Goal: Transaction & Acquisition: Purchase product/service

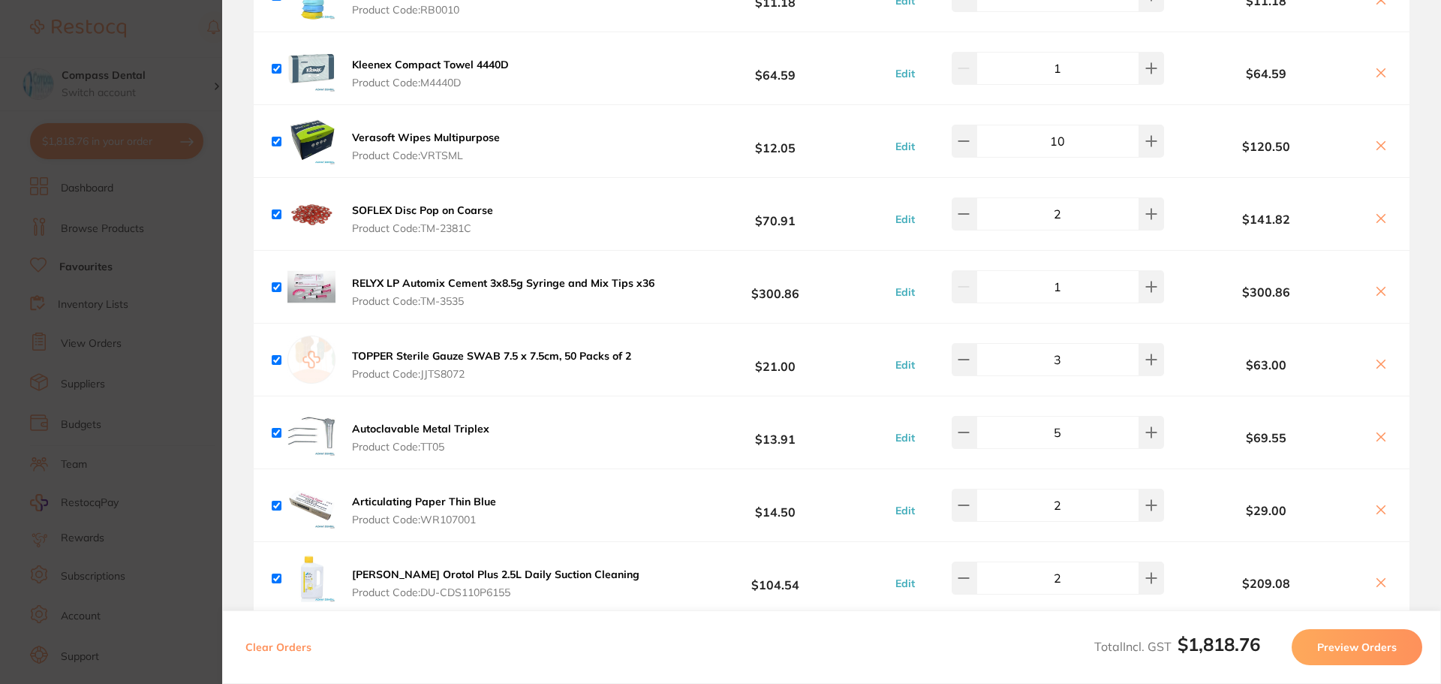
scroll to position [1126, 0]
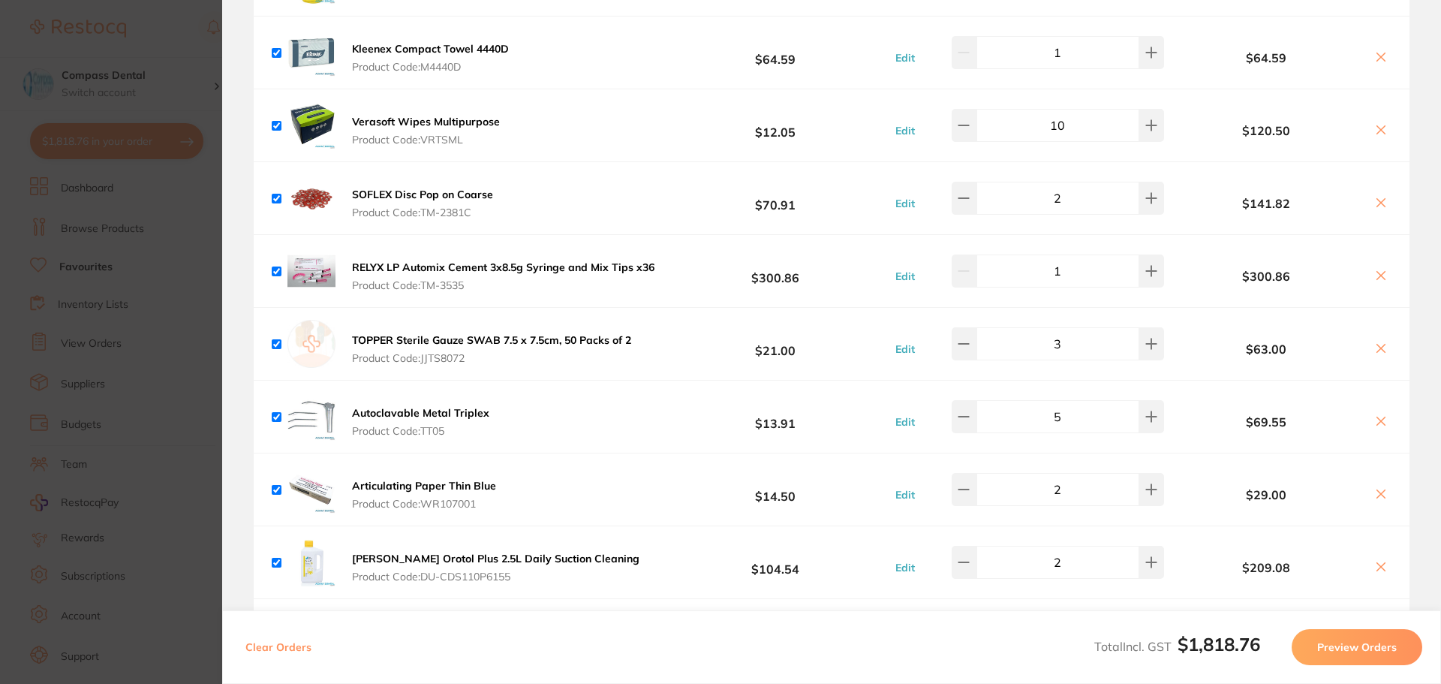
click at [416, 479] on b "Articulating Paper Thin Blue" at bounding box center [424, 486] width 144 height 14
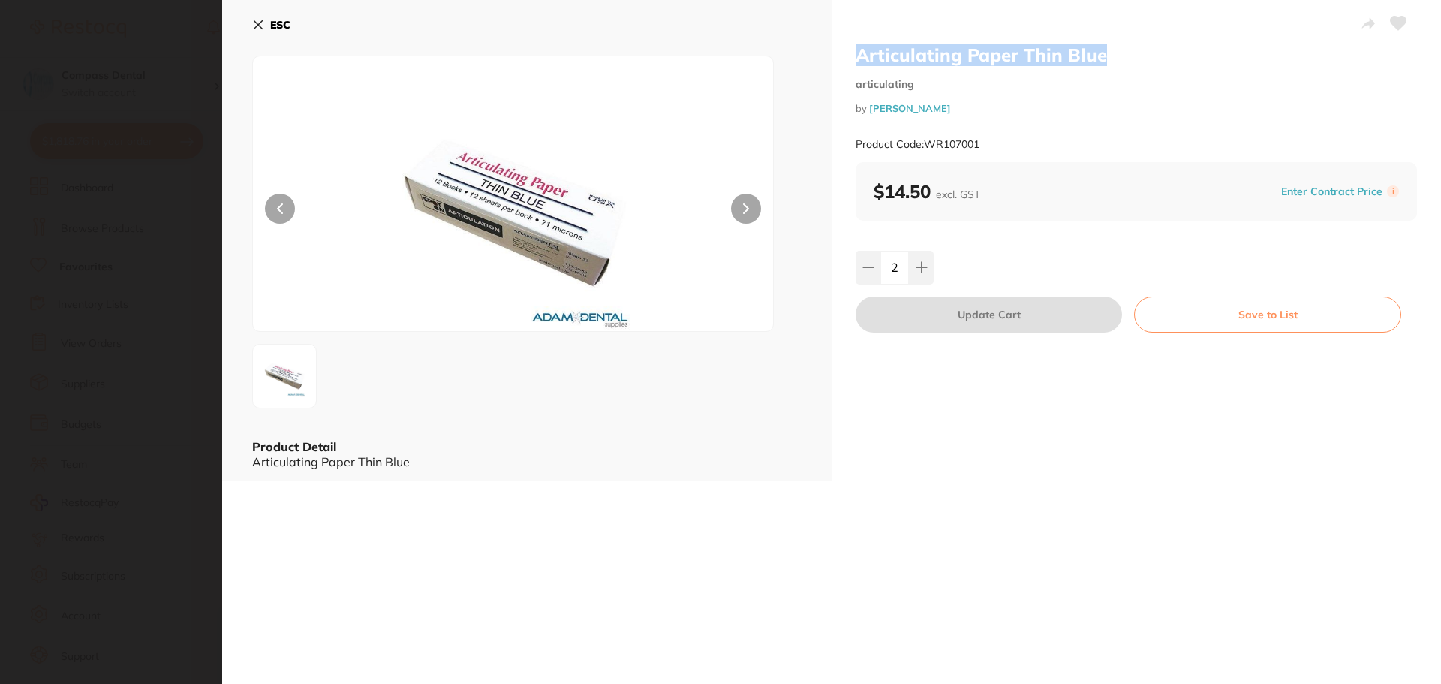
scroll to position [0, 0]
drag, startPoint x: 1133, startPoint y: 53, endPoint x: 854, endPoint y: 42, distance: 279.5
click at [817, 42] on div "Articulating Paper Thin Blue articulating by [PERSON_NAME] Product Code: WR1070…" at bounding box center [1137, 240] width 610 height 481
copy h2 "Articulating Paper Thin Blue"
click at [254, 23] on icon at bounding box center [258, 25] width 12 height 12
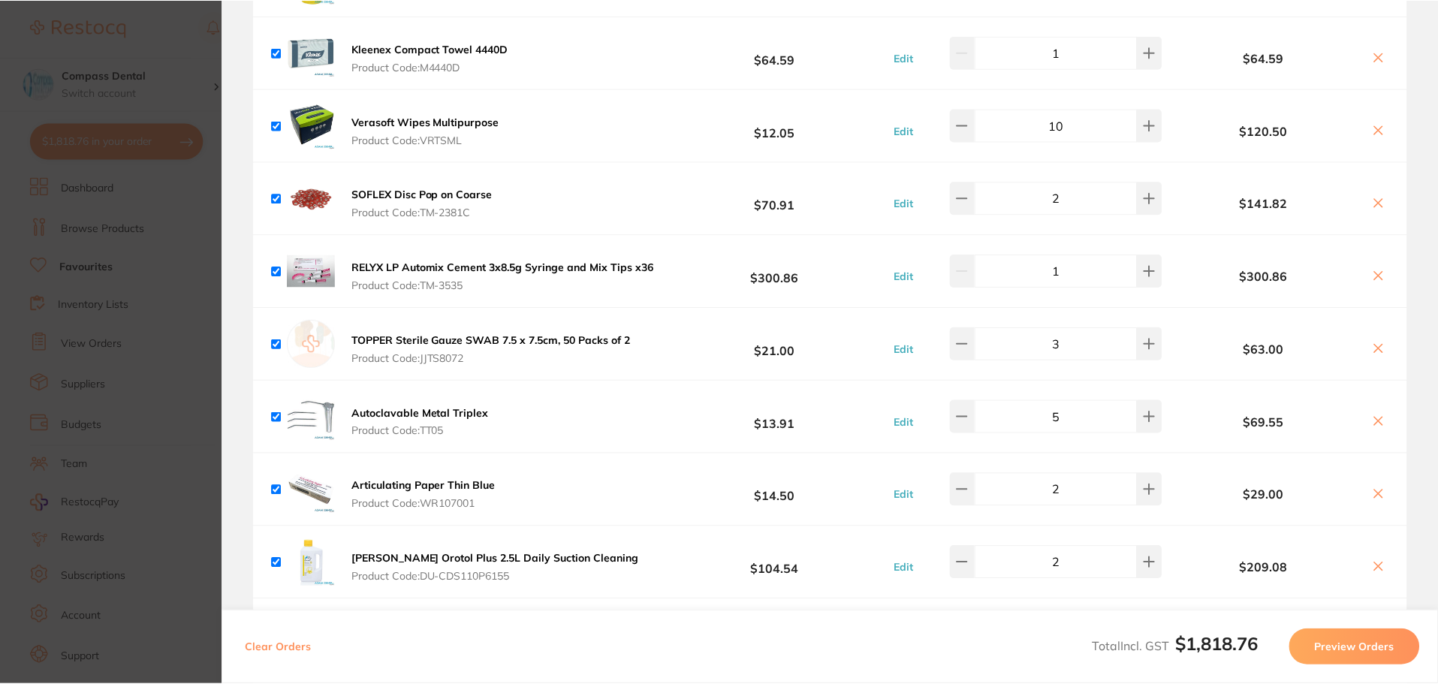
scroll to position [1, 0]
click at [186, 41] on section "Update RRP Set your pre negotiated price for this item. Item Agreed RRP (excl. …" at bounding box center [719, 342] width 1438 height 684
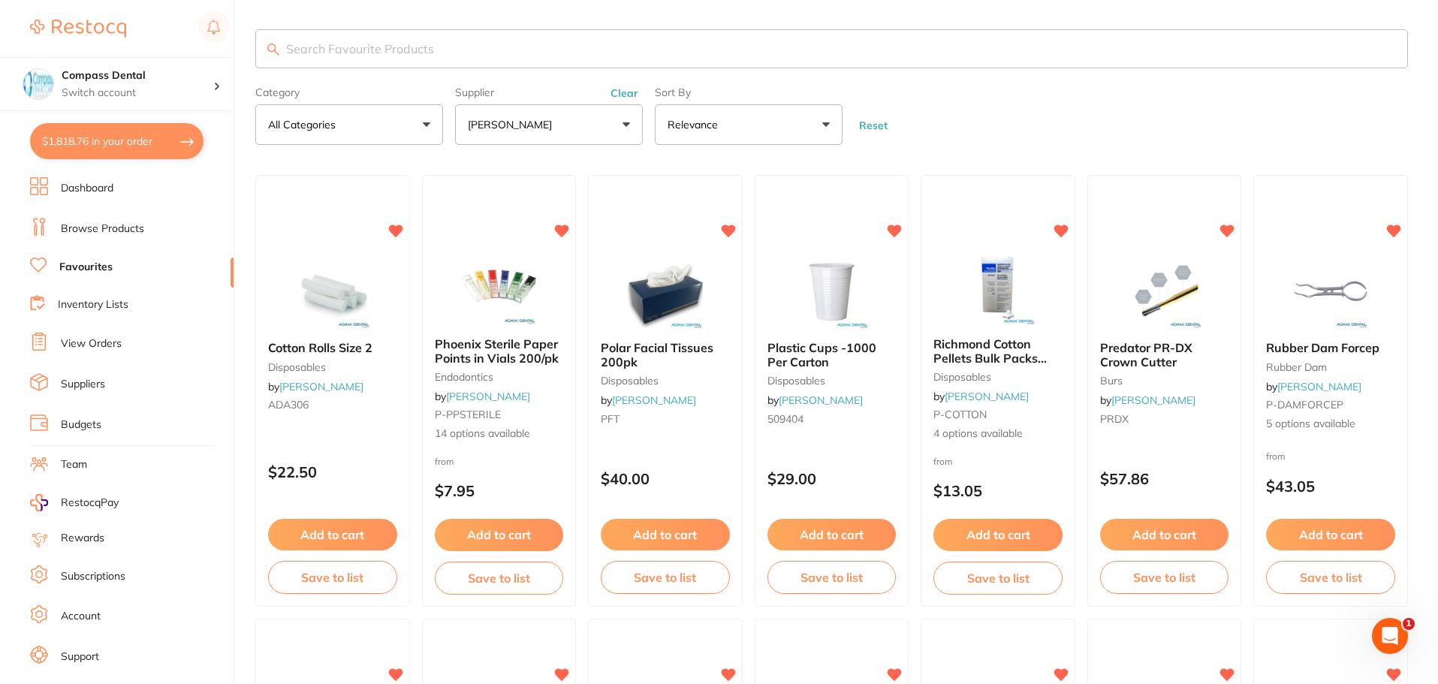
scroll to position [0, 0]
click at [372, 50] on input "search" at bounding box center [831, 48] width 1152 height 39
paste input "Articulating Paper Thin Blue"
click at [404, 44] on input "Articulating Paper Thin Blue" at bounding box center [831, 48] width 1152 height 39
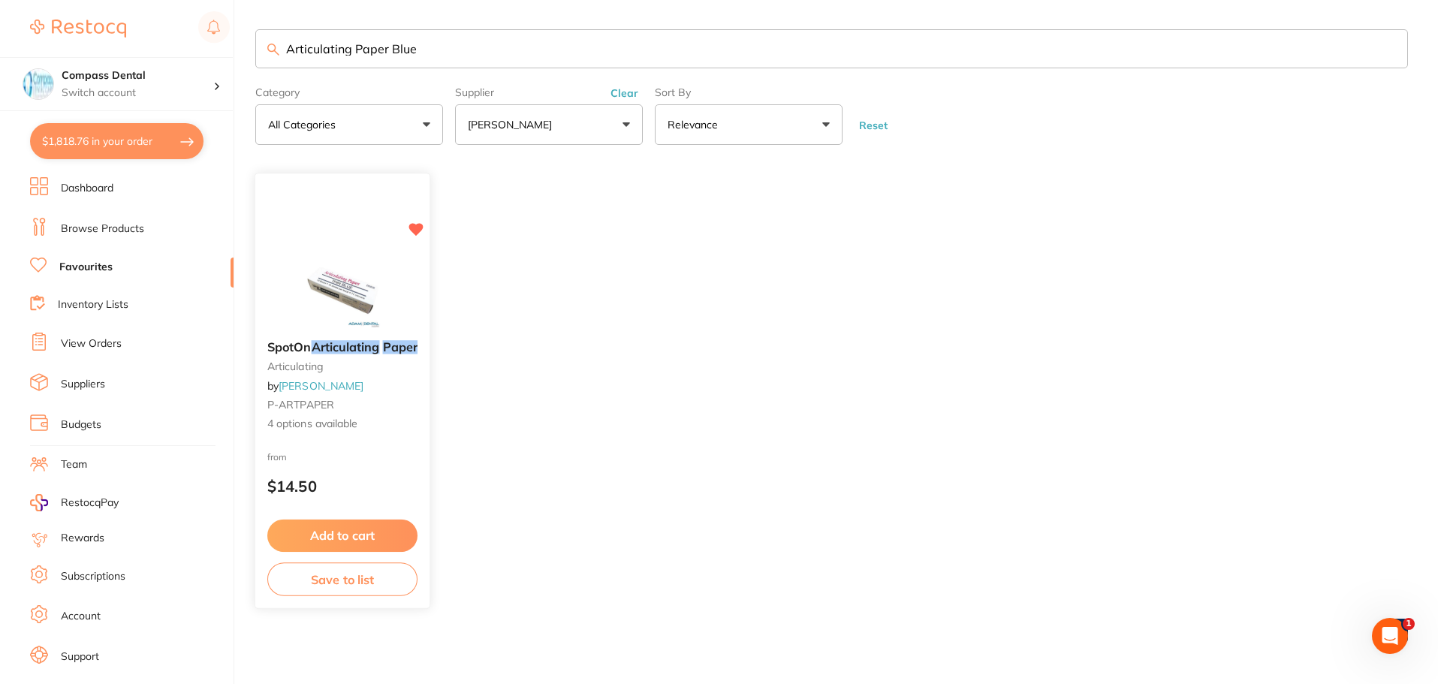
type input "Articulating Paper Blue"
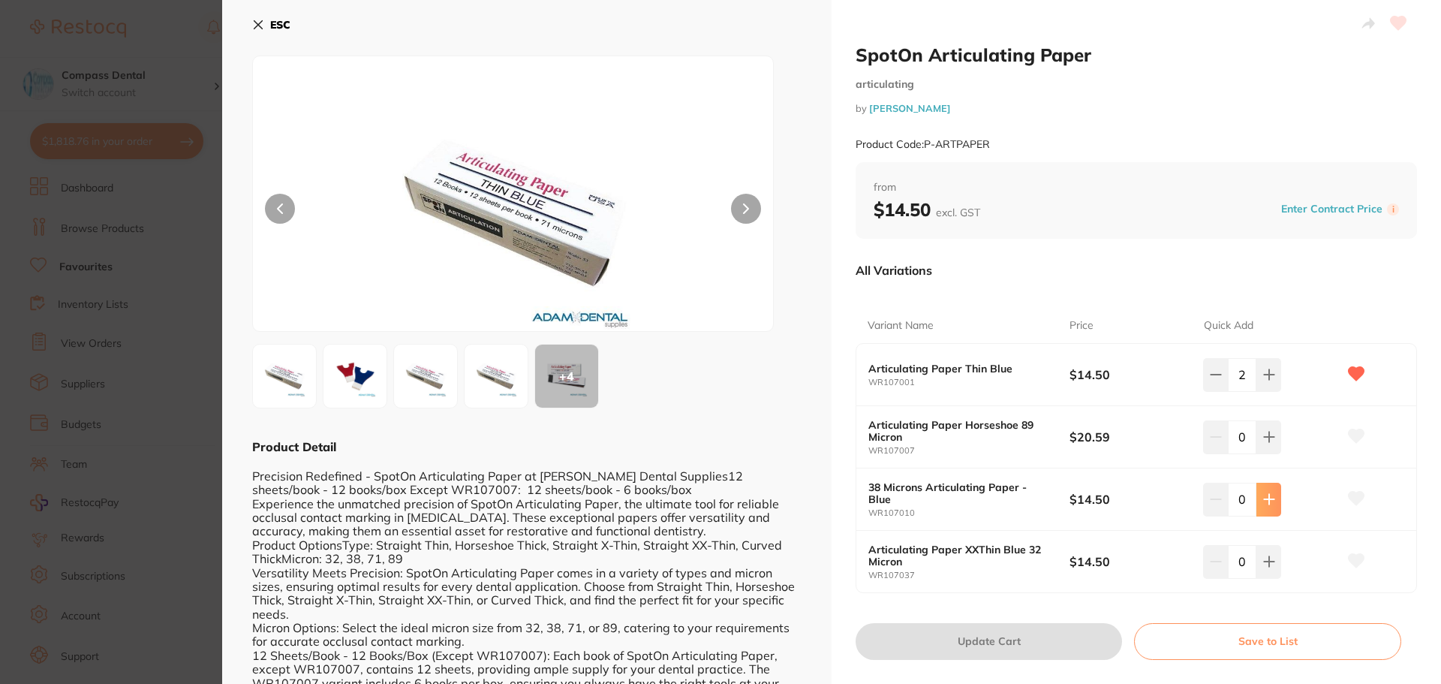
click at [817, 496] on button at bounding box center [1269, 499] width 25 height 33
type input "1"
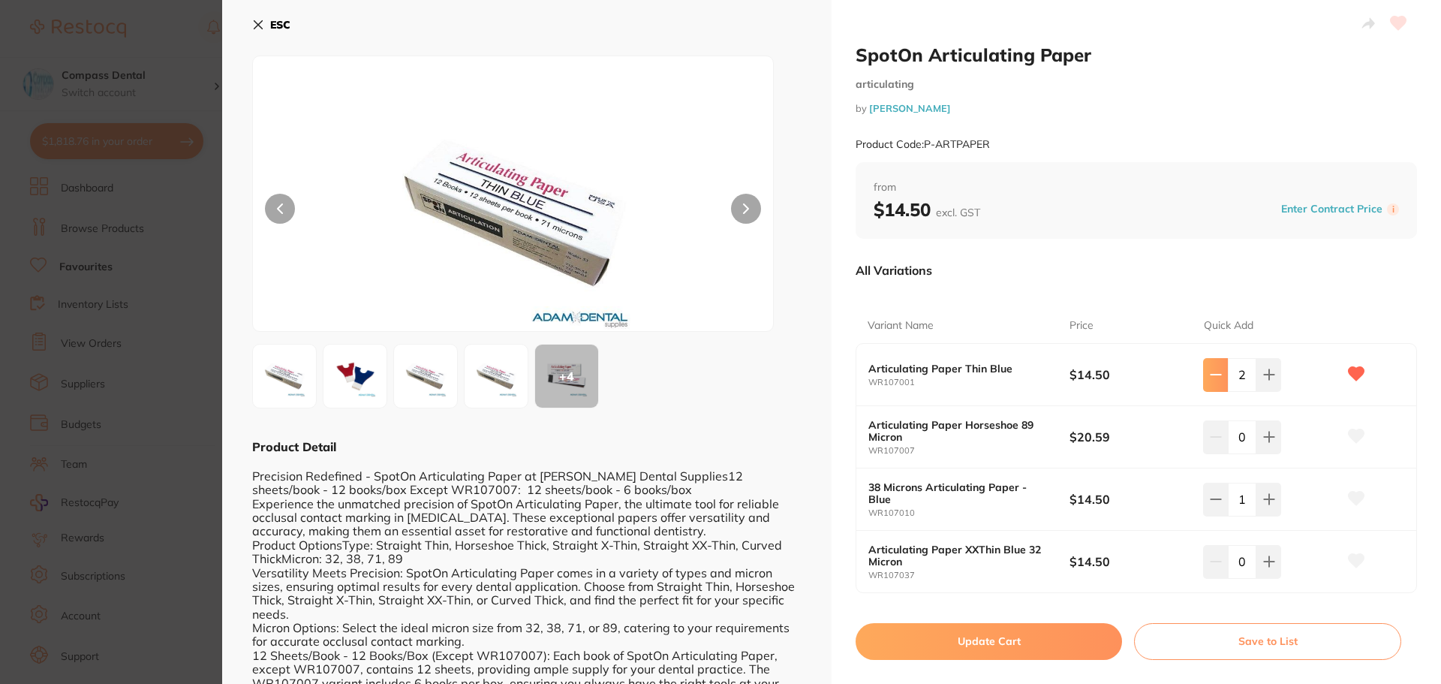
click at [817, 377] on icon at bounding box center [1216, 375] width 12 height 12
type input "0"
click at [817, 648] on button "Update Cart" at bounding box center [989, 641] width 267 height 36
click at [248, 15] on div "ESC + 4 Product Detail Precision Redefined - SpotOn Articulating Paper at [PERS…" at bounding box center [527, 468] width 610 height 937
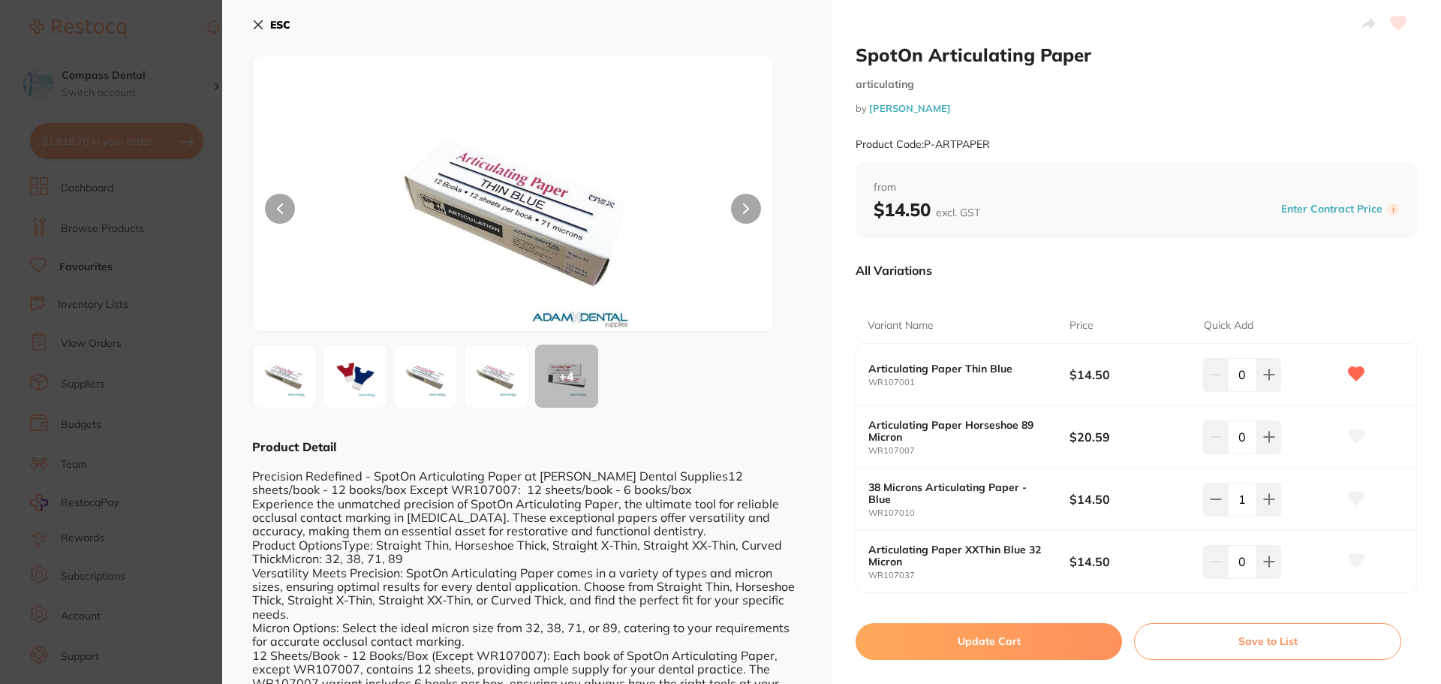
click at [255, 23] on icon at bounding box center [258, 25] width 12 height 12
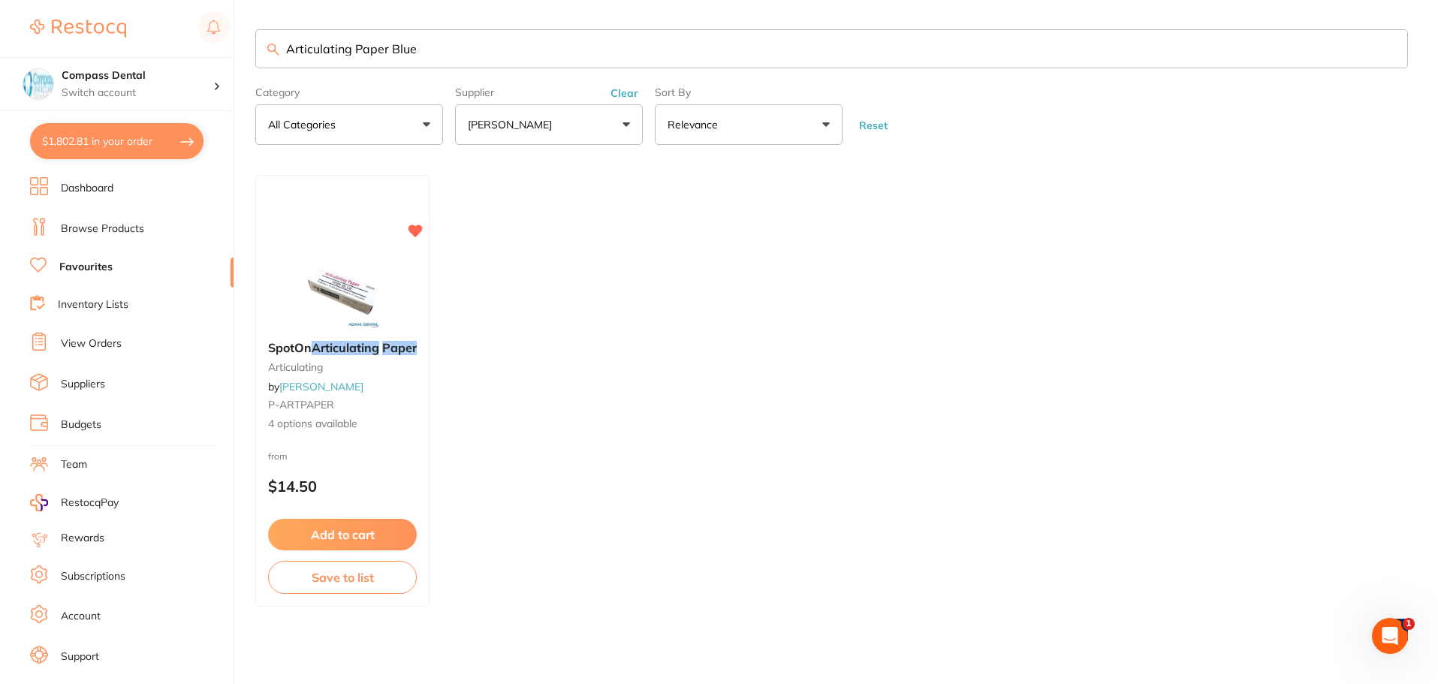
scroll to position [1126, 0]
click at [102, 133] on button "$1,802.81 in your order" at bounding box center [116, 141] width 173 height 36
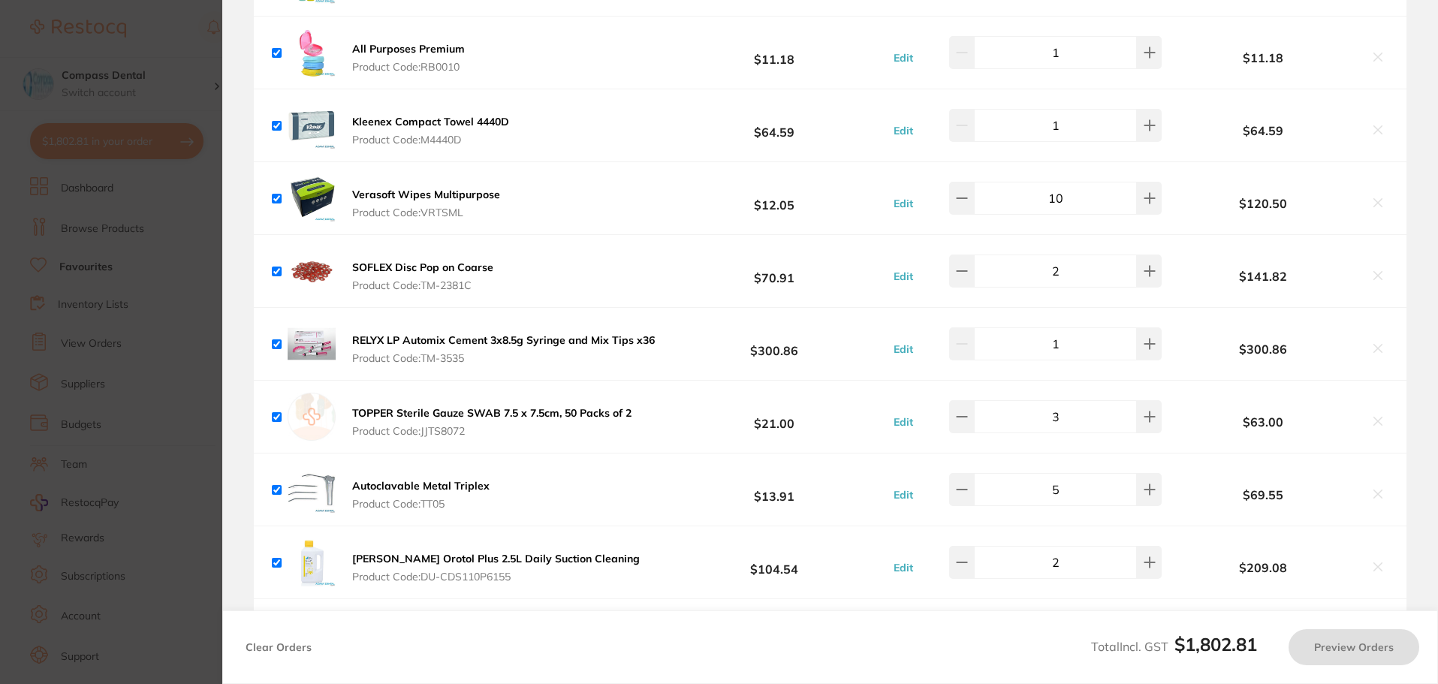
checkbox input "true"
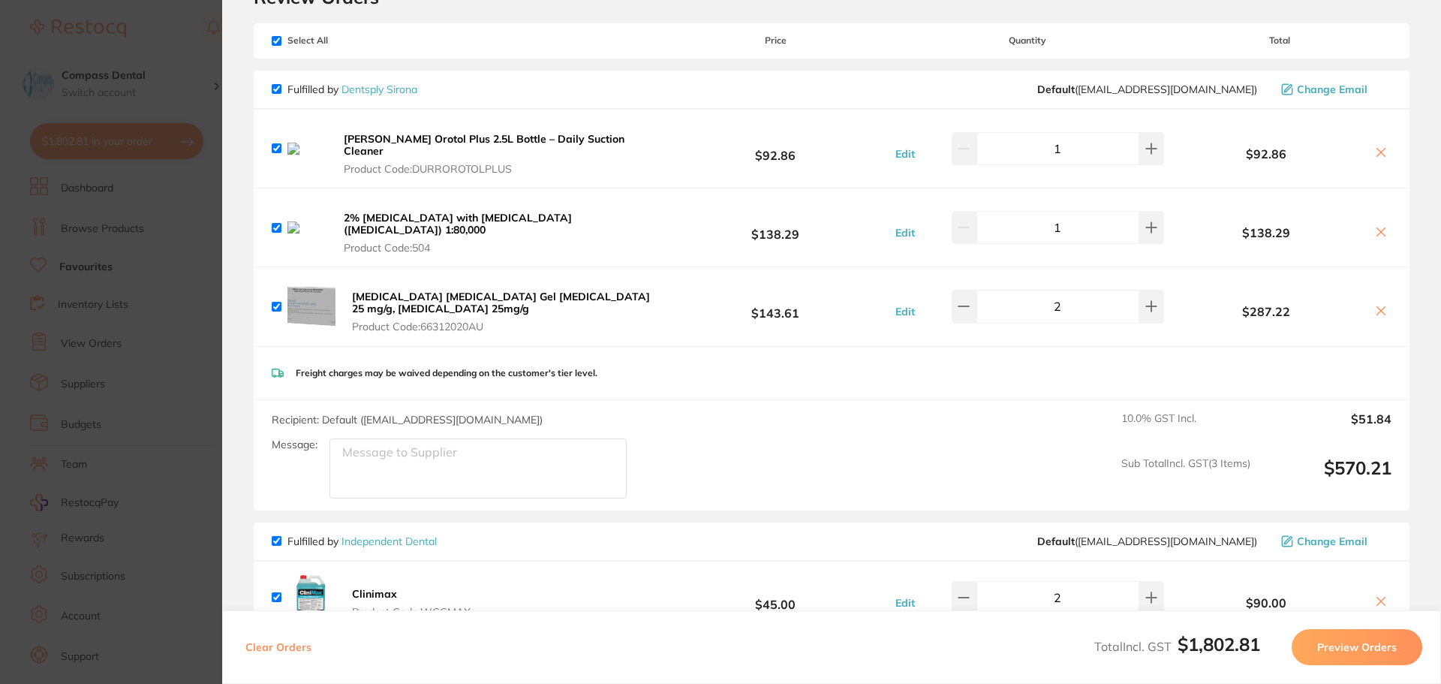
scroll to position [0, 0]
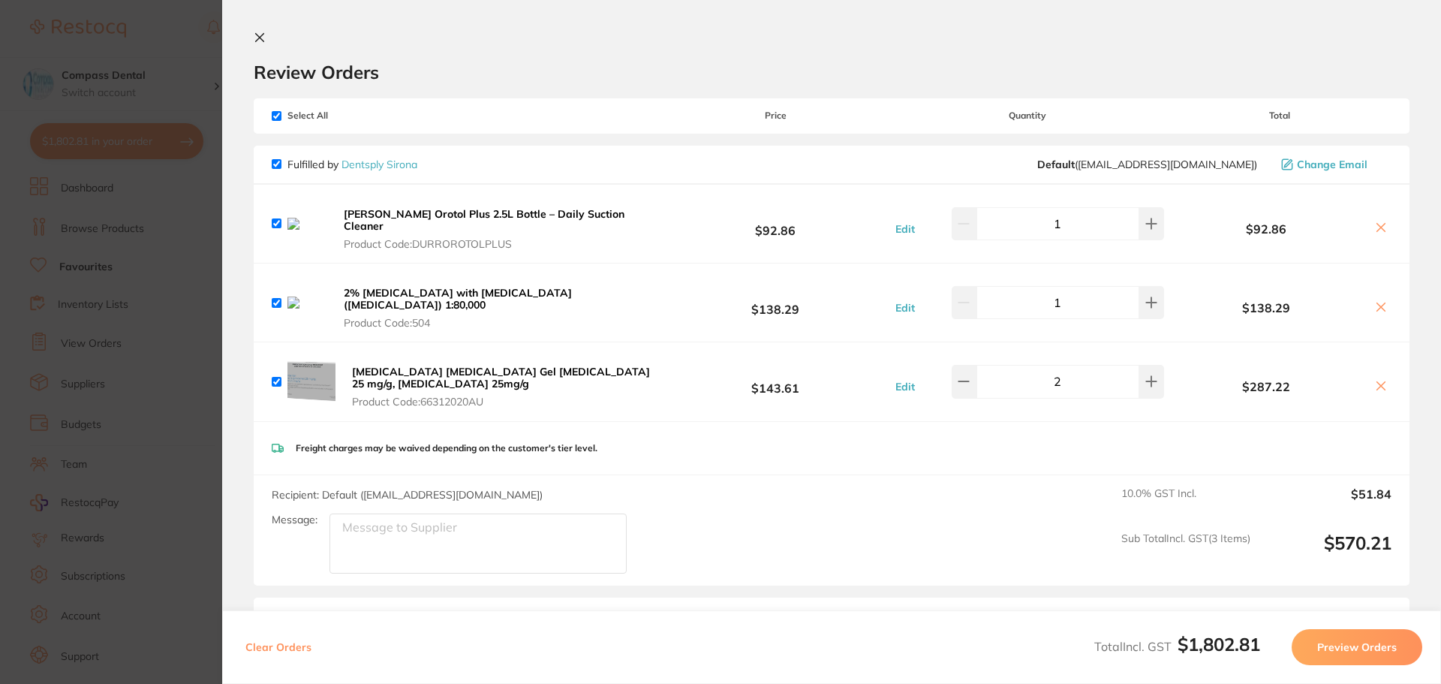
click at [260, 32] on icon at bounding box center [260, 38] width 12 height 12
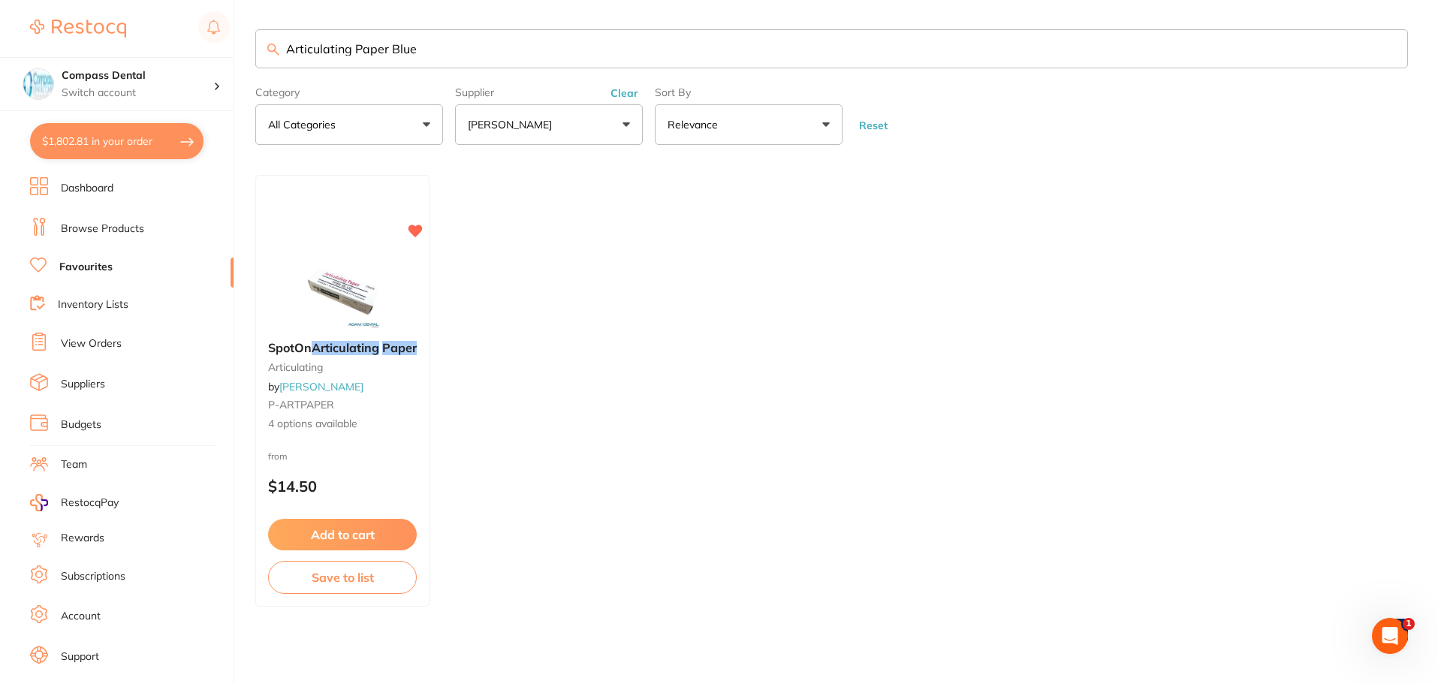
scroll to position [1, 0]
drag, startPoint x: 453, startPoint y: 56, endPoint x: 251, endPoint y: 63, distance: 202.1
click at [242, 68] on div "$1,802.81 Compass Dental Switch account Compass Dental $1,802.81 in your order …" at bounding box center [719, 341] width 1438 height 684
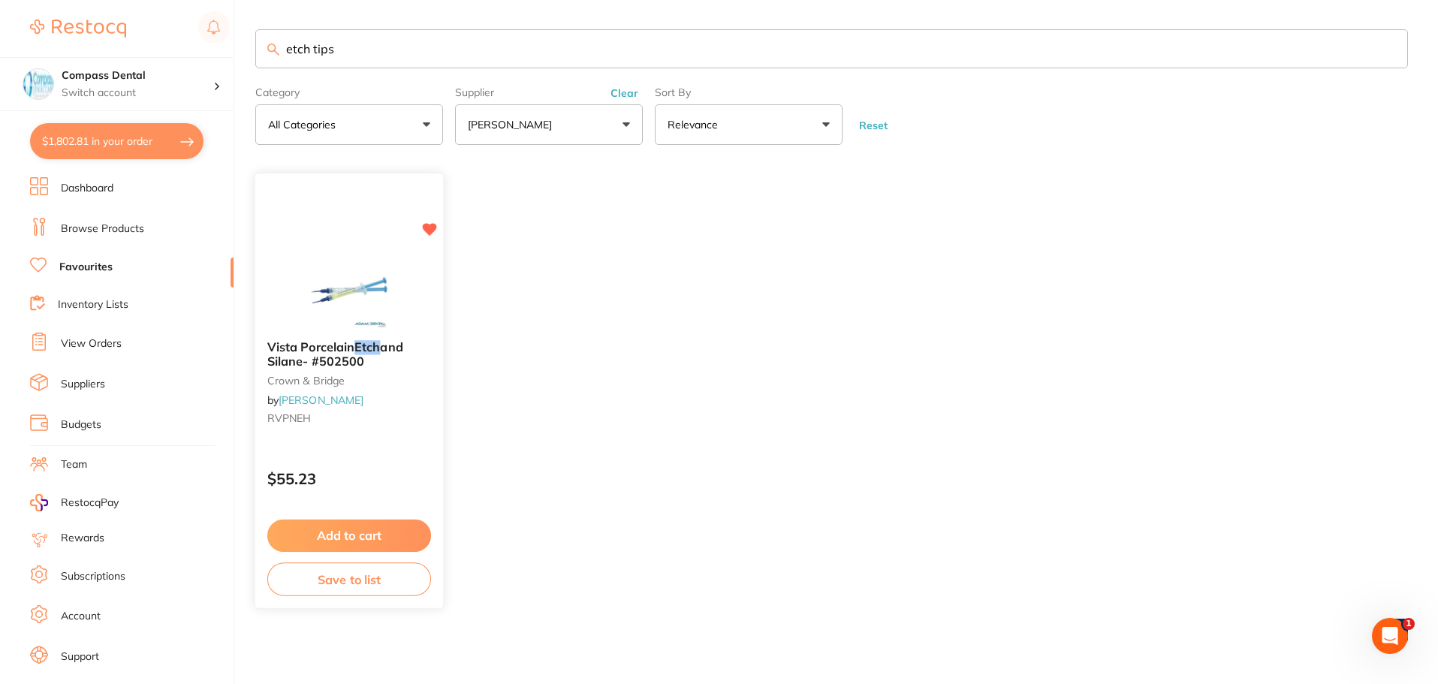
scroll to position [0, 0]
click at [367, 43] on input "etch tips" at bounding box center [831, 48] width 1152 height 39
click at [308, 49] on input "etch tips" at bounding box center [831, 48] width 1152 height 39
click at [293, 50] on input "etch tips" at bounding box center [831, 48] width 1152 height 39
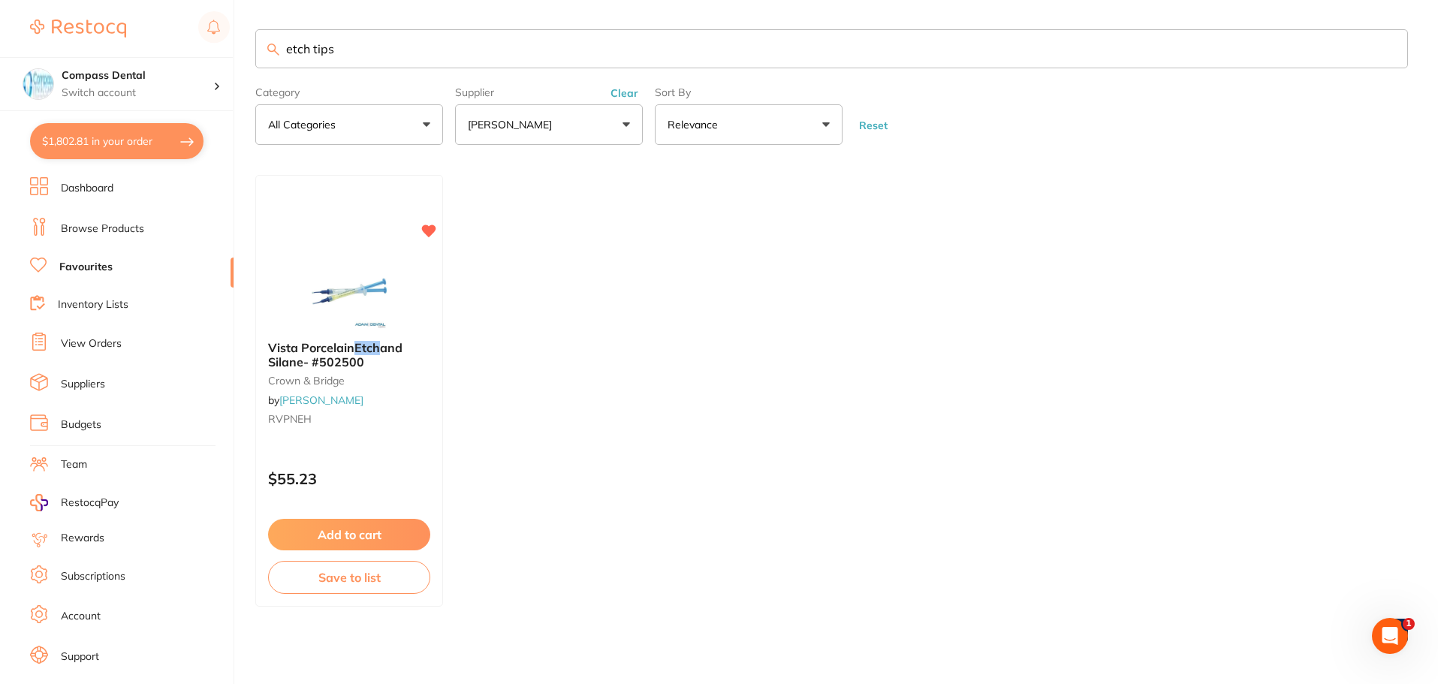
click at [294, 50] on input "etch tips" at bounding box center [831, 48] width 1152 height 39
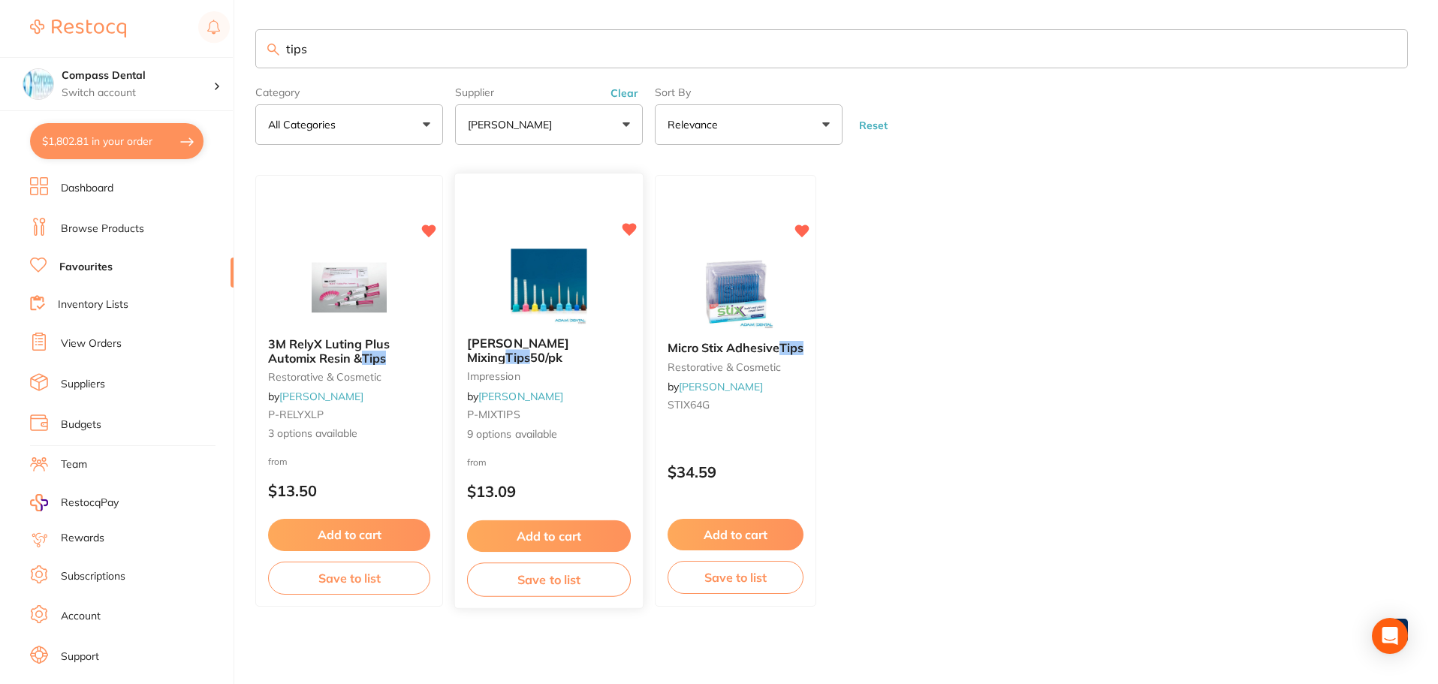
click at [571, 272] on img at bounding box center [548, 286] width 98 height 76
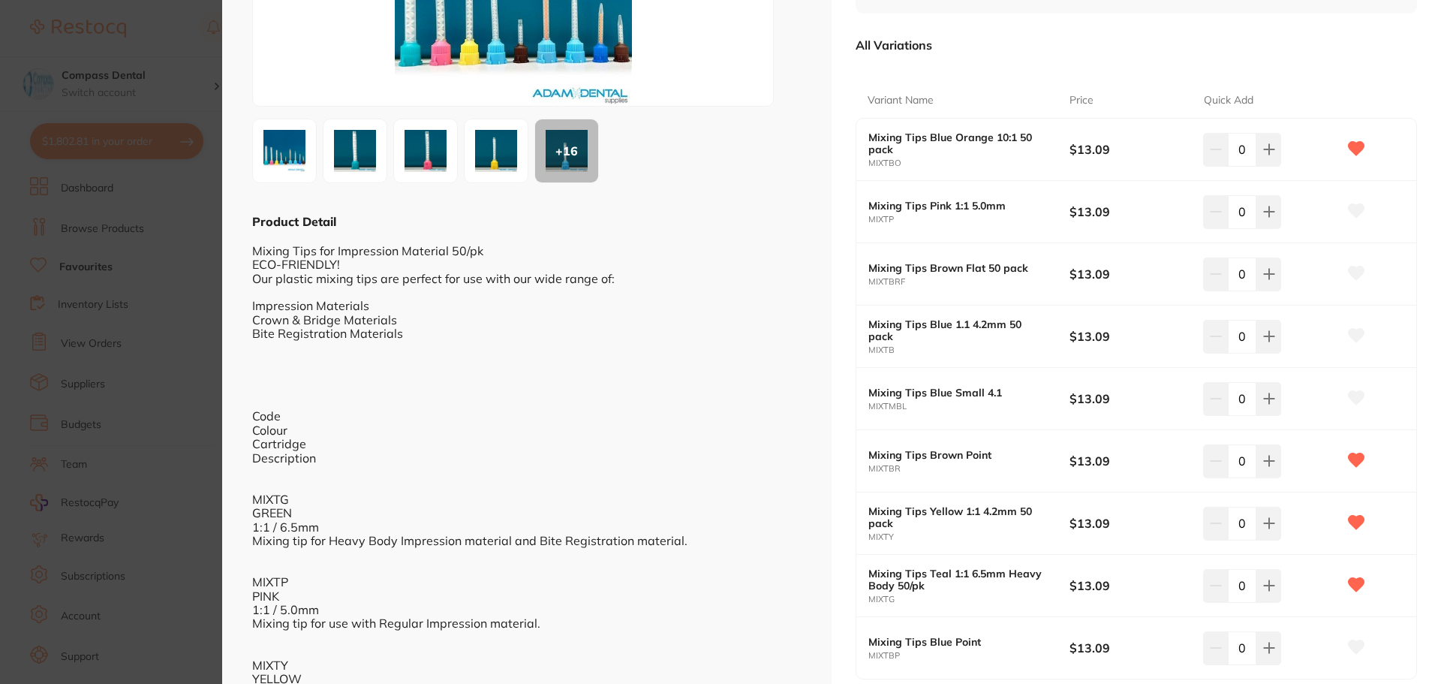
scroll to position [300, 0]
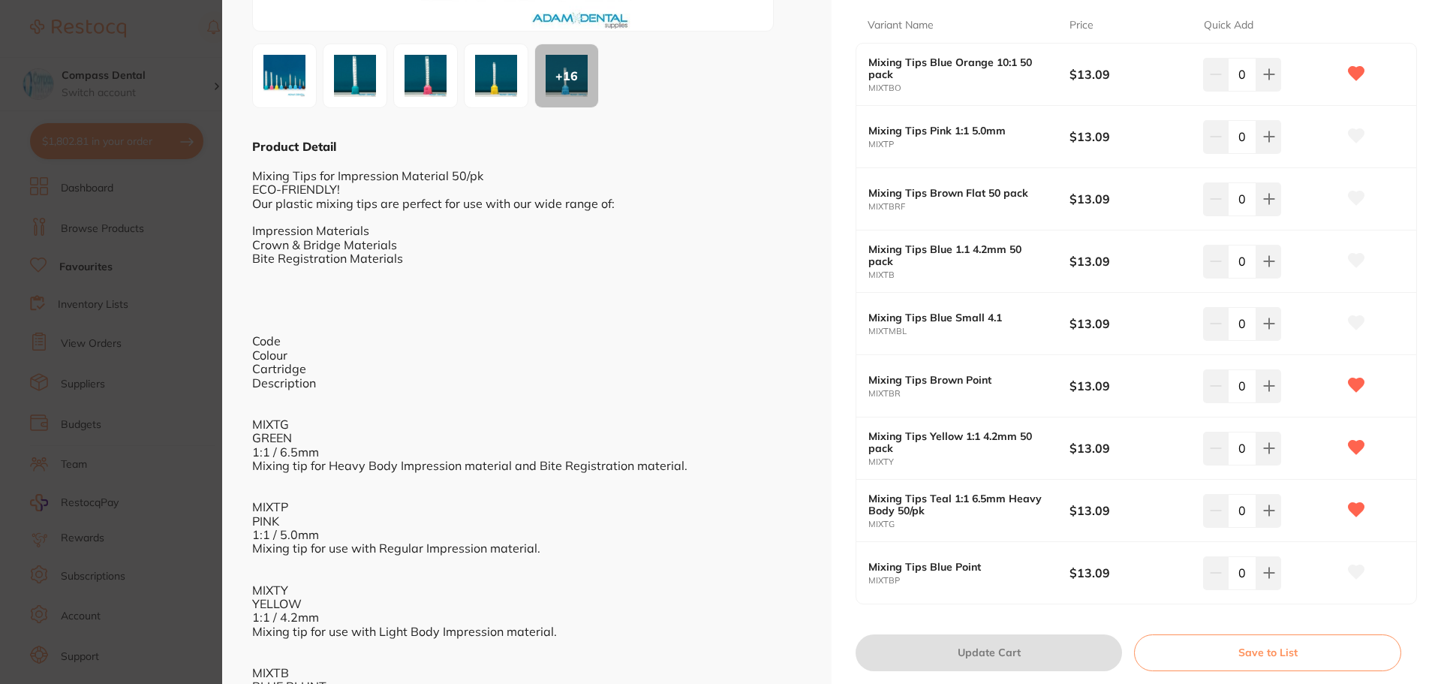
click at [817, 258] on b "Mixing Tips Blue 1.1 4.2mm 50 pack" at bounding box center [959, 255] width 181 height 24
drag, startPoint x: 896, startPoint y: 274, endPoint x: 860, endPoint y: 276, distance: 36.8
click at [817, 276] on div "Mixing Tips Blue 1.1 4.2mm 50 pack MIXTB $13.09 0" at bounding box center [1137, 261] width 560 height 62
copy small "MIXTB"
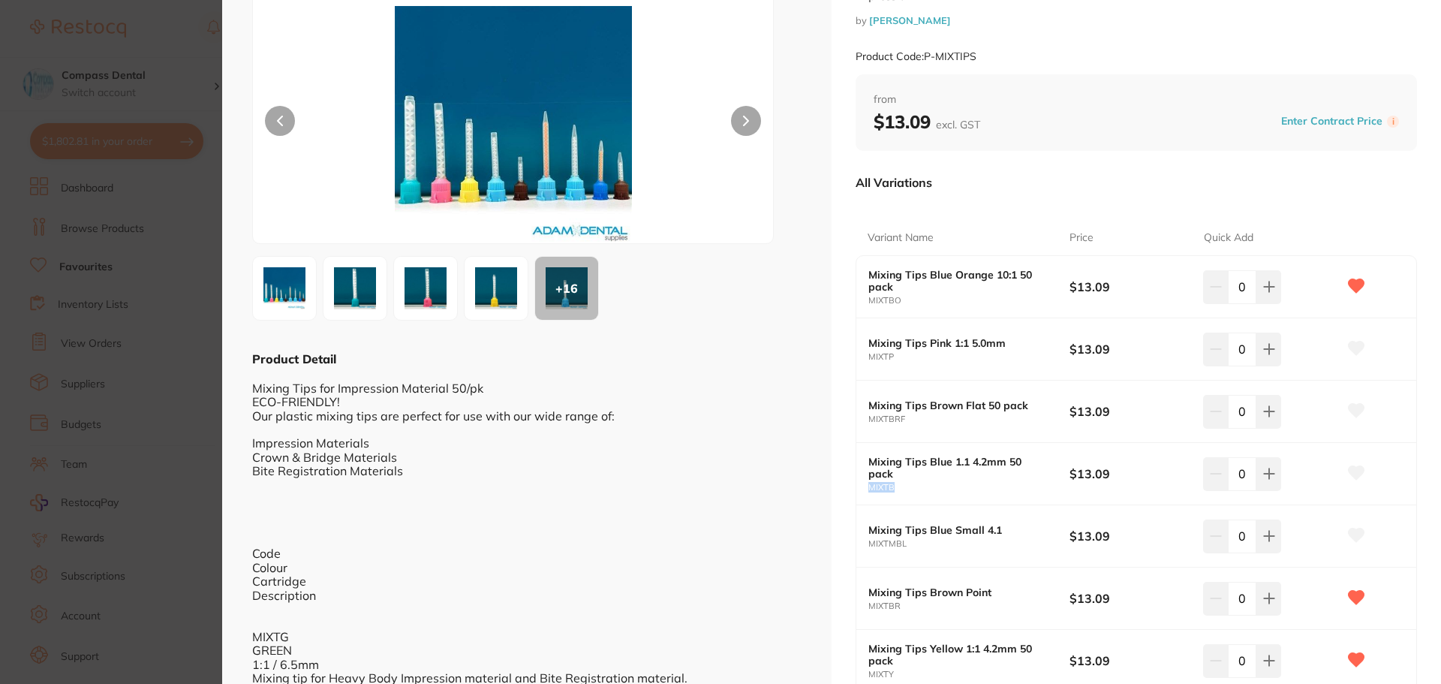
scroll to position [0, 0]
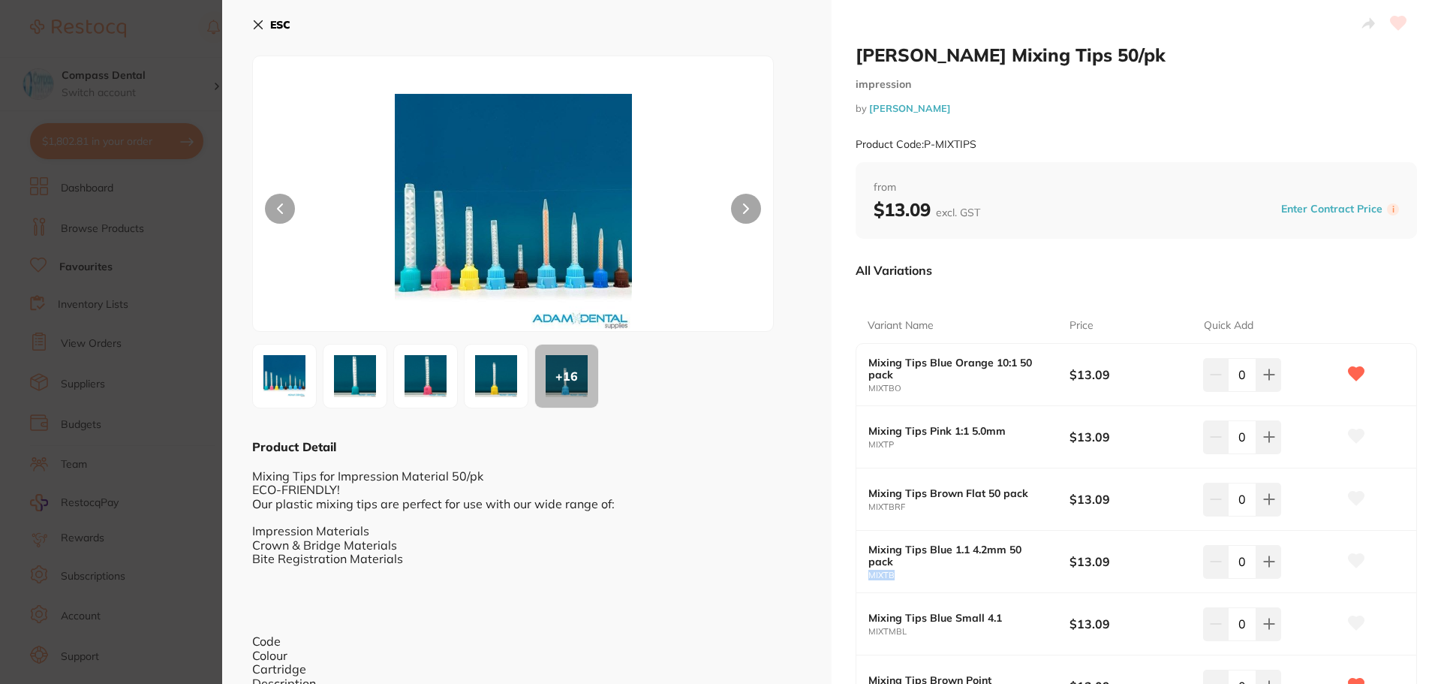
drag, startPoint x: 257, startPoint y: 25, endPoint x: 396, endPoint y: 118, distance: 167.2
click at [257, 26] on icon at bounding box center [258, 25] width 8 height 8
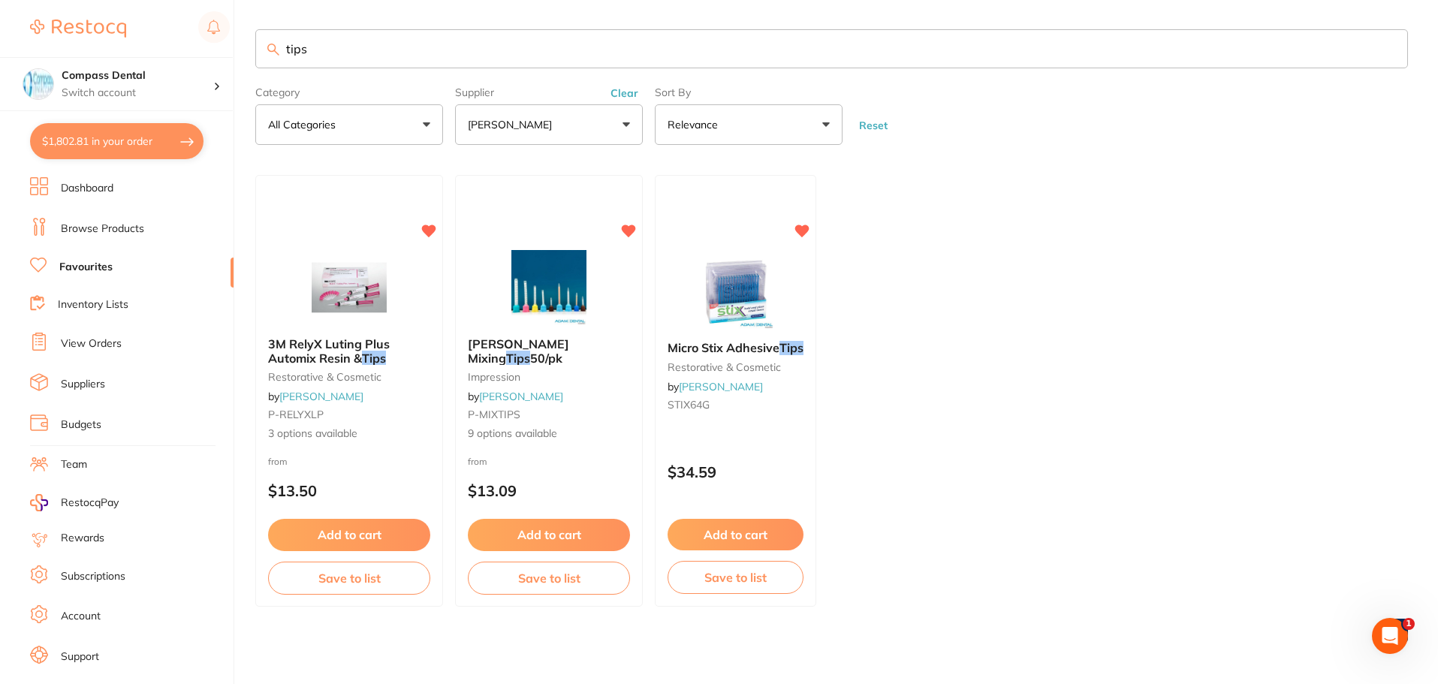
drag, startPoint x: 330, startPoint y: 53, endPoint x: 302, endPoint y: 37, distance: 32.3
click at [260, 44] on input "tips" at bounding box center [831, 48] width 1152 height 39
paste input "P-ETCHTIPS"
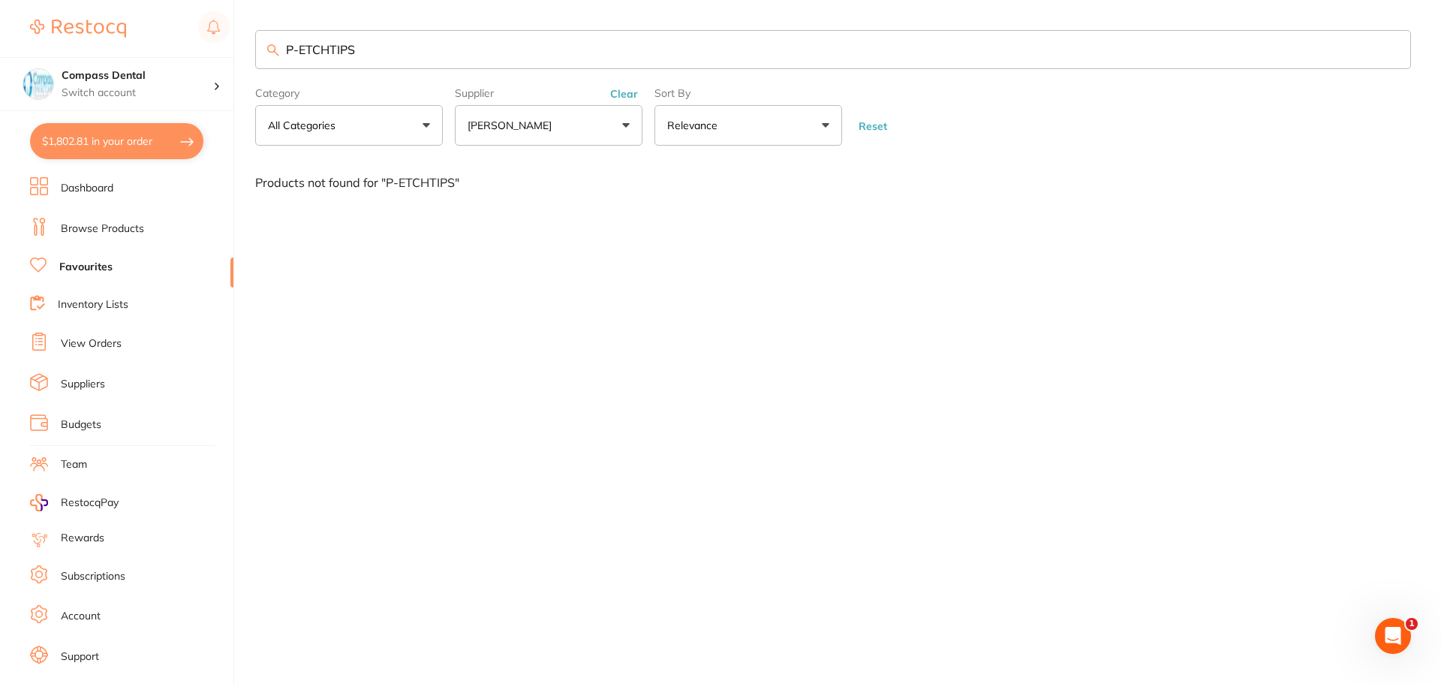
click at [303, 50] on input "P-ETCHTIPS" at bounding box center [833, 49] width 1156 height 39
click at [299, 53] on input "P-ETCHTIPS" at bounding box center [833, 49] width 1156 height 39
drag, startPoint x: 363, startPoint y: 50, endPoint x: 252, endPoint y: 32, distance: 112.4
click at [252, 33] on div "$1,802.81 Compass Dental Switch account Compass Dental $1,802.81 in your order …" at bounding box center [720, 342] width 1441 height 684
paste input "SNDTBL"
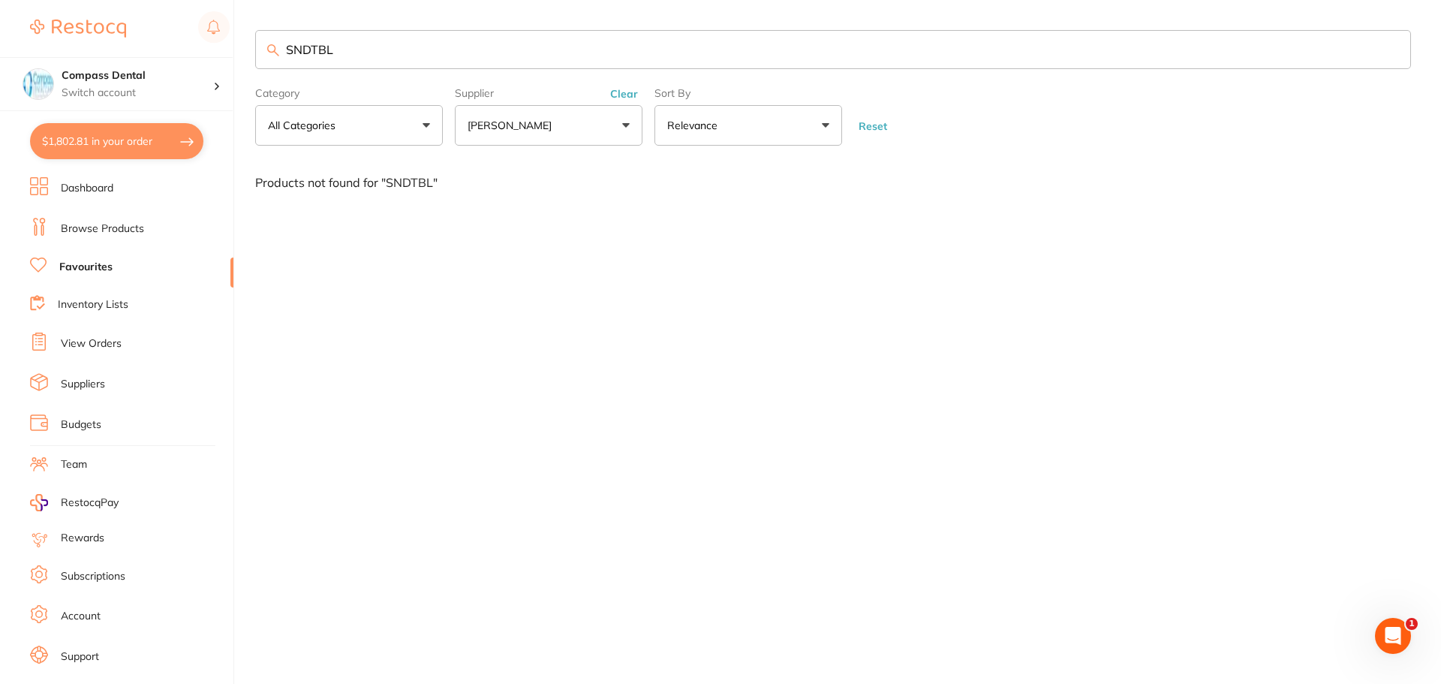
type input "SNDTBL"
drag, startPoint x: 319, startPoint y: 38, endPoint x: 291, endPoint y: 34, distance: 28.1
click at [289, 35] on input "SNDTBL" at bounding box center [833, 49] width 1156 height 39
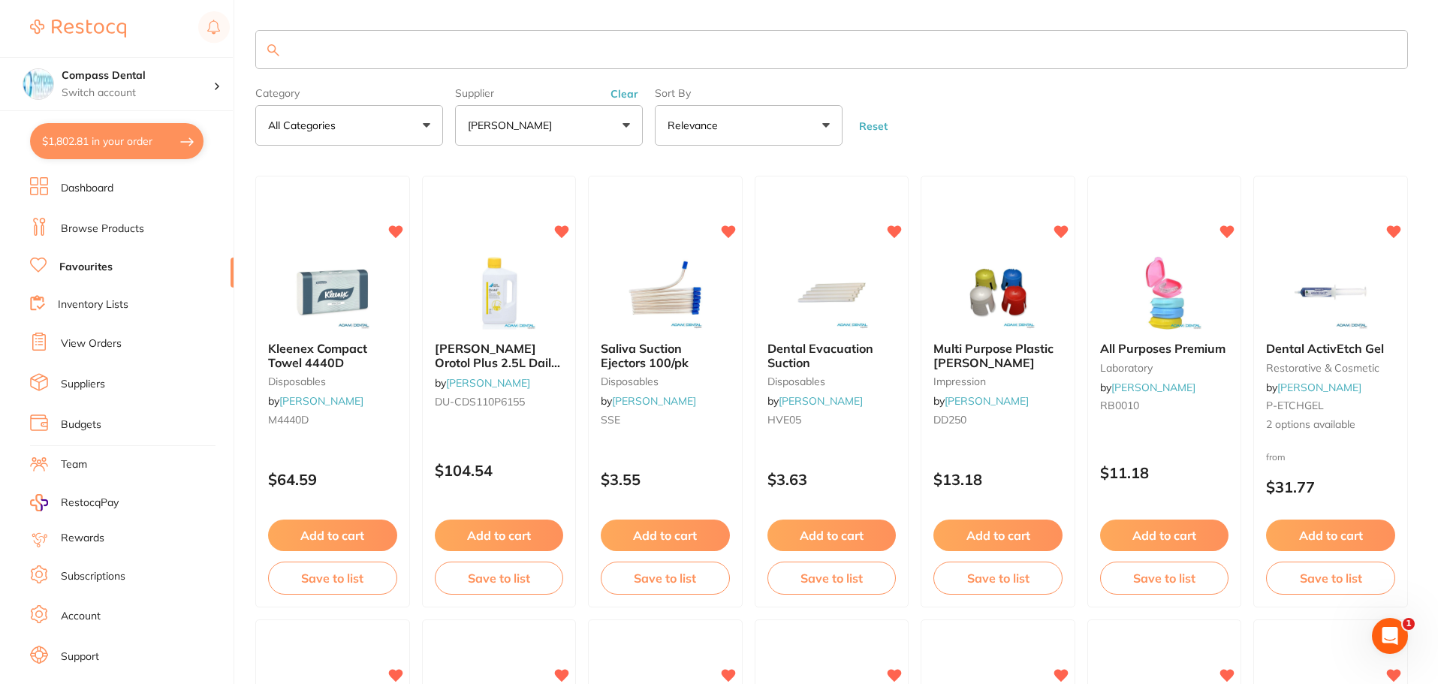
paste input "Flowable / Etch Dispenser Tips 100/pk"
type input "Flowable / Etch Dispenser Tips 100/pk"
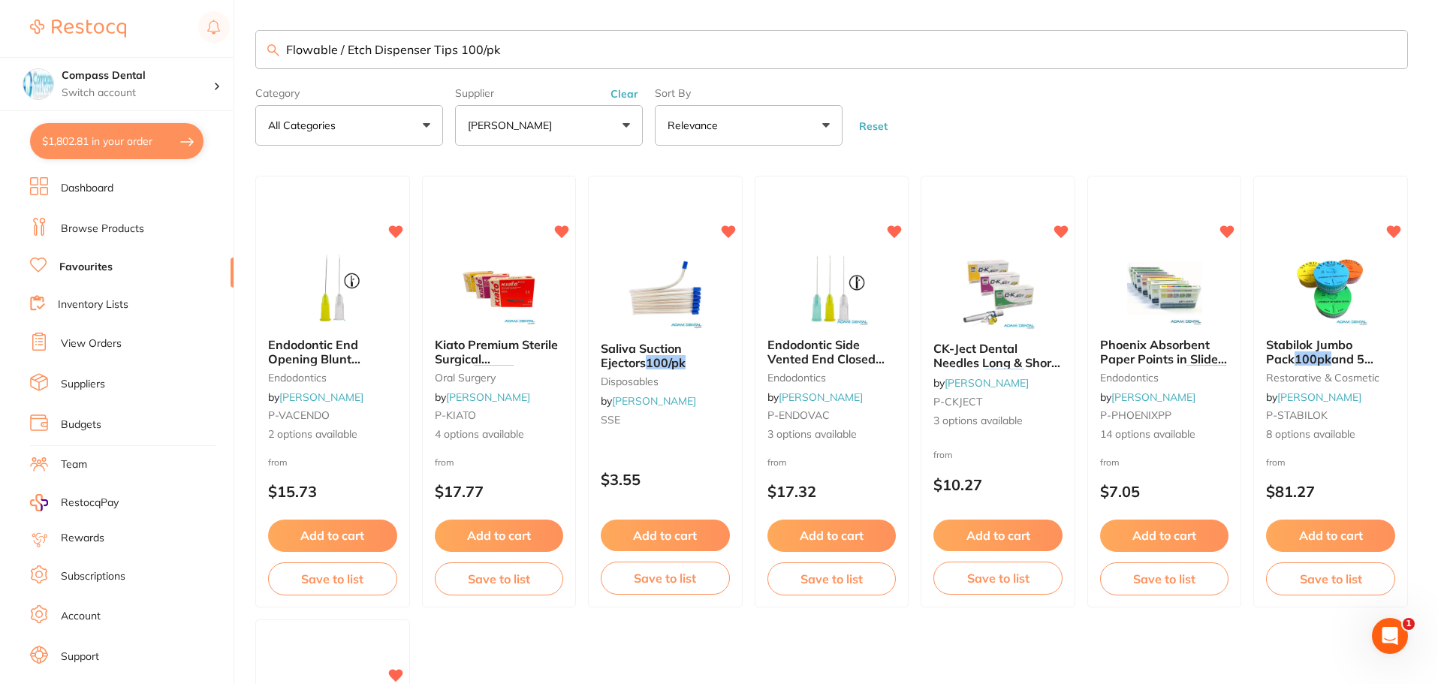
click at [113, 228] on link "Browse Products" at bounding box center [102, 228] width 83 height 15
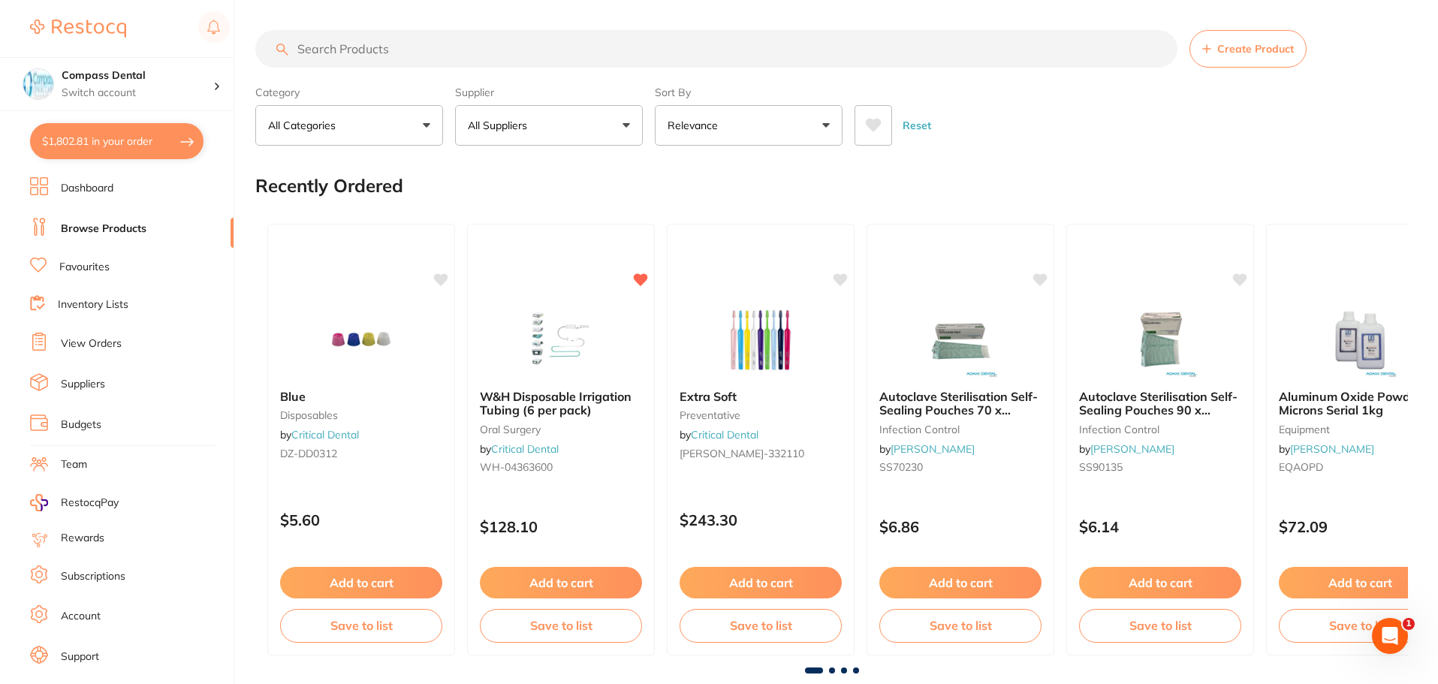
drag, startPoint x: 518, startPoint y: 47, endPoint x: 389, endPoint y: 53, distance: 129.3
click at [389, 53] on input "search" at bounding box center [716, 49] width 922 height 38
paste input "Flowable / Etch Dispenser Tips 100/pk"
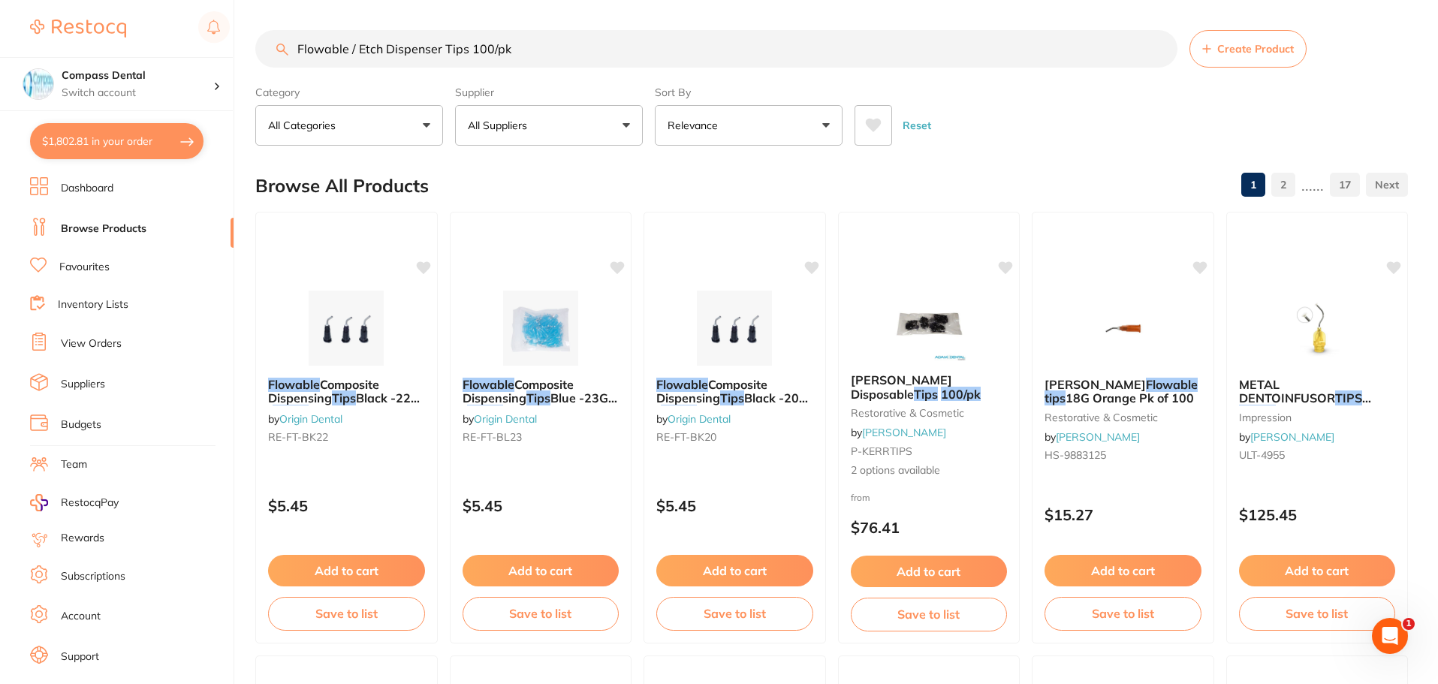
click at [628, 119] on button "All Suppliers" at bounding box center [549, 125] width 188 height 41
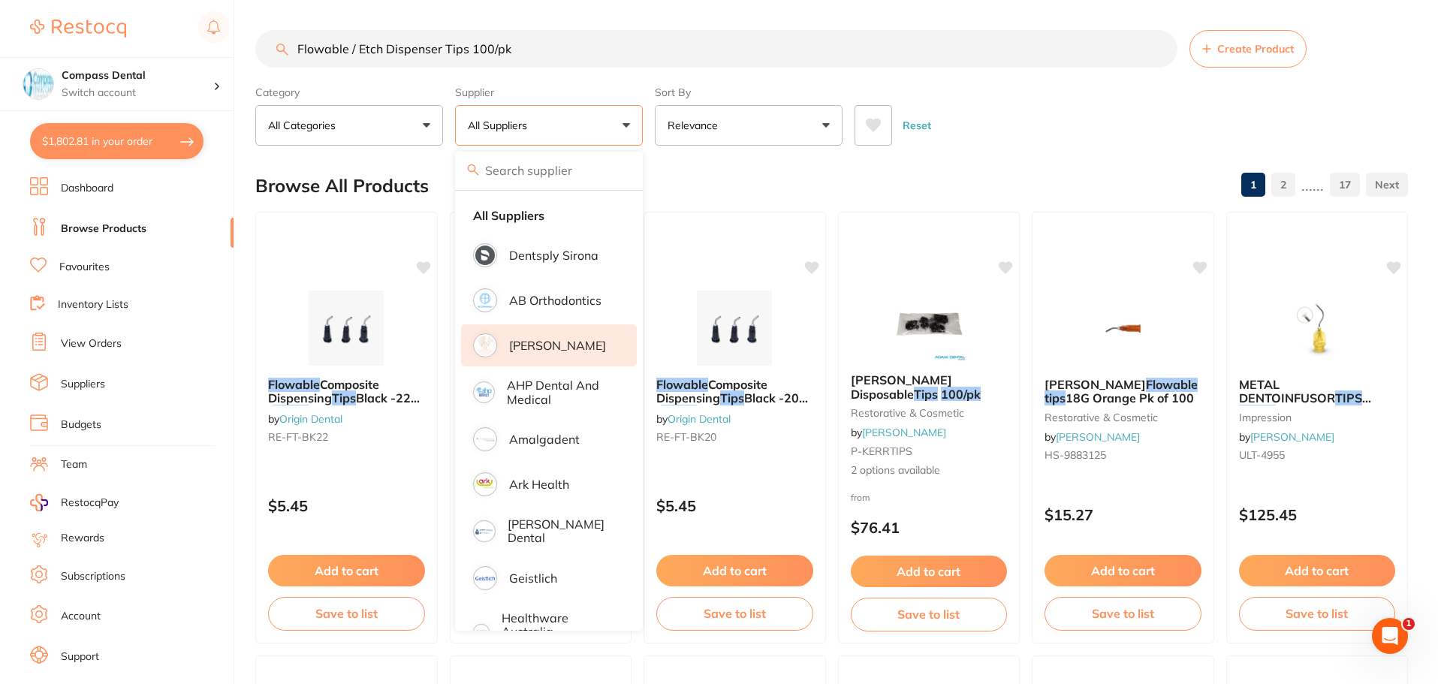
click at [529, 357] on li "[PERSON_NAME]" at bounding box center [549, 345] width 176 height 42
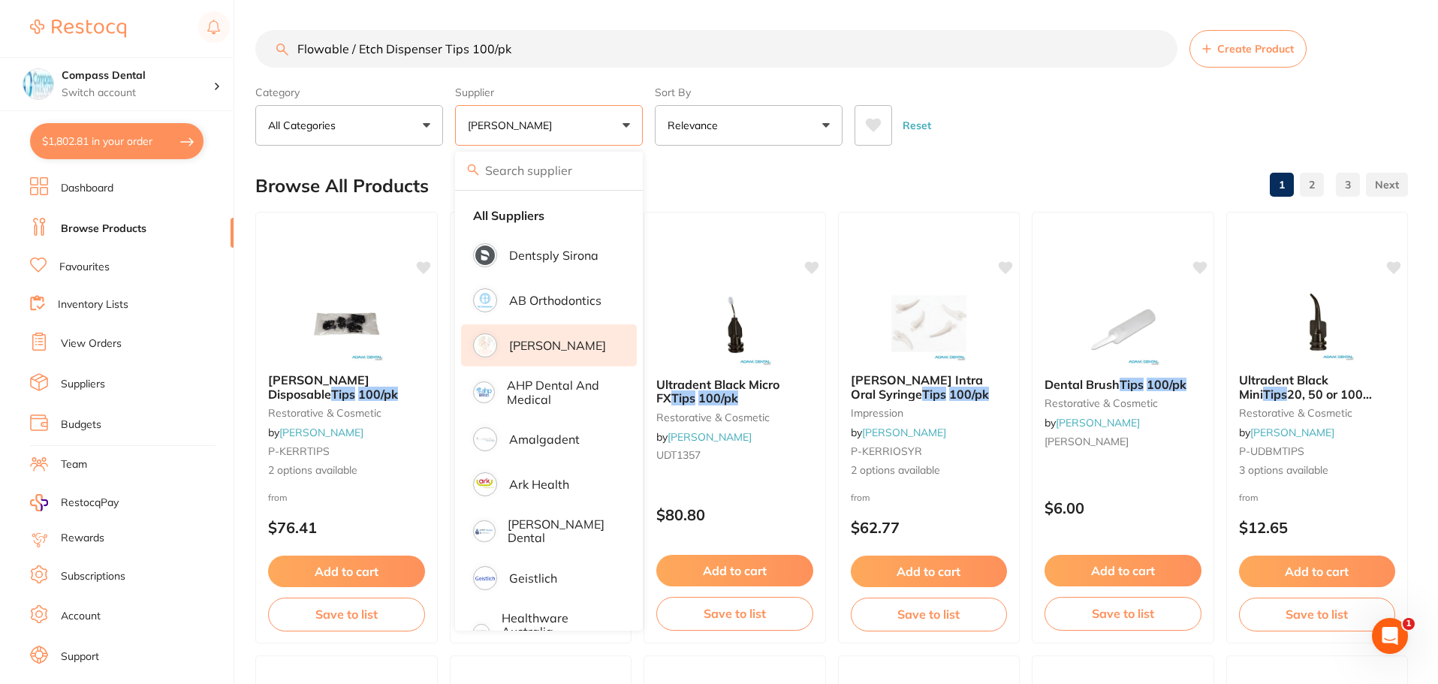
click at [817, 144] on div "Reset" at bounding box center [1124, 119] width 541 height 53
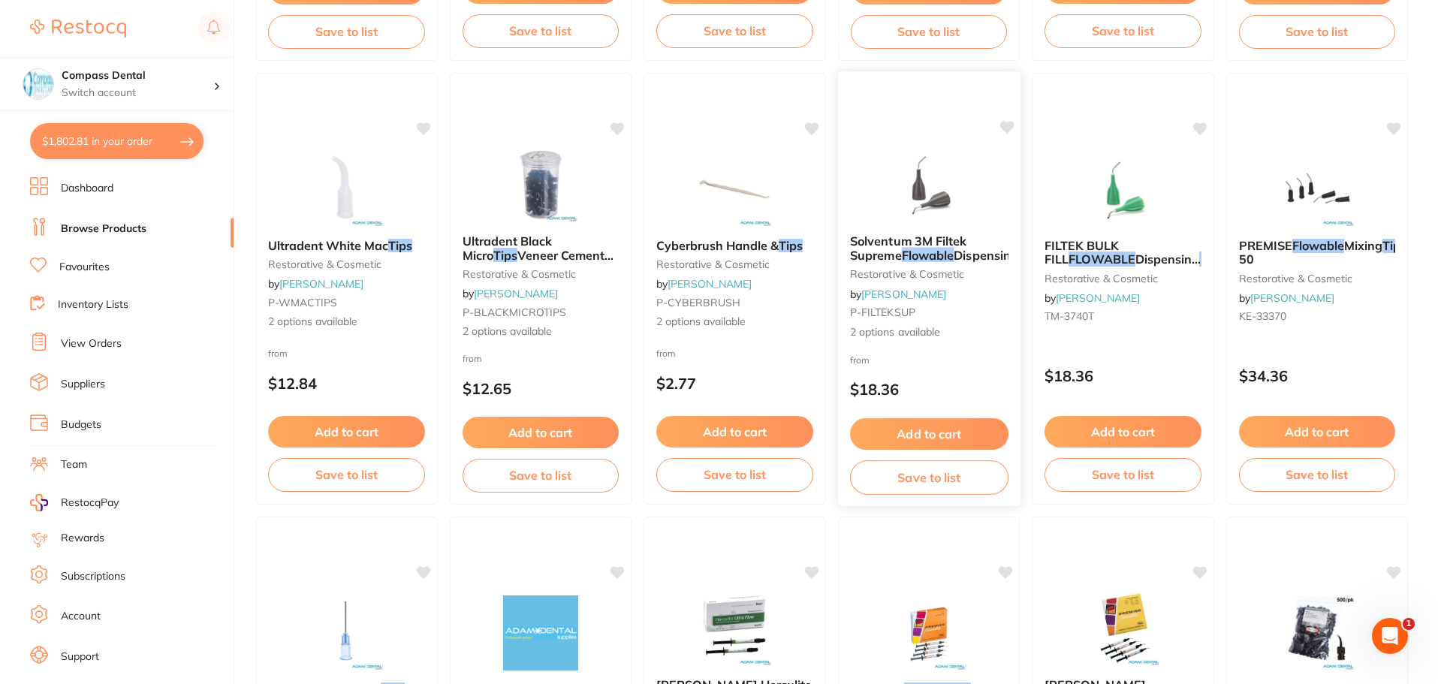
scroll to position [601, 0]
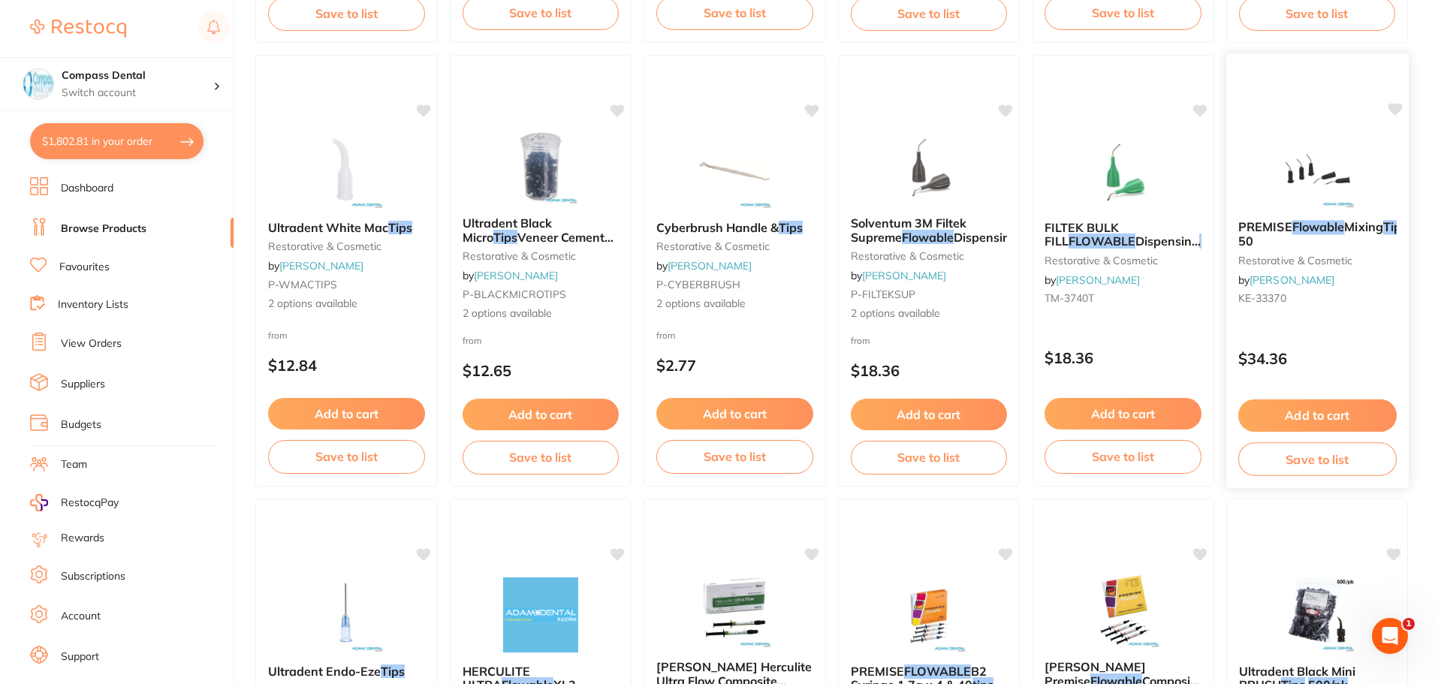
click at [817, 228] on span "Mixing" at bounding box center [1363, 226] width 39 height 15
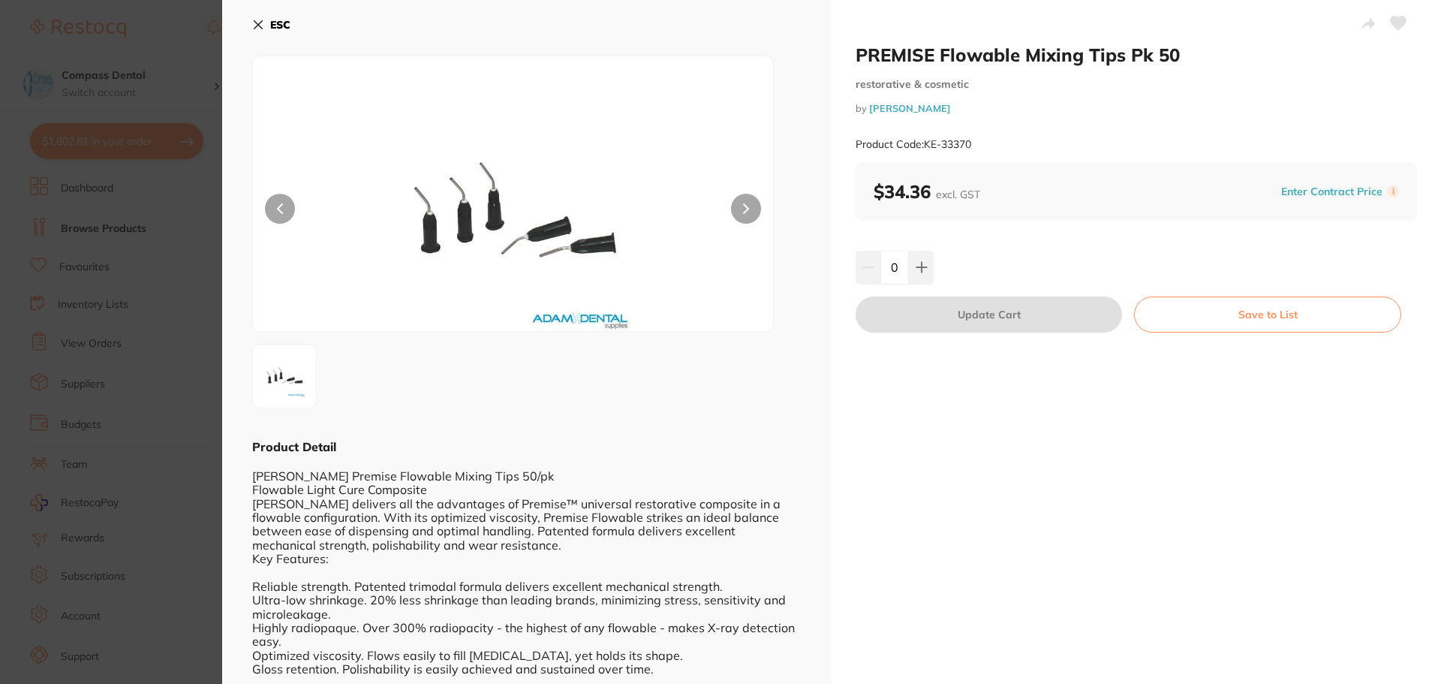
click at [743, 207] on icon at bounding box center [746, 208] width 6 height 11
click at [259, 22] on icon at bounding box center [258, 25] width 12 height 12
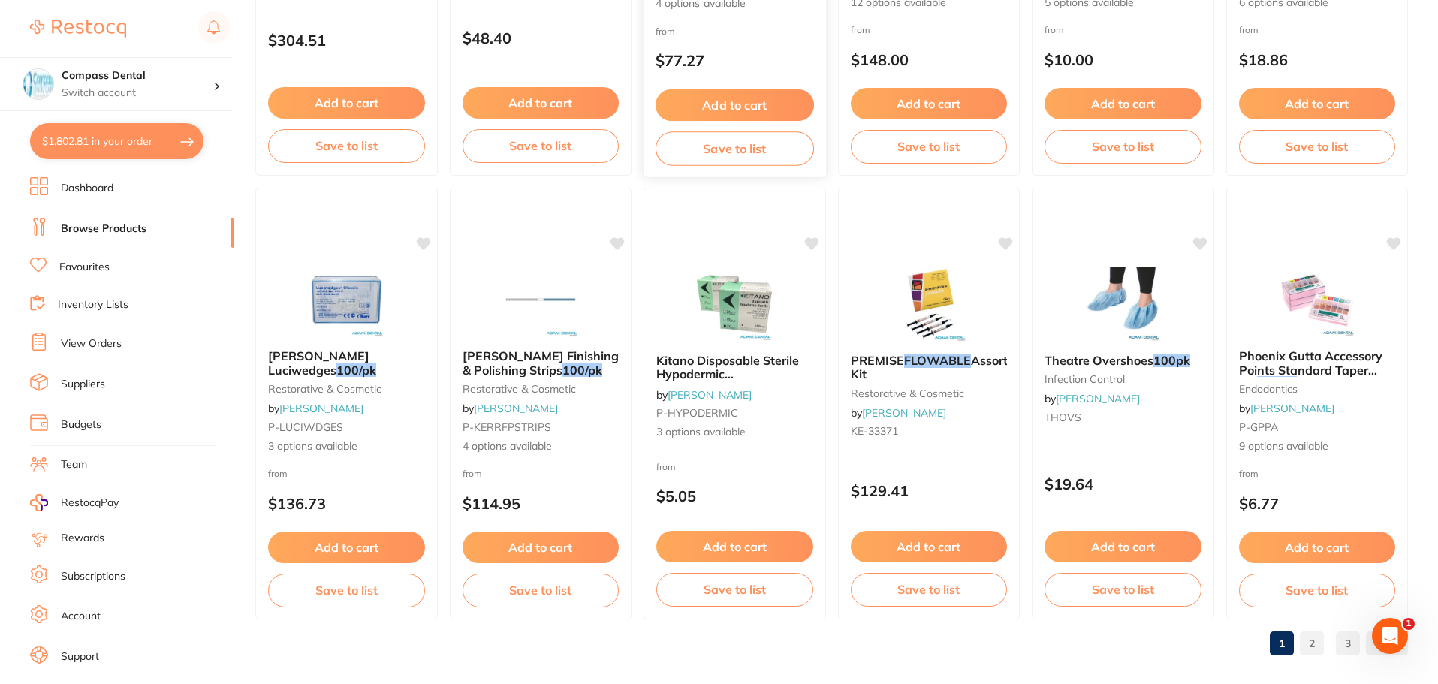
scroll to position [3587, 0]
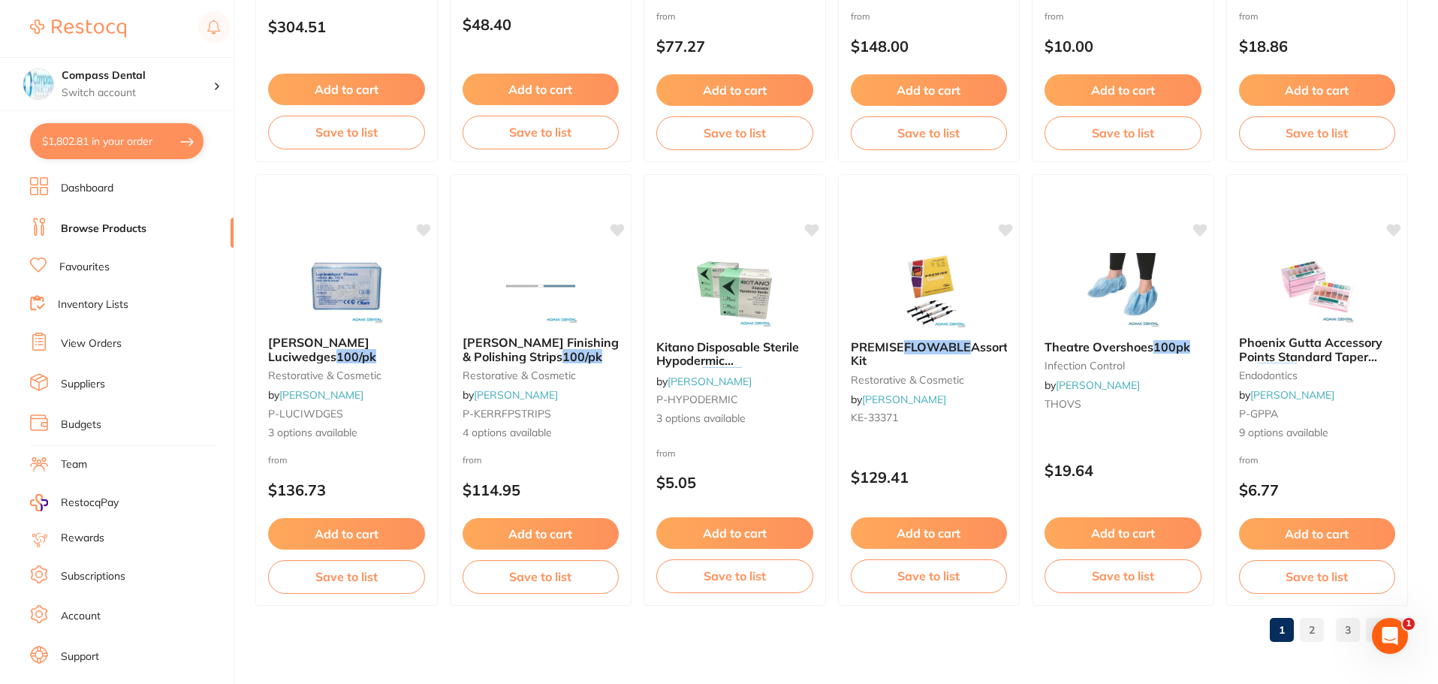
click at [817, 622] on link "2" at bounding box center [1311, 630] width 24 height 30
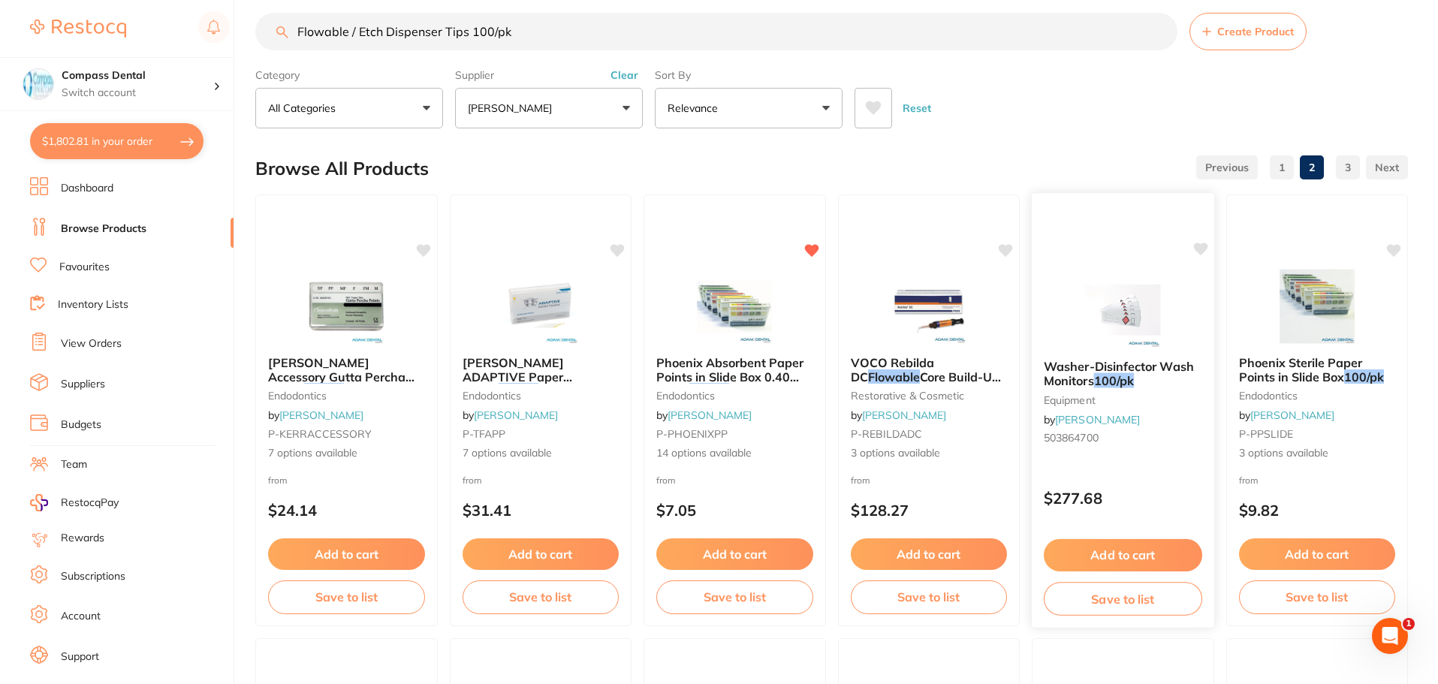
scroll to position [0, 0]
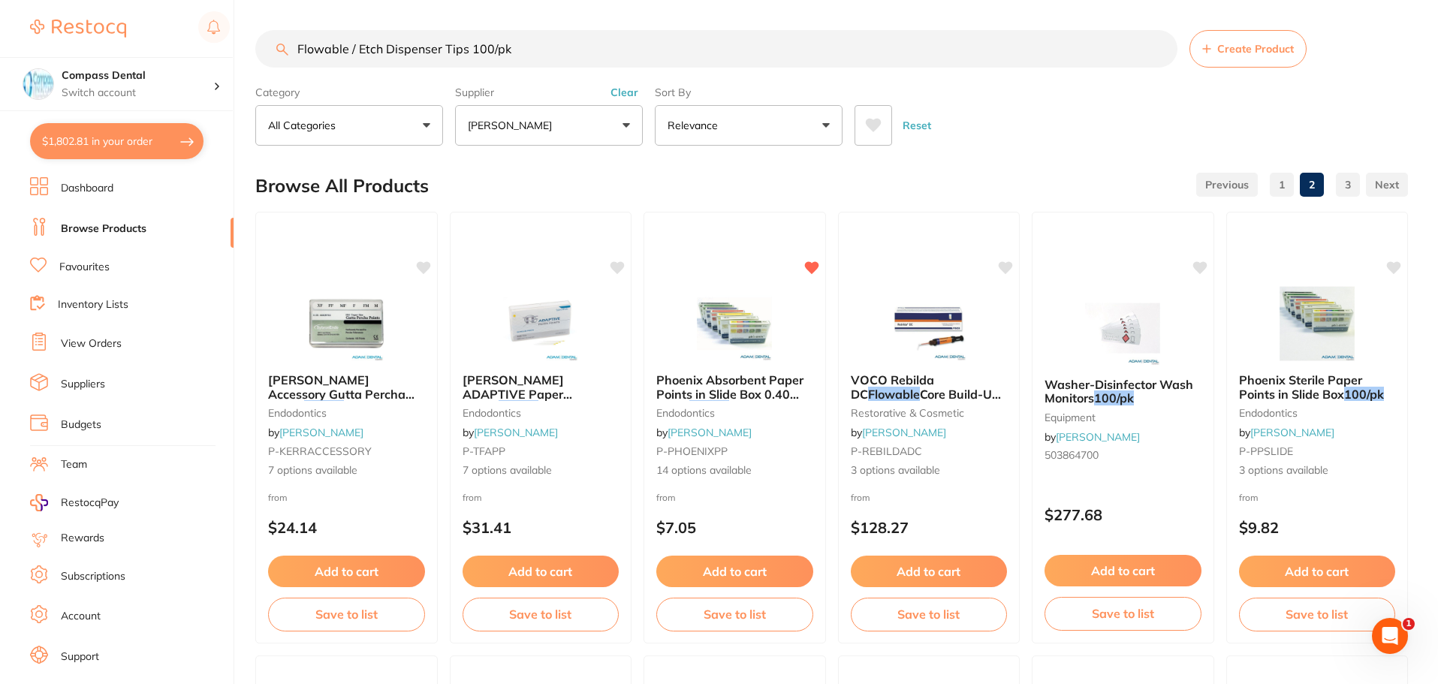
click at [558, 53] on input "Flowable / Etch Dispenser Tips 100/pk" at bounding box center [716, 49] width 922 height 38
drag, startPoint x: 356, startPoint y: 46, endPoint x: 223, endPoint y: 43, distance: 132.9
click at [230, 43] on div "$1,802.81 Compass Dental Switch account Compass Dental $1,802.81 in your order …" at bounding box center [719, 342] width 1438 height 684
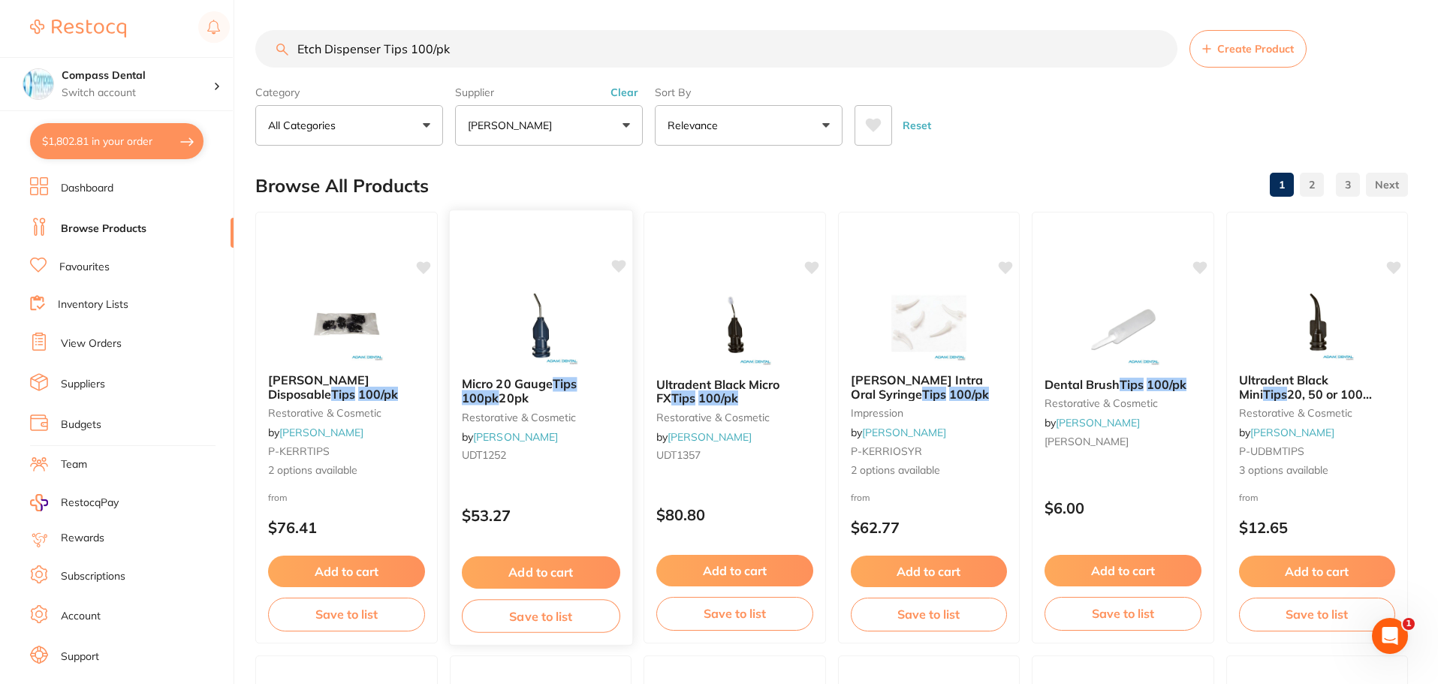
click at [503, 384] on span "Micro 20 Gauge" at bounding box center [506, 383] width 91 height 15
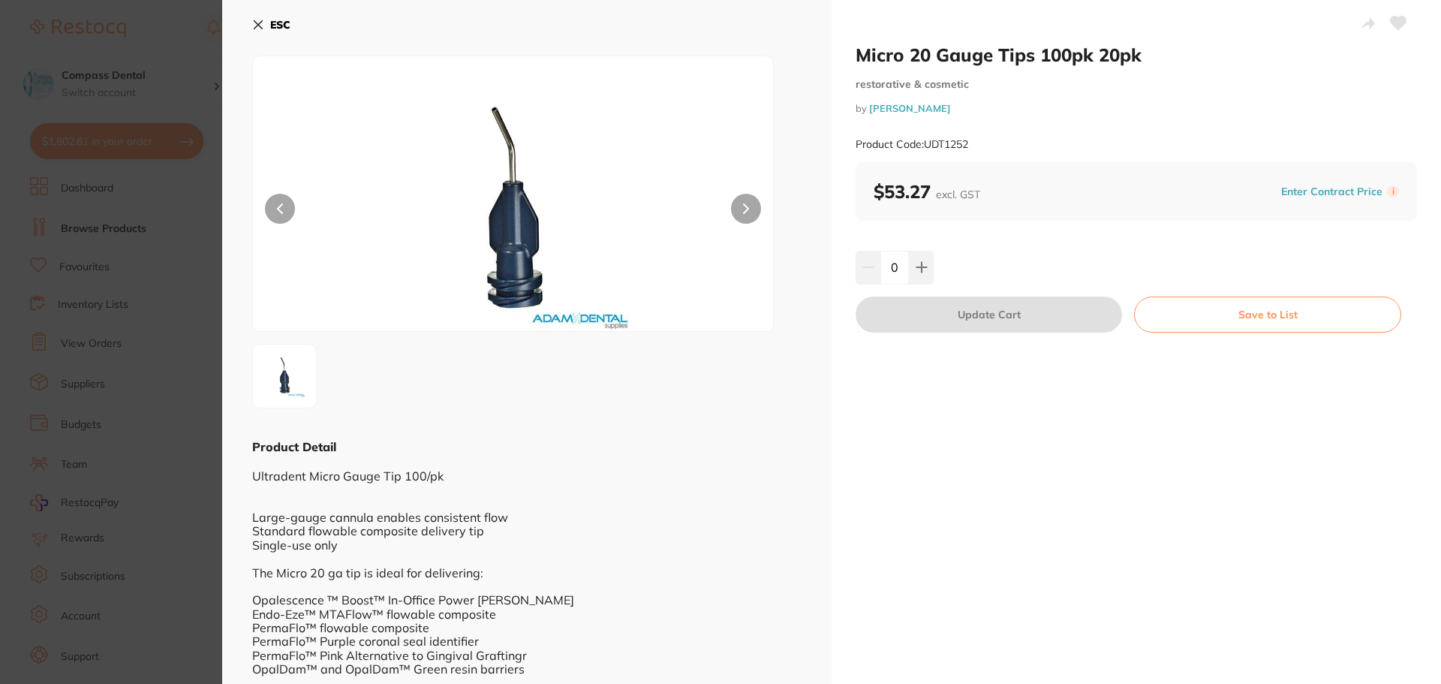
click at [255, 21] on icon at bounding box center [258, 25] width 8 height 8
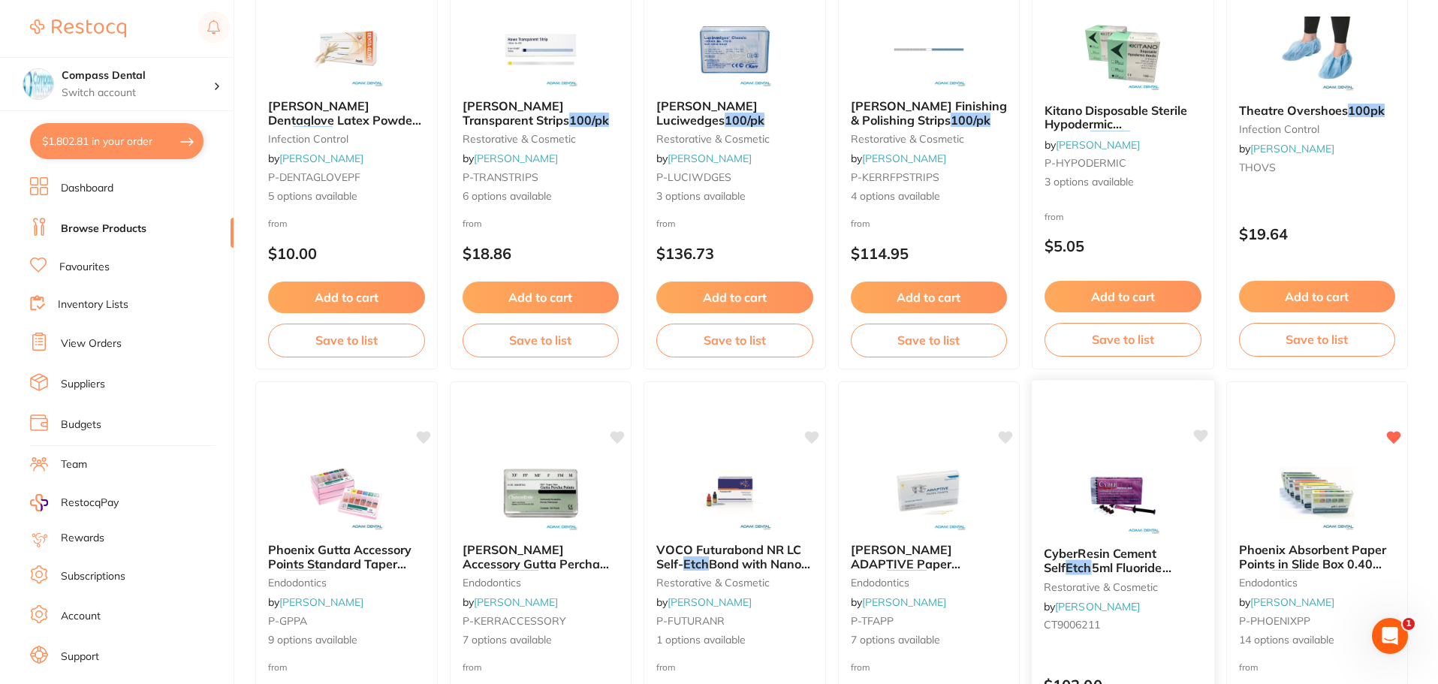
scroll to position [3587, 0]
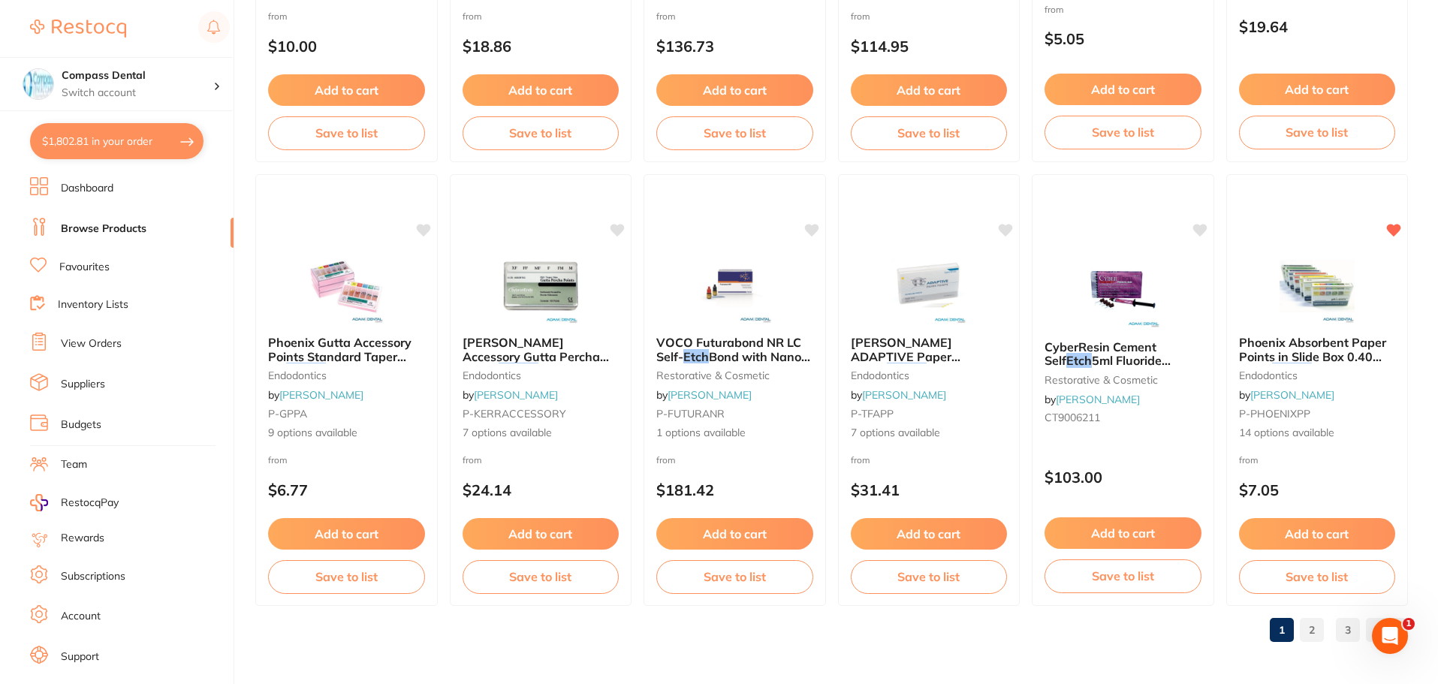
click at [817, 629] on link "2" at bounding box center [1311, 630] width 24 height 30
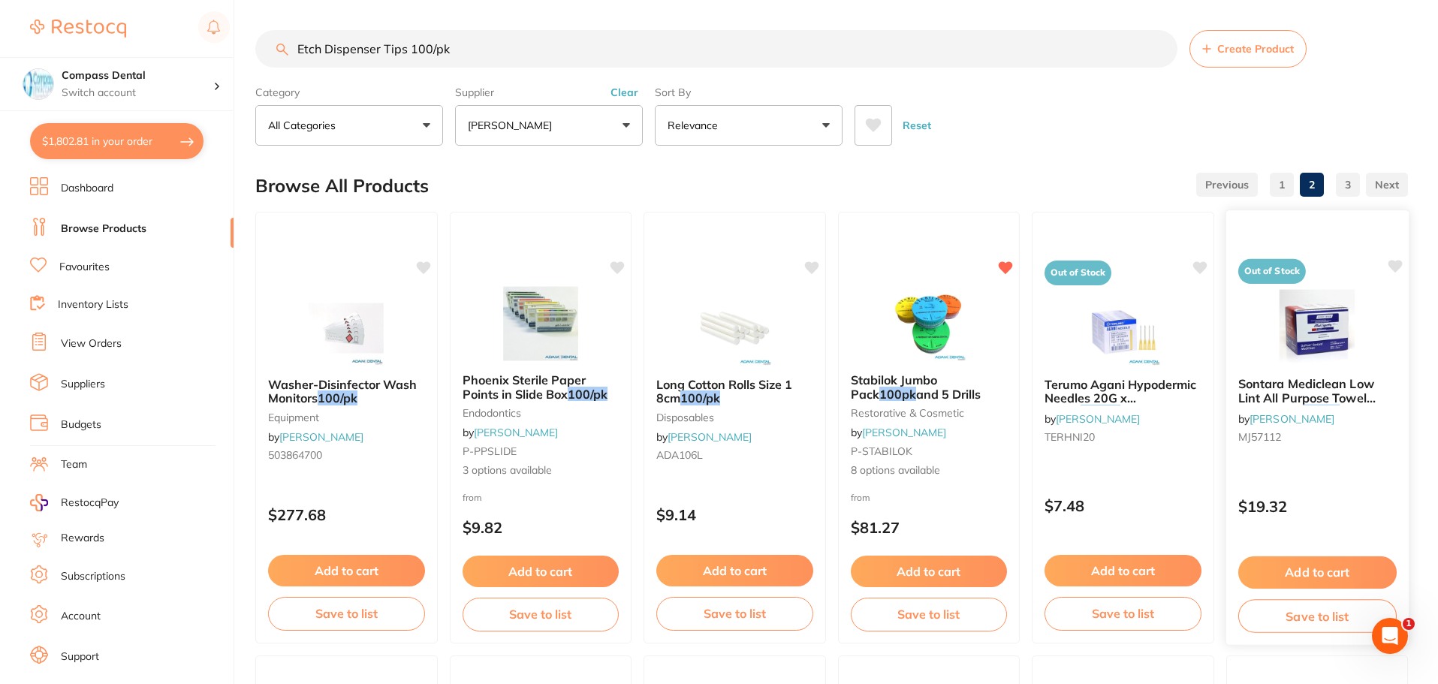
scroll to position [0, 0]
click at [295, 48] on input "Etch Dispenser Tips 100/pk" at bounding box center [716, 49] width 922 height 38
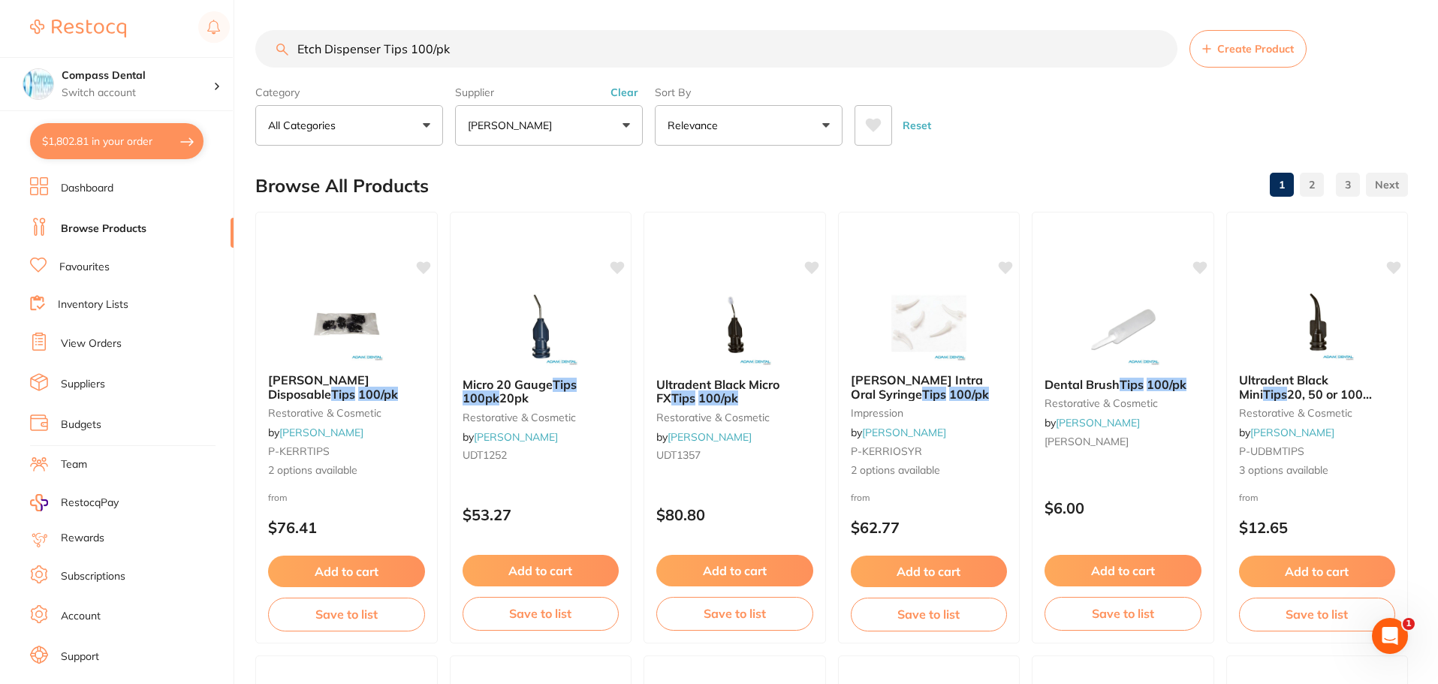
click at [426, 123] on button "All Categories" at bounding box center [349, 125] width 188 height 41
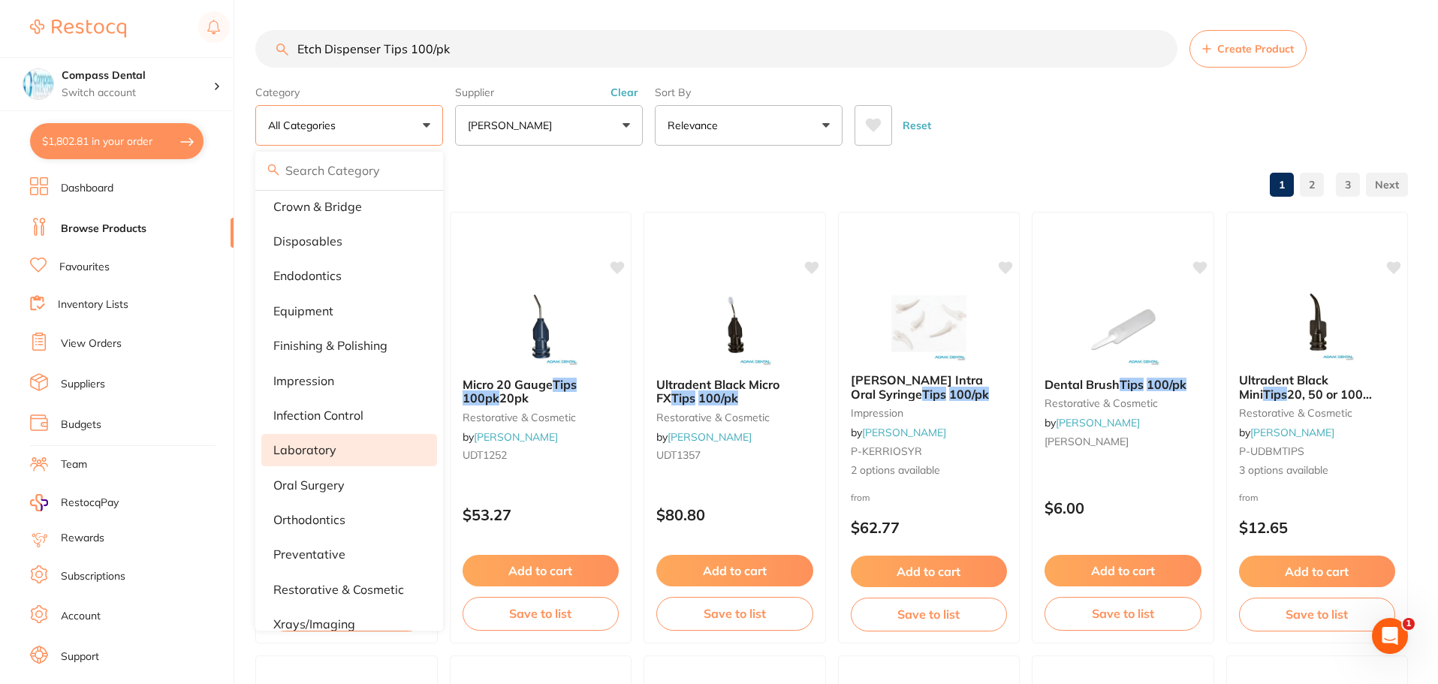
scroll to position [101, 0]
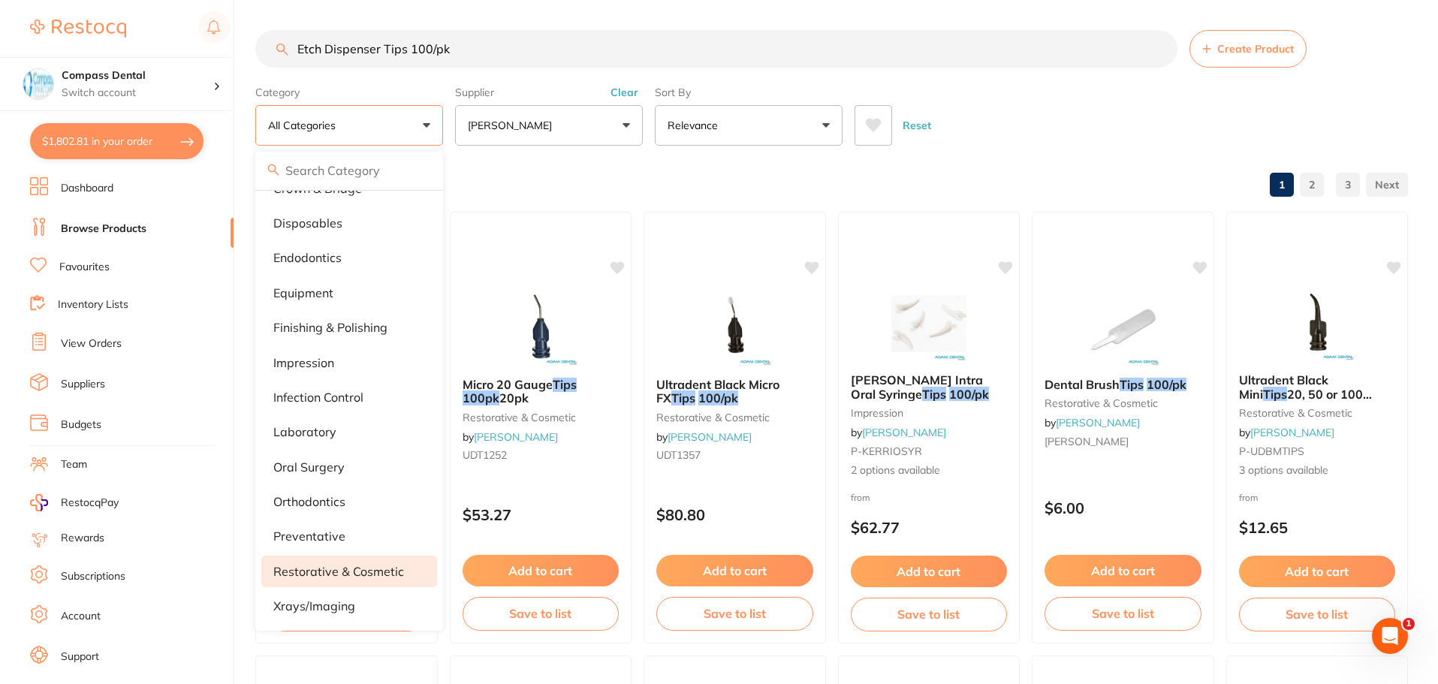
click at [313, 569] on p "restorative & cosmetic" at bounding box center [338, 572] width 131 height 14
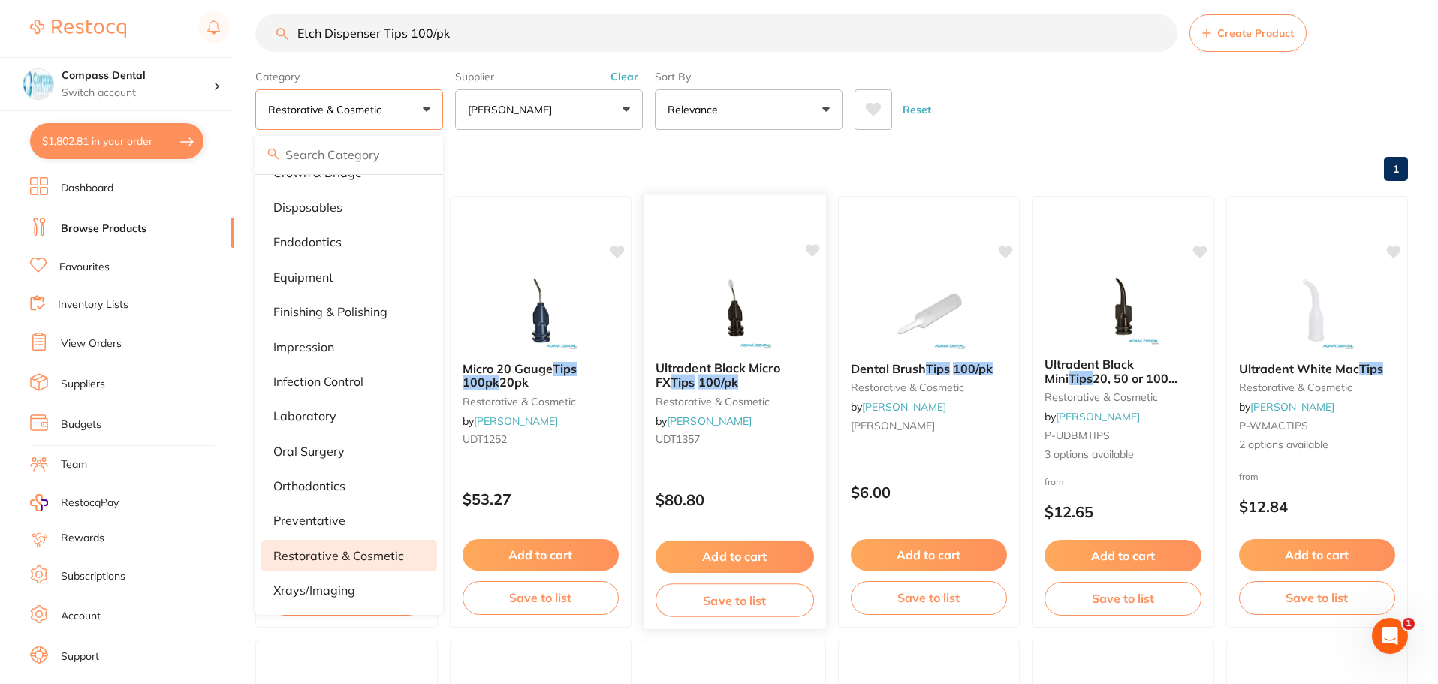
scroll to position [0, 0]
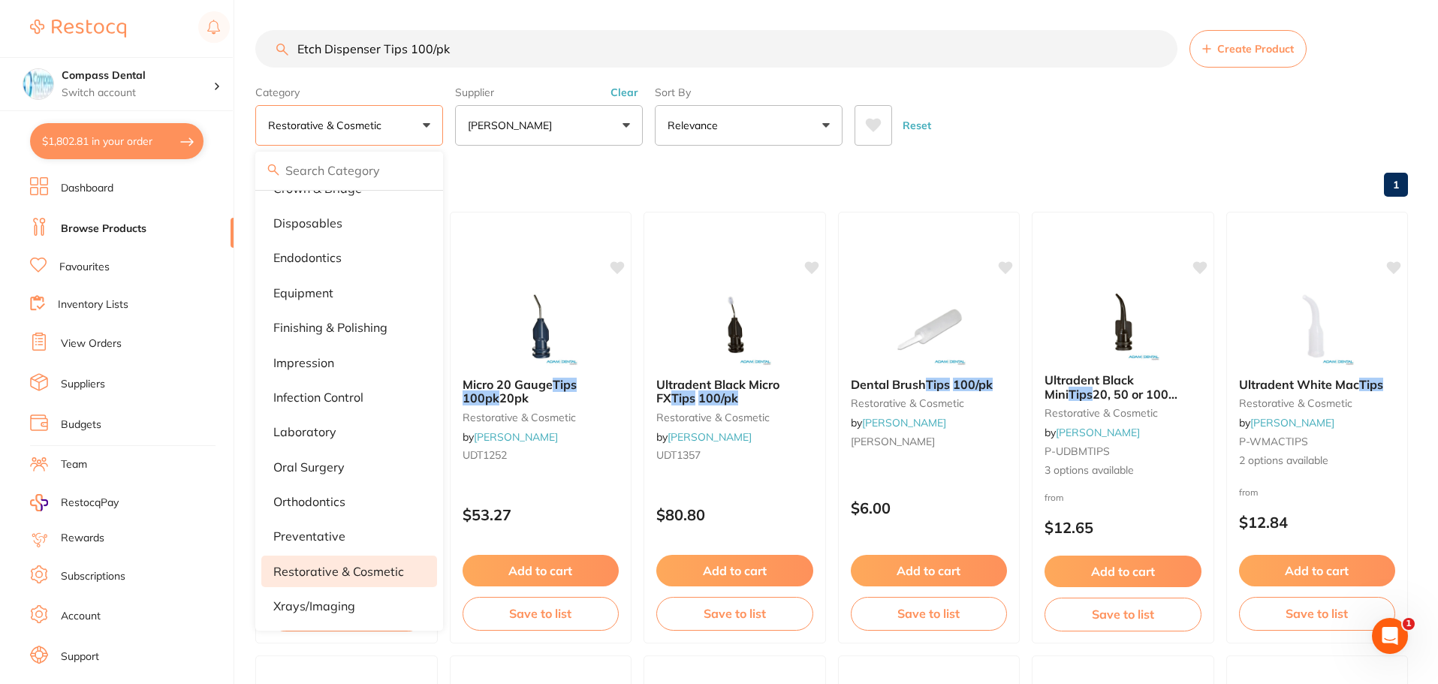
click at [513, 48] on input "Etch Dispenser Tips 100/pk" at bounding box center [716, 49] width 922 height 38
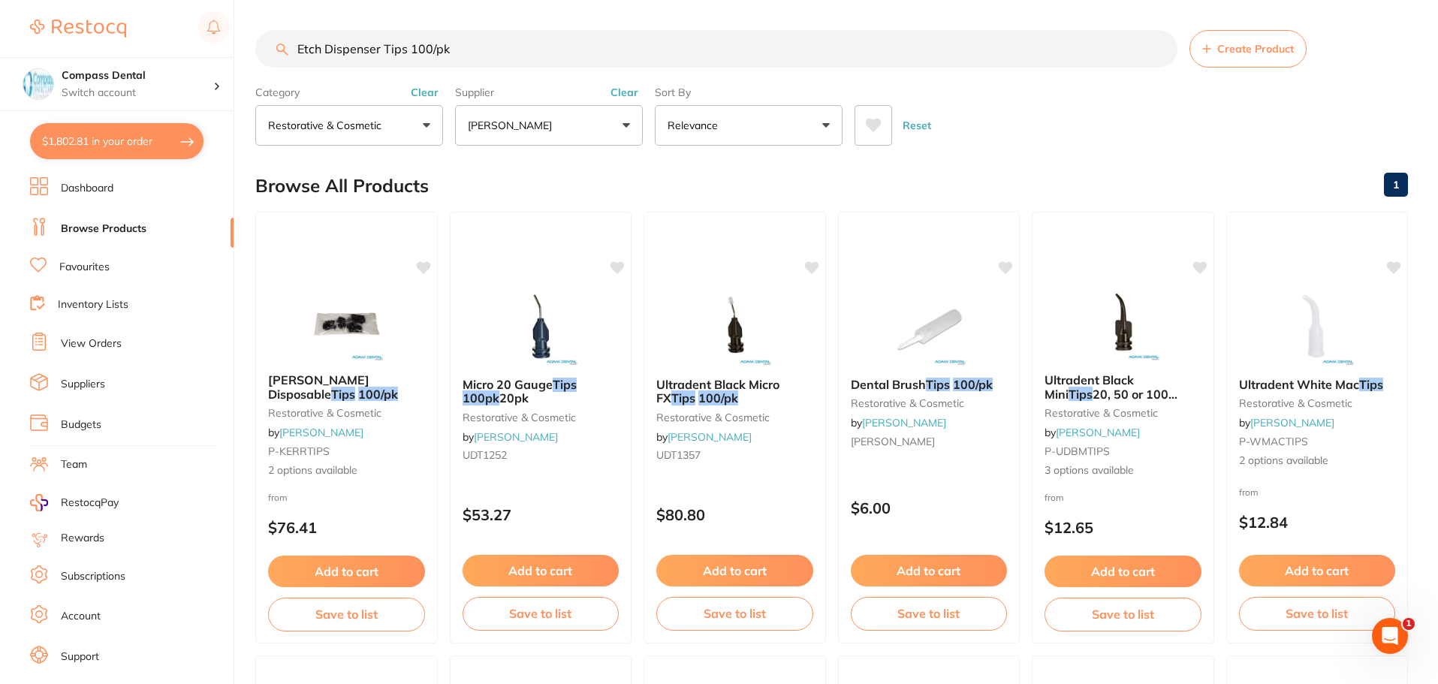
drag, startPoint x: 505, startPoint y: 44, endPoint x: 328, endPoint y: 52, distance: 177.4
click at [328, 52] on input "Etch Dispenser Tips 100/pk" at bounding box center [716, 49] width 922 height 38
type input "Etch"
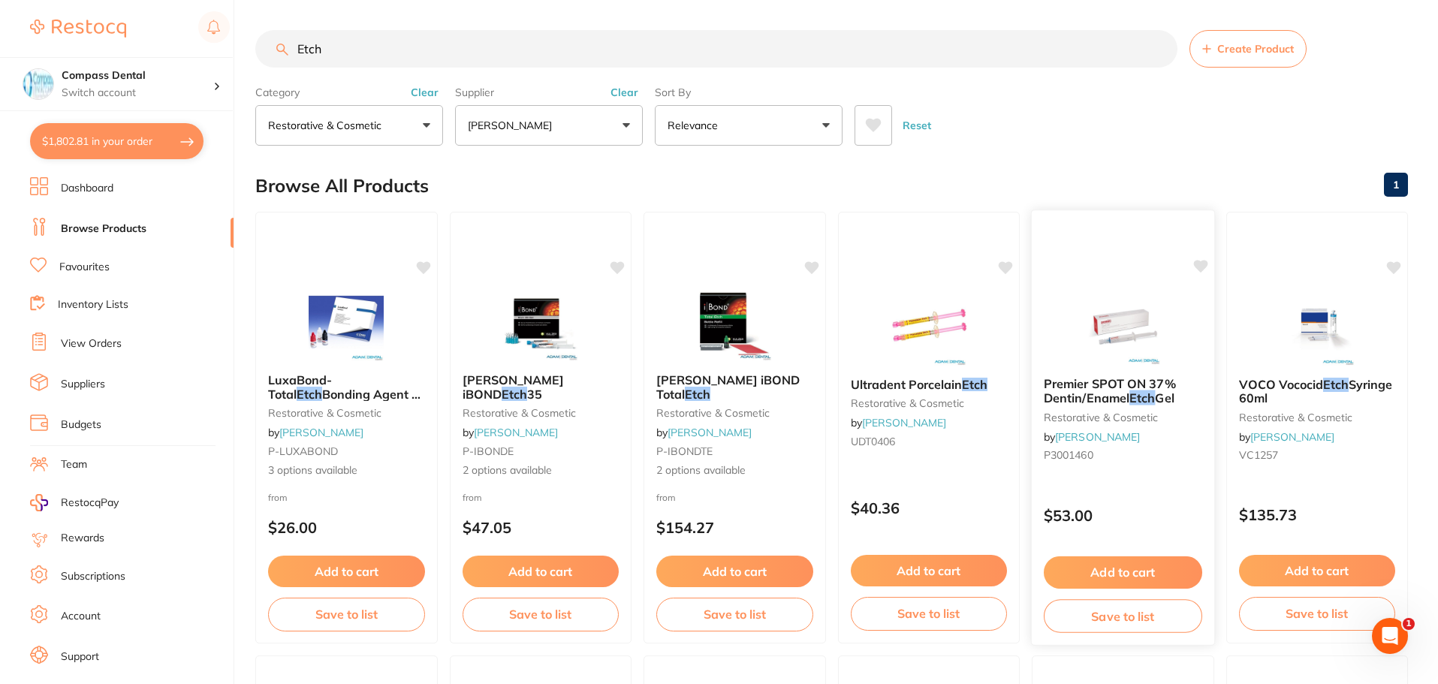
scroll to position [75, 0]
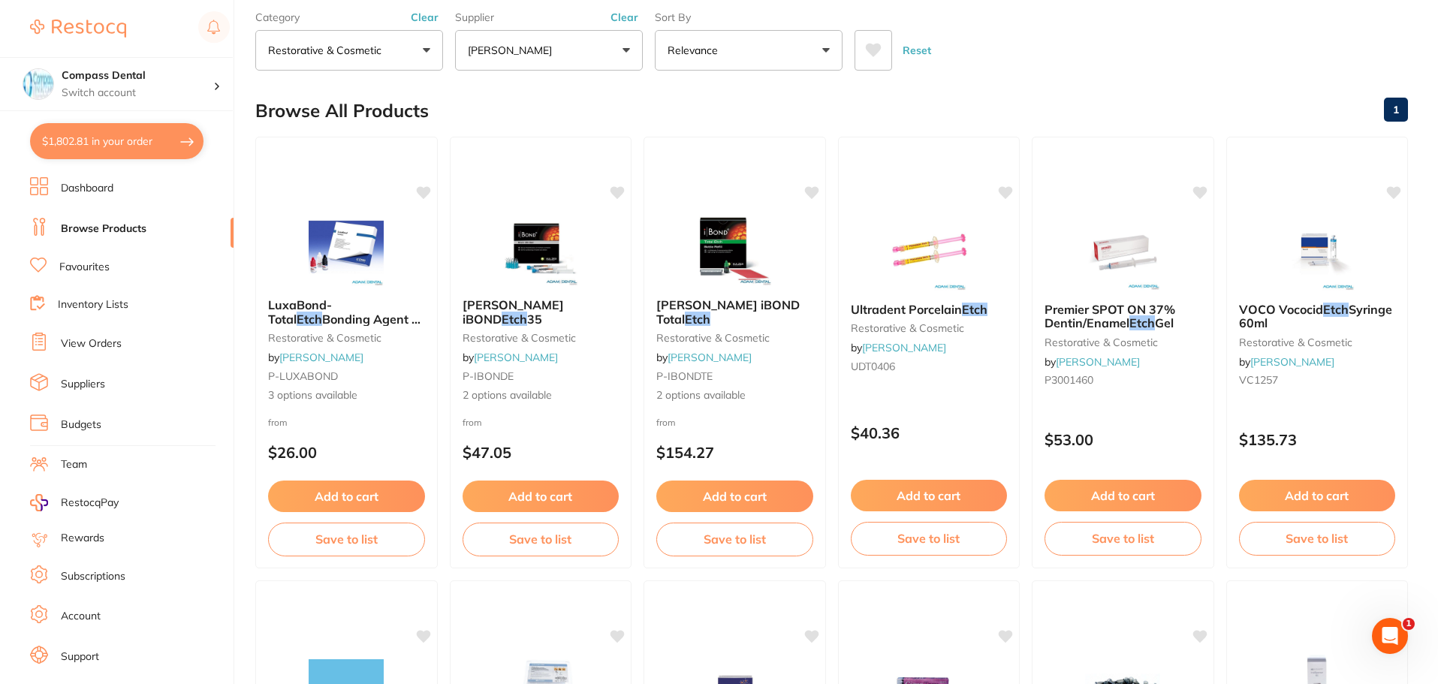
drag, startPoint x: 423, startPoint y: 19, endPoint x: 456, endPoint y: 44, distance: 40.7
click at [423, 20] on button "Clear" at bounding box center [424, 18] width 37 height 14
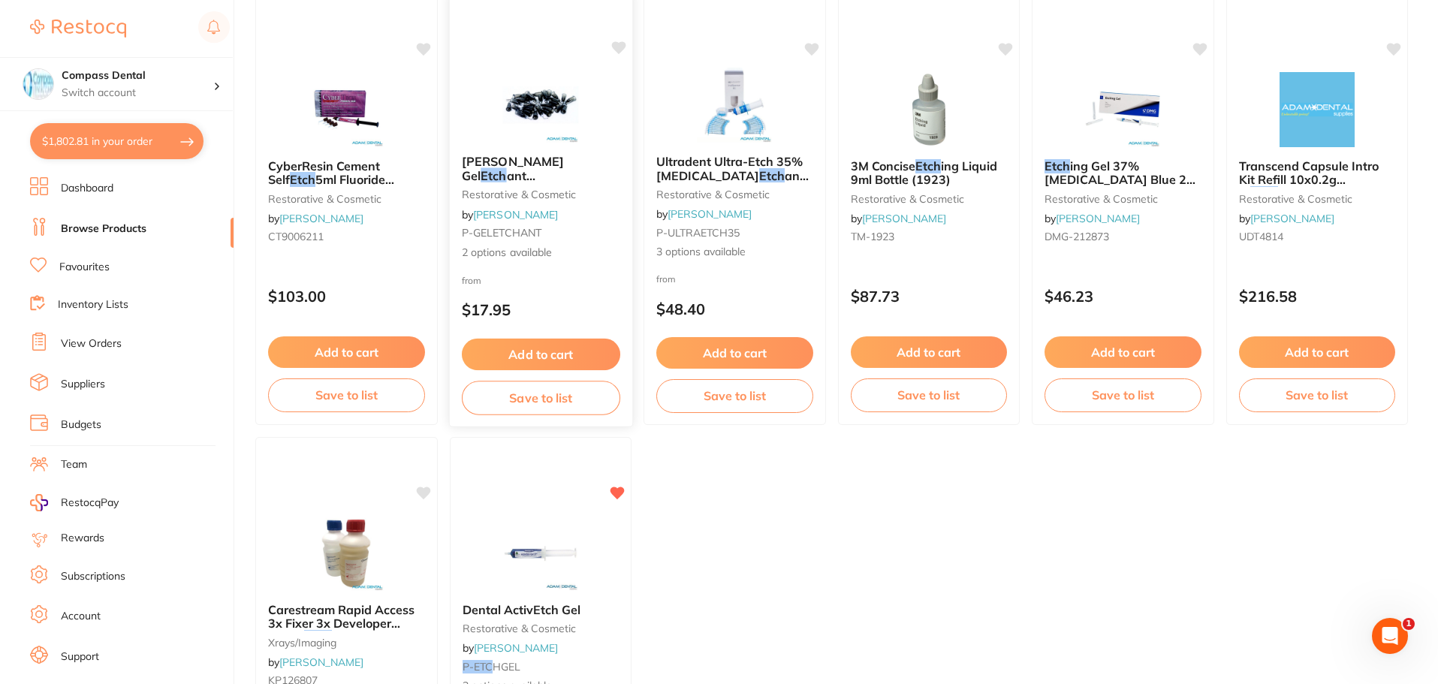
scroll to position [1126, 0]
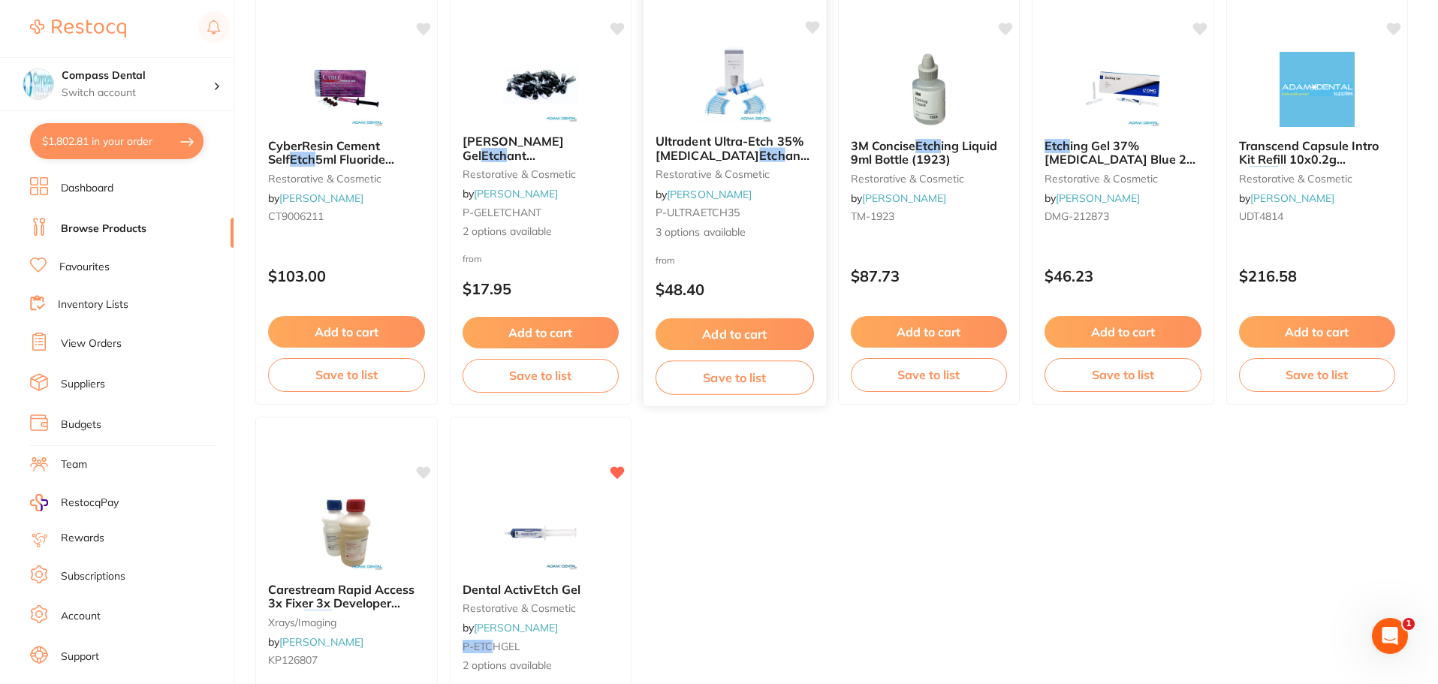
click at [705, 147] on span "Ultradent Ultra-Etch 35% [MEDICAL_DATA]" at bounding box center [729, 148] width 148 height 29
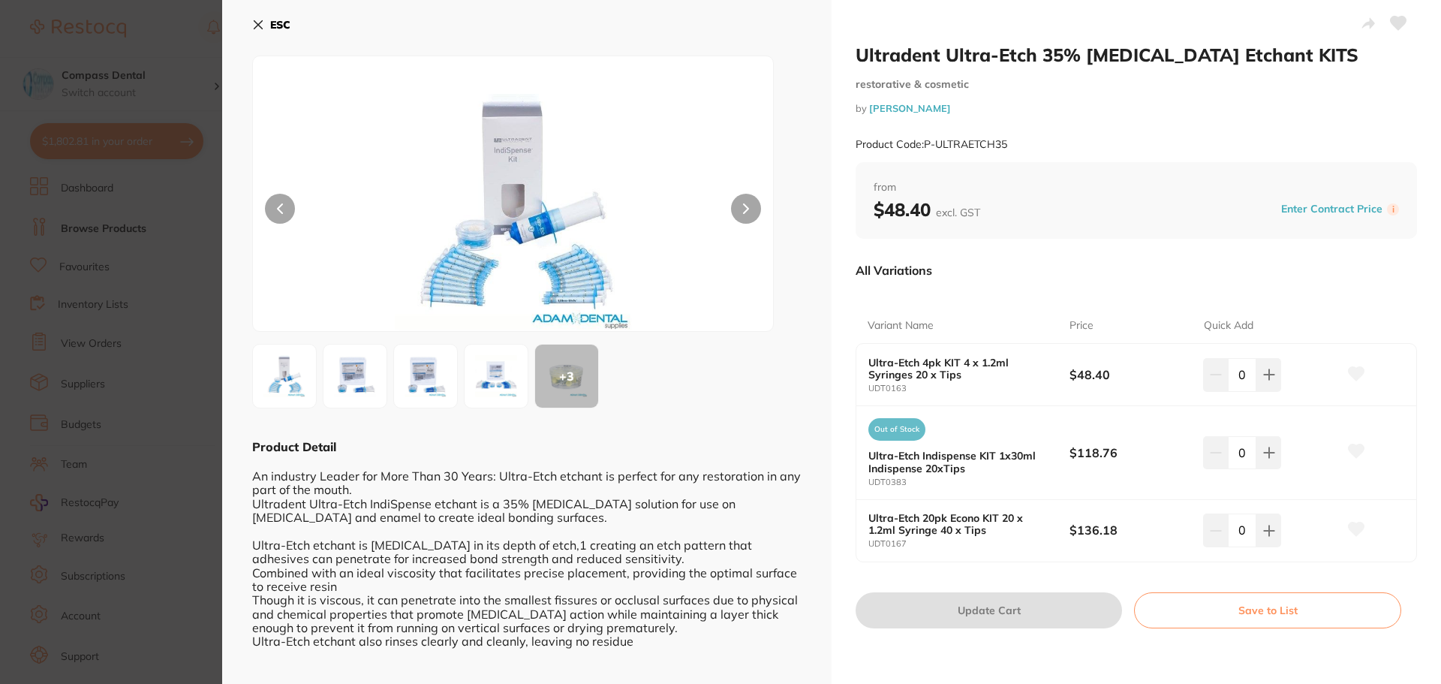
click at [263, 28] on icon at bounding box center [258, 25] width 12 height 12
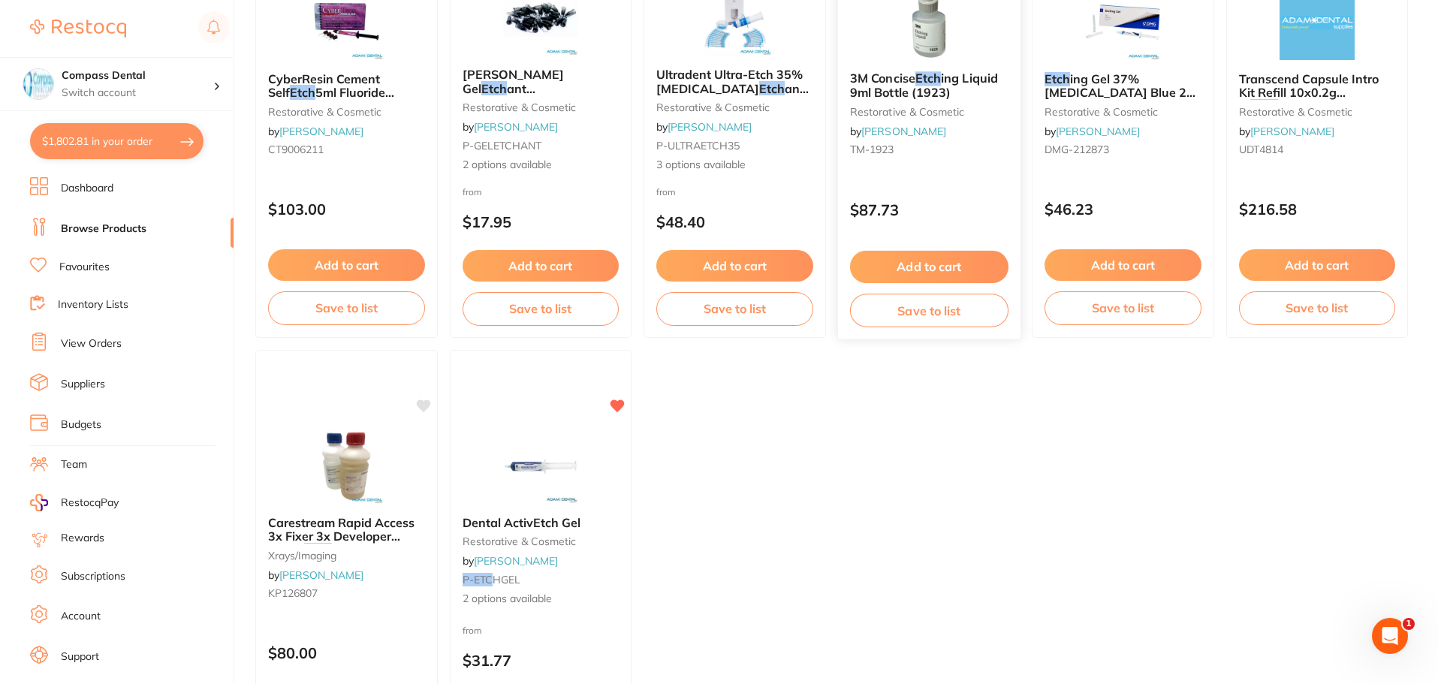
scroll to position [1369, 0]
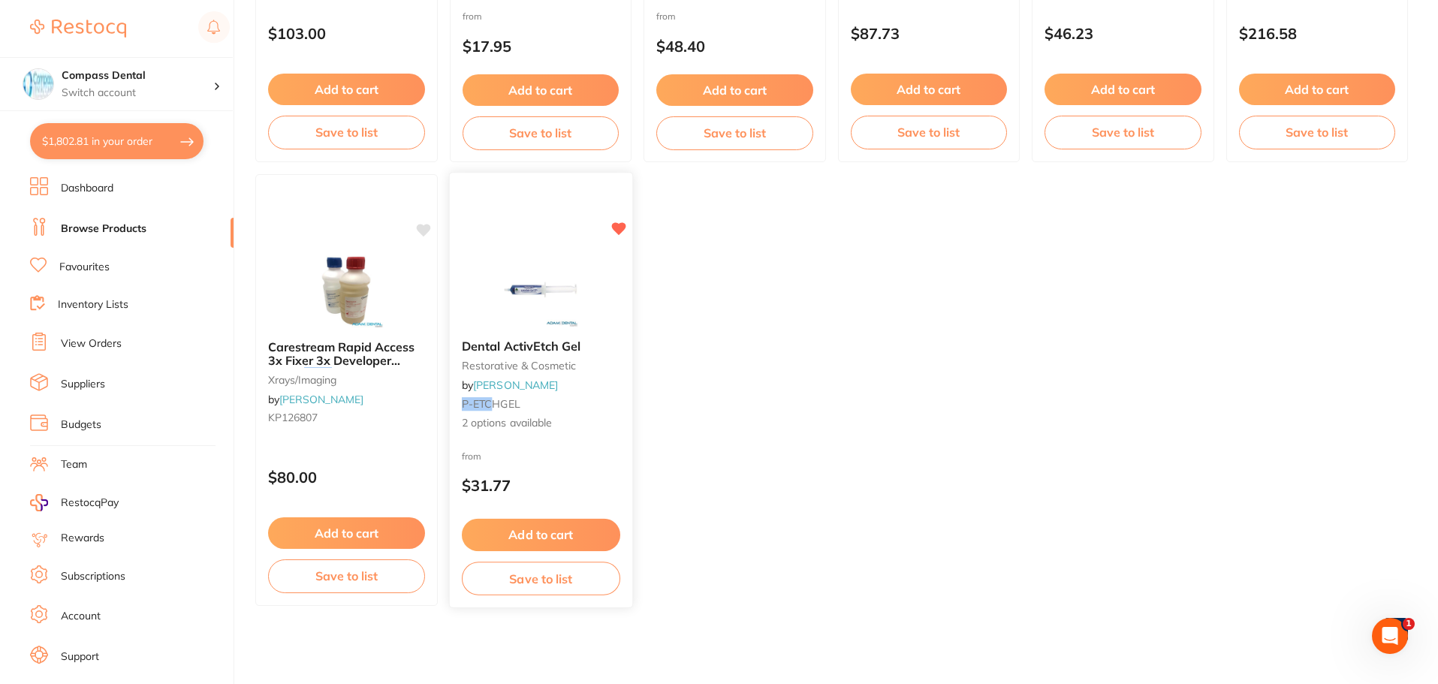
click at [483, 385] on link "[PERSON_NAME]" at bounding box center [515, 385] width 85 height 14
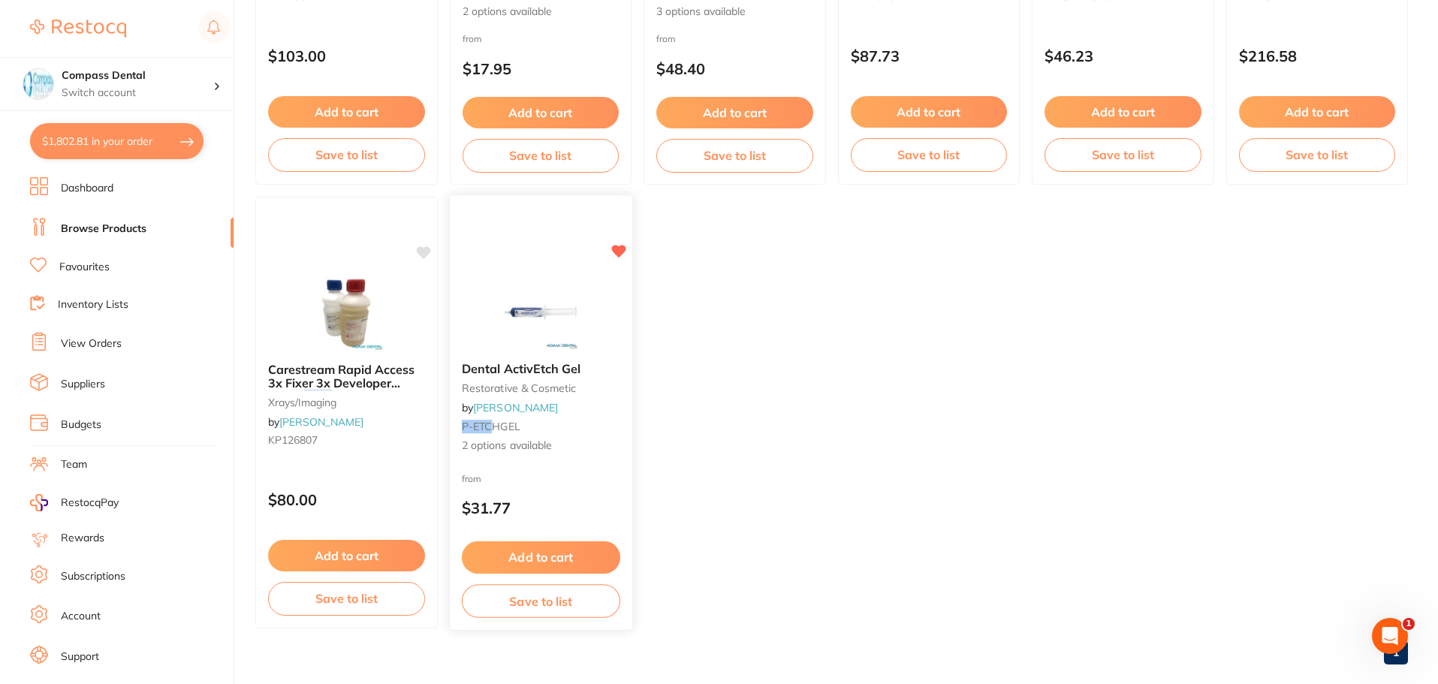
scroll to position [1351, 0]
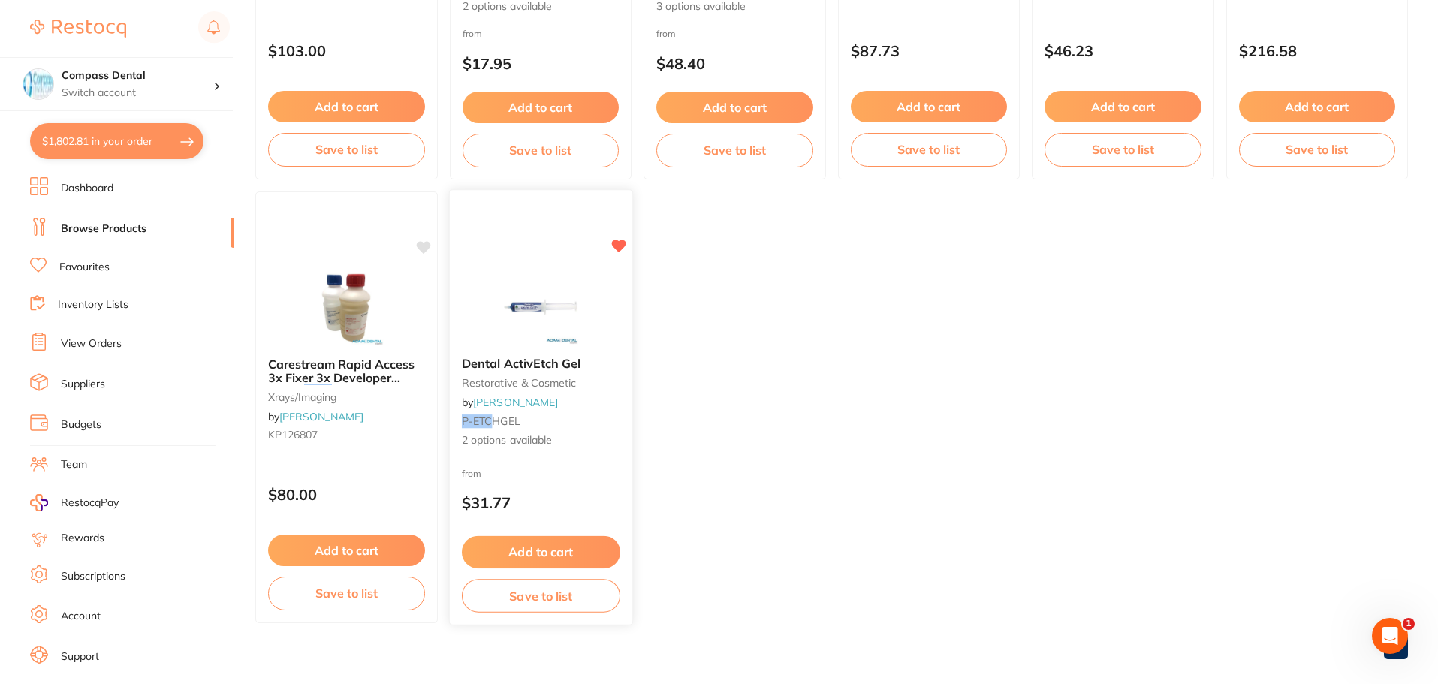
click at [534, 357] on span "Dental ActivEtch Gel" at bounding box center [520, 363] width 119 height 15
click at [535, 363] on span "Dental ActivEtch Gel" at bounding box center [521, 364] width 118 height 15
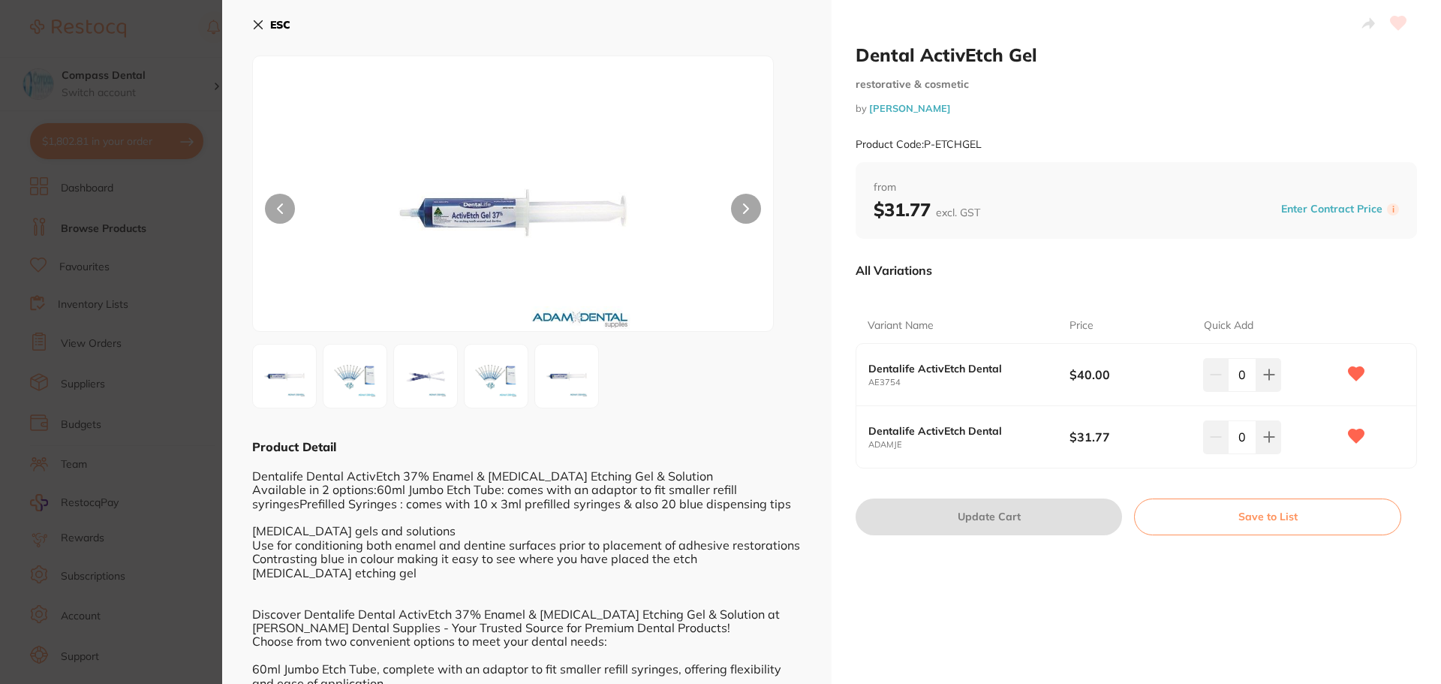
click at [353, 374] on img at bounding box center [355, 376] width 54 height 54
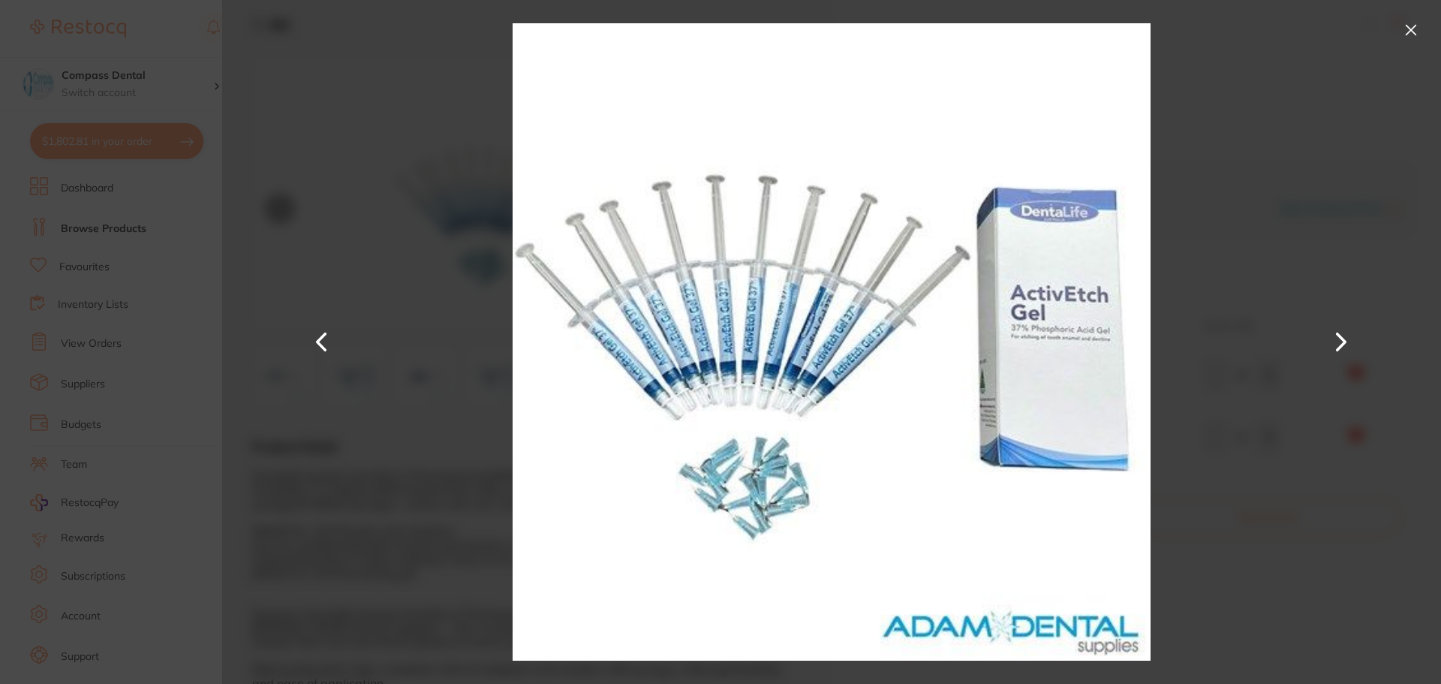
click at [817, 341] on button at bounding box center [1342, 342] width 36 height 342
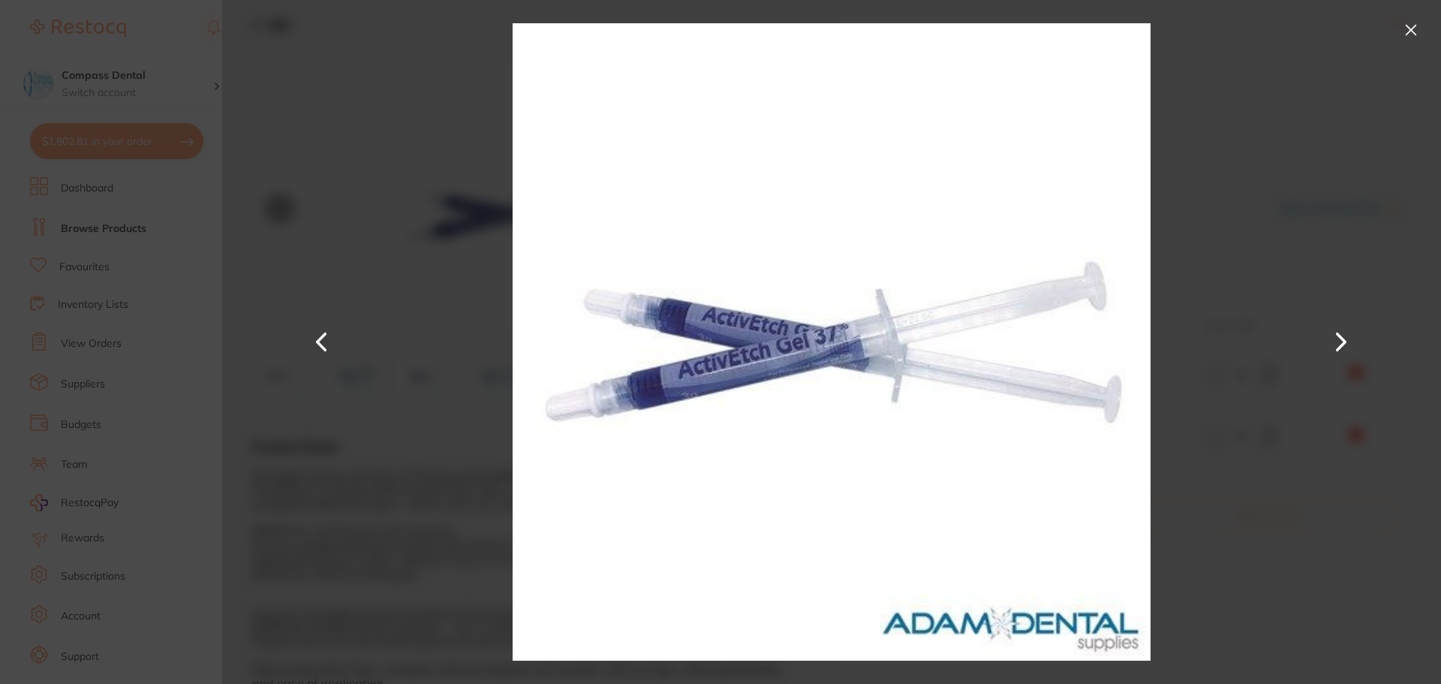
click at [817, 29] on button at bounding box center [1411, 30] width 24 height 24
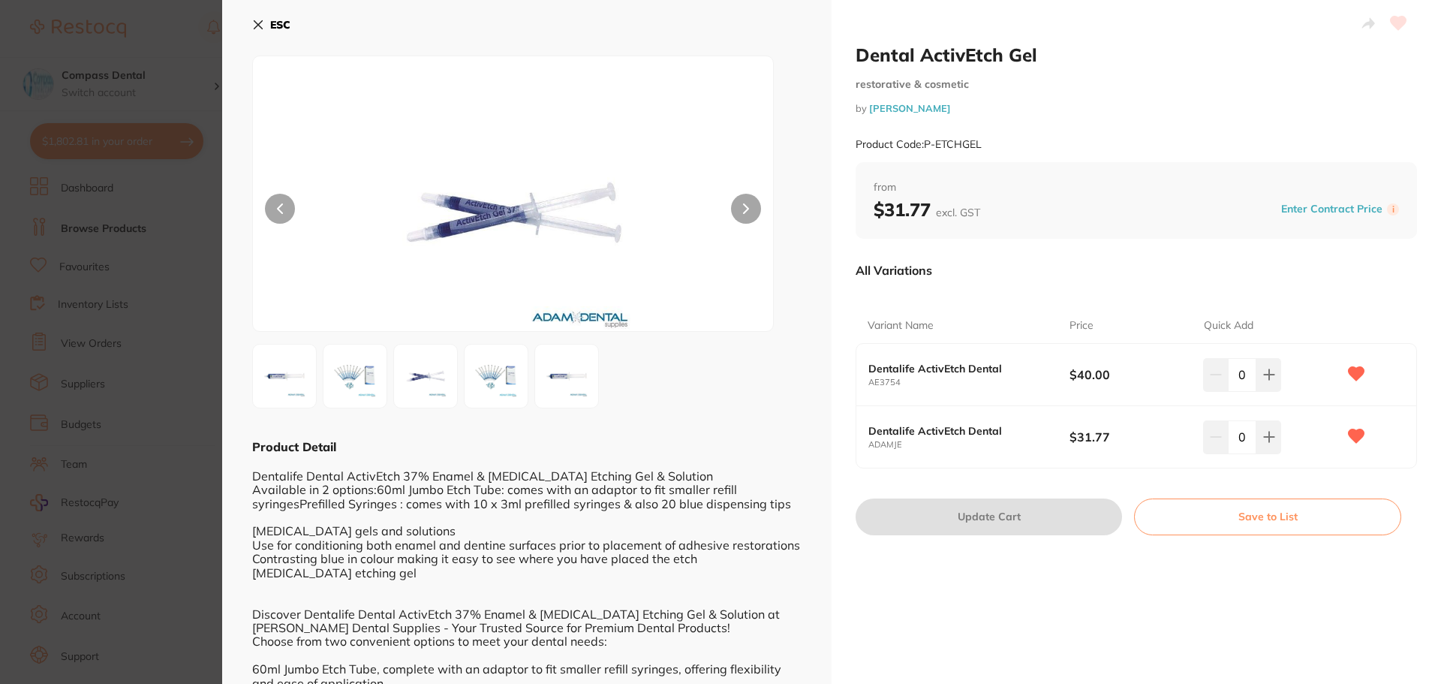
click at [747, 200] on button at bounding box center [746, 209] width 30 height 30
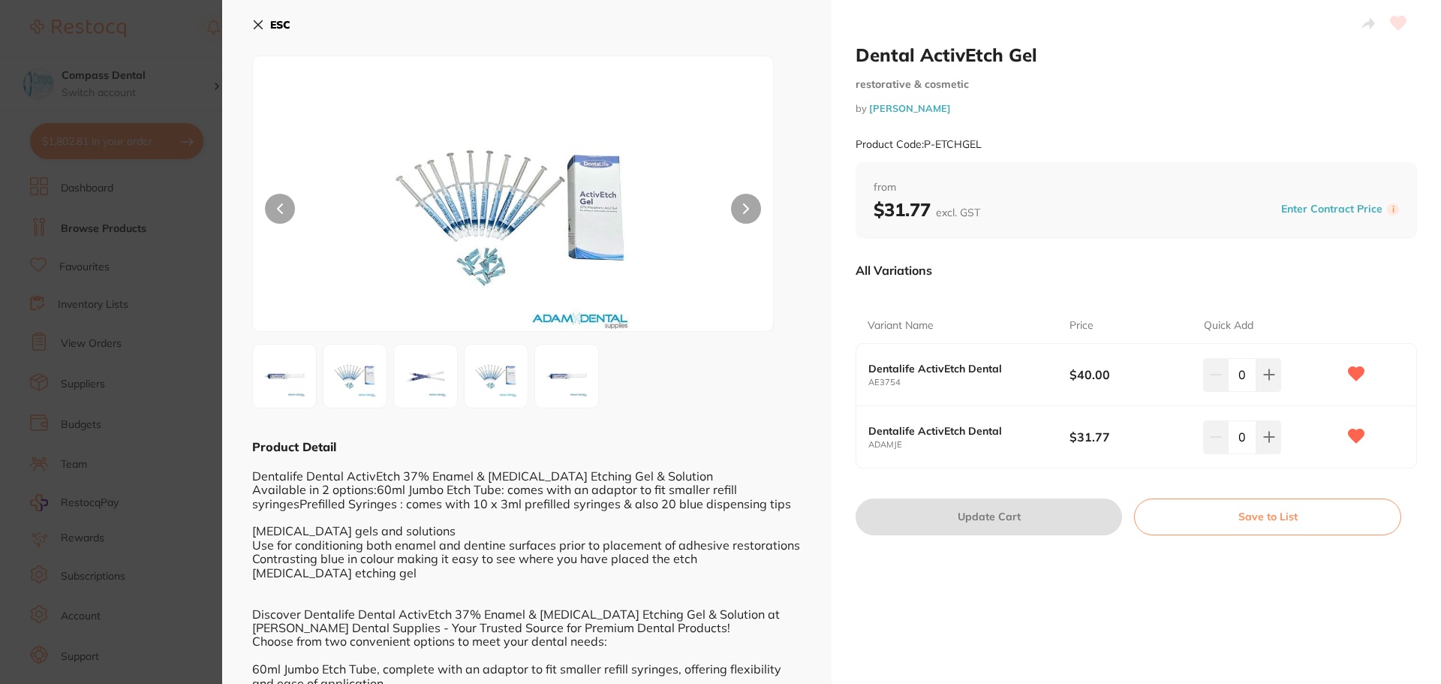
click at [751, 206] on button at bounding box center [746, 209] width 30 height 30
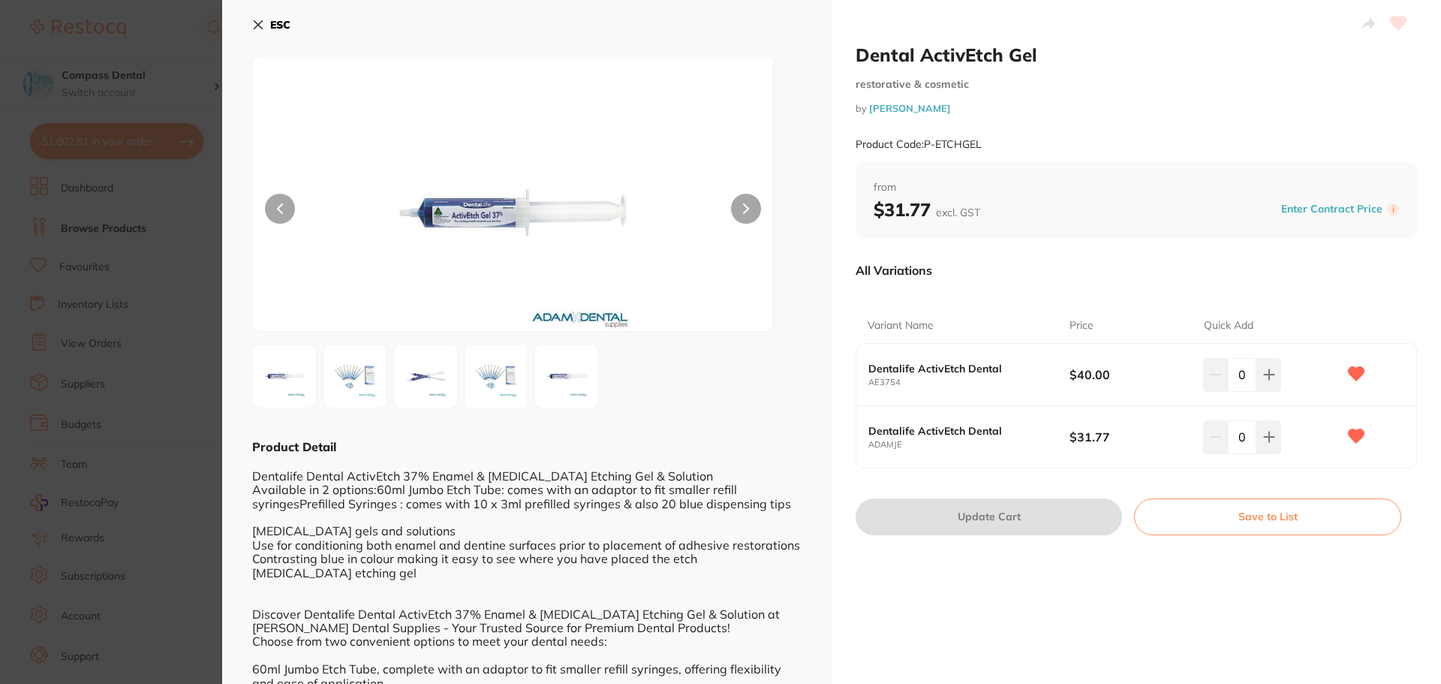
click at [751, 206] on button at bounding box center [746, 209] width 30 height 30
click at [252, 21] on icon at bounding box center [258, 25] width 12 height 12
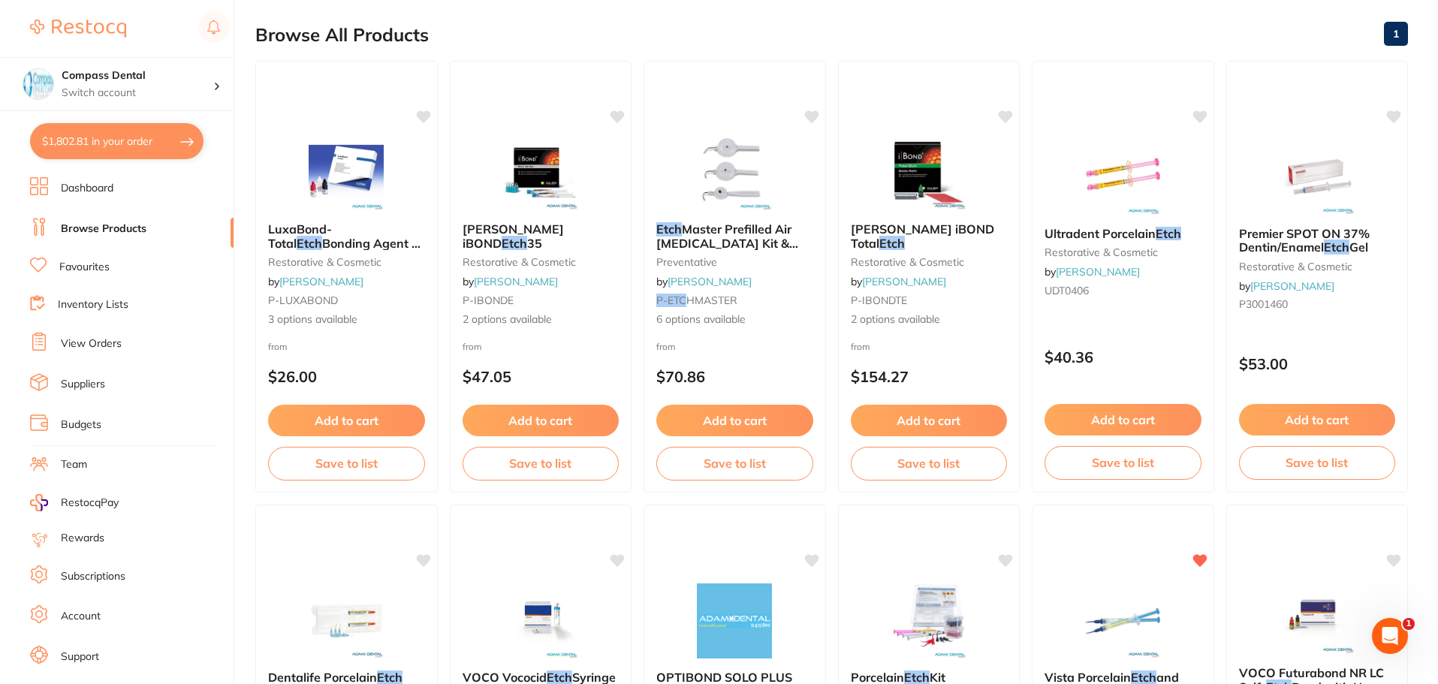
scroll to position [150, 0]
click at [97, 144] on button "$1,802.81 in your order" at bounding box center [116, 141] width 173 height 36
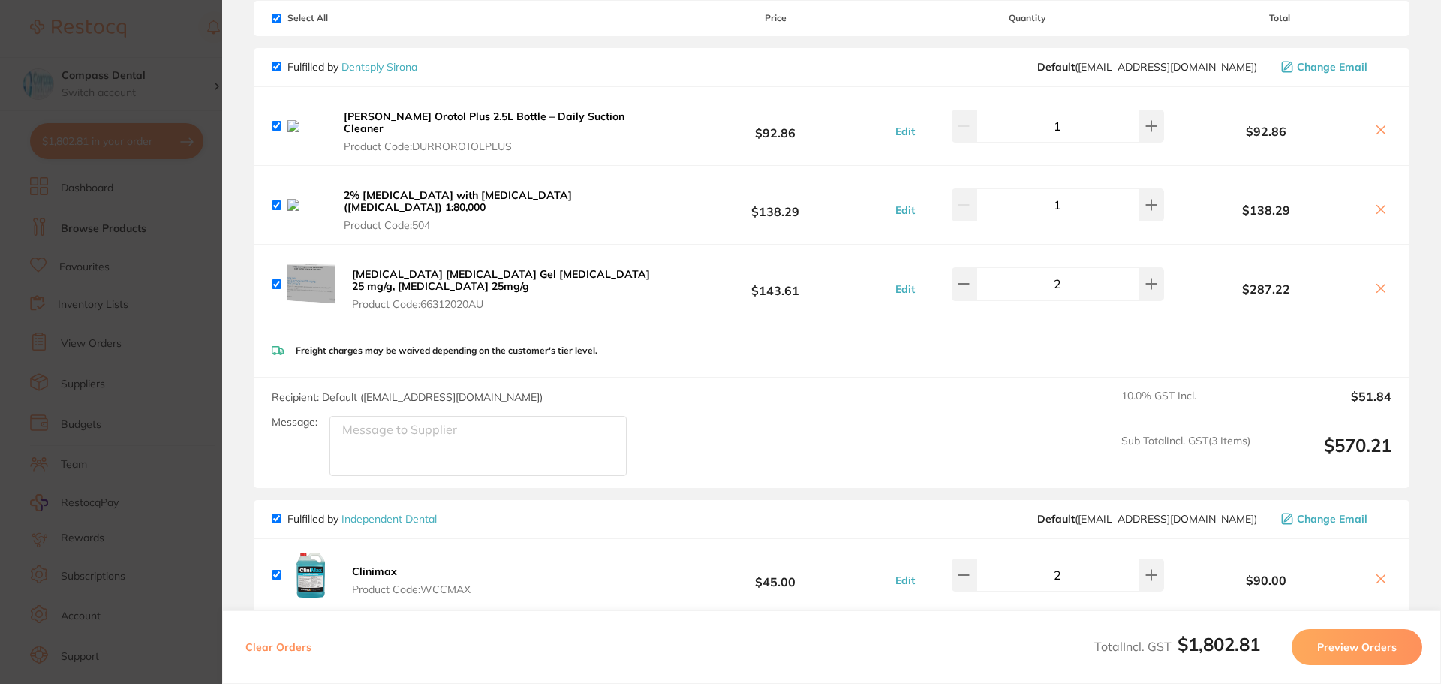
scroll to position [88, 0]
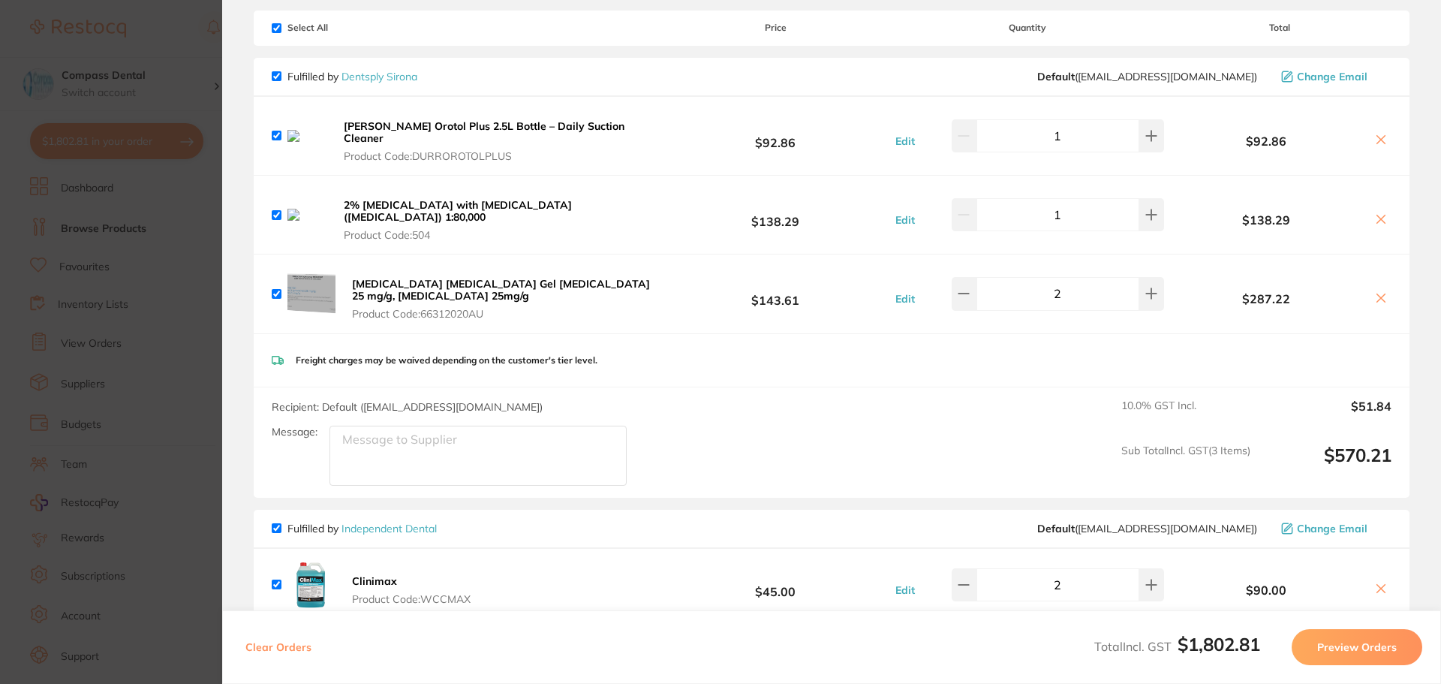
click at [817, 213] on icon at bounding box center [1381, 219] width 12 height 12
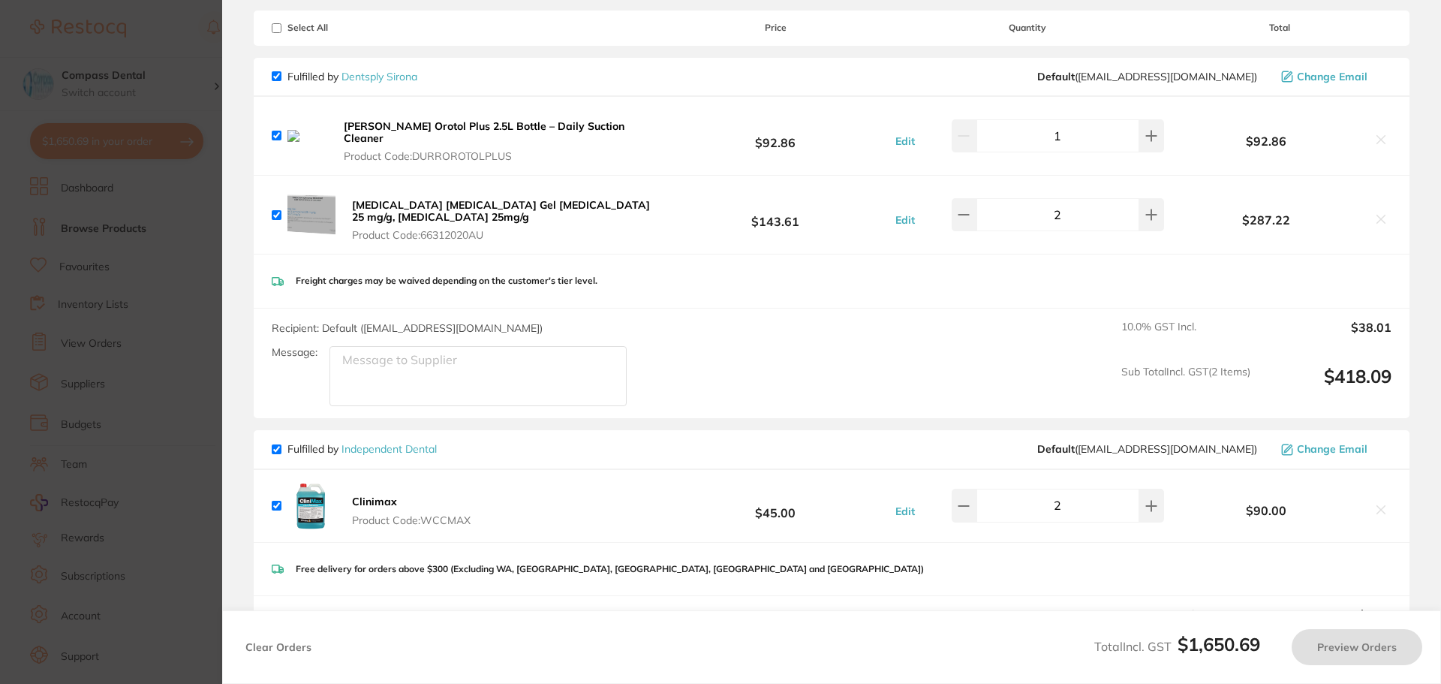
checkbox input "true"
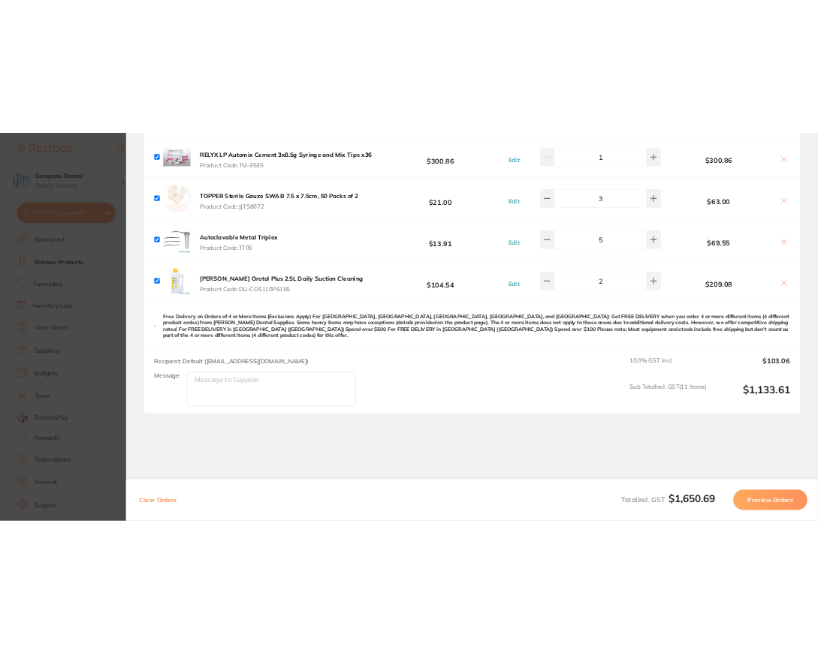
scroll to position [1372, 0]
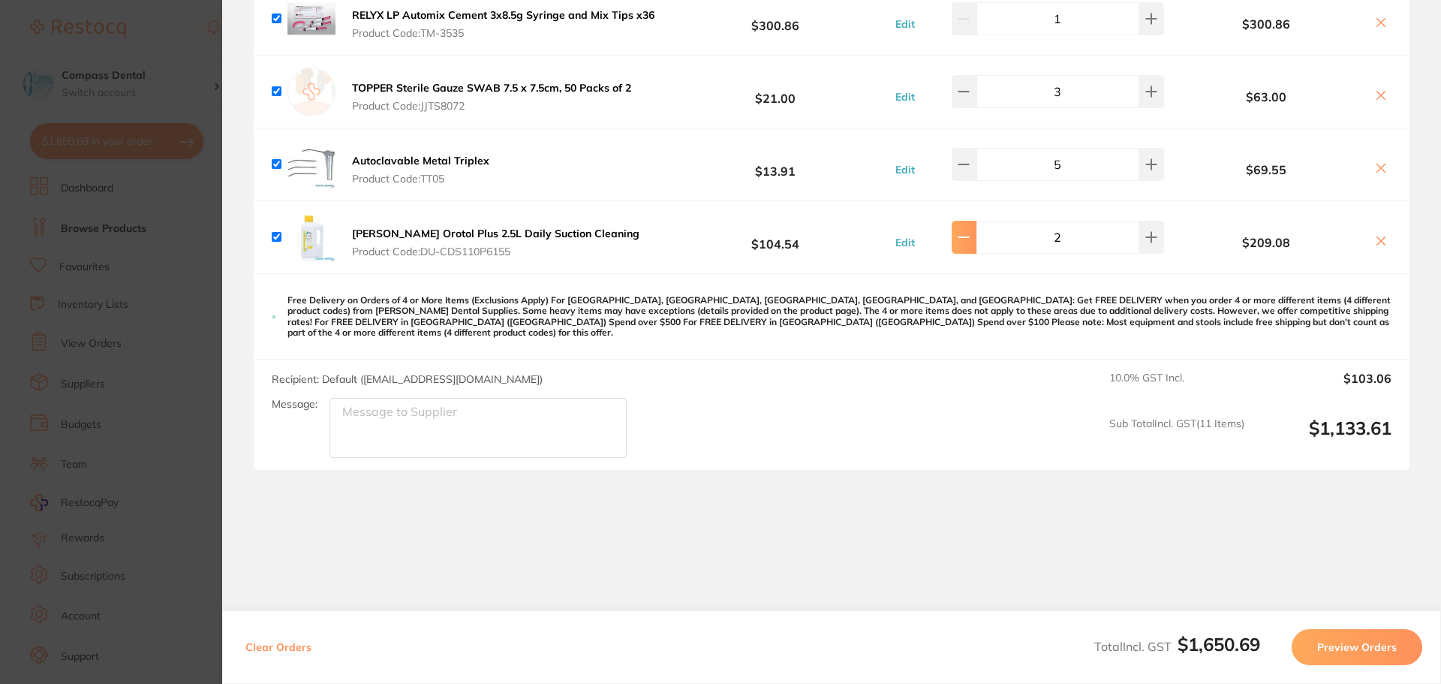
click at [817, 231] on icon at bounding box center [964, 237] width 12 height 12
type input "1"
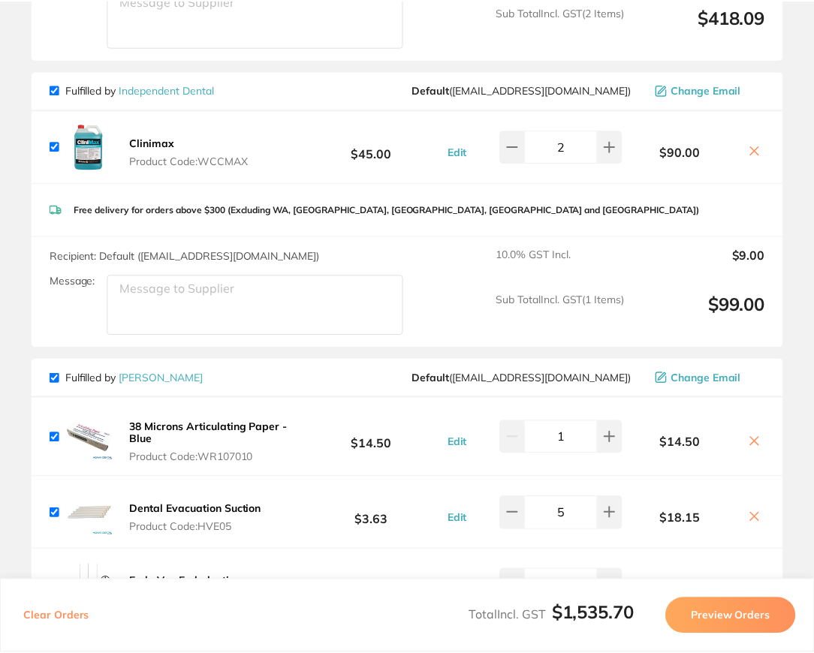
scroll to position [321, 0]
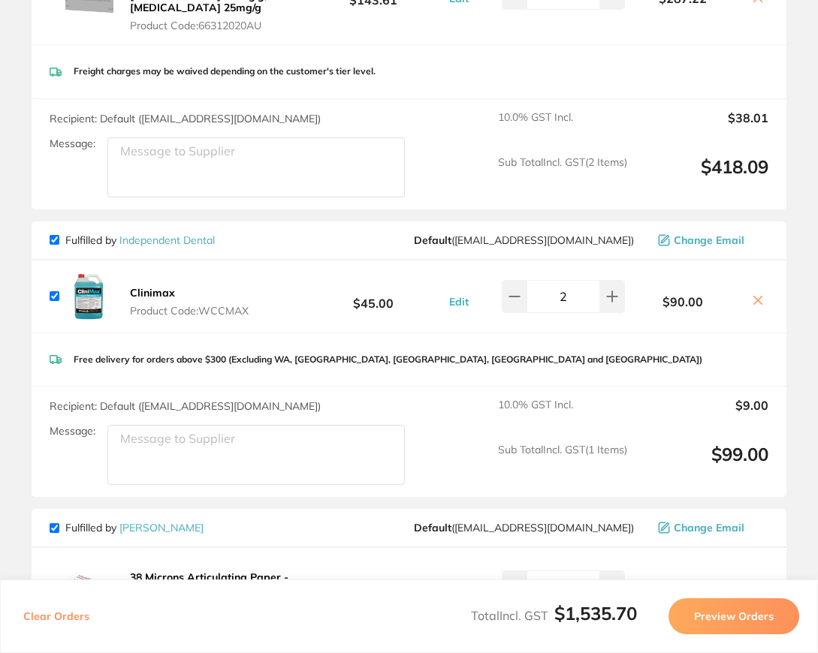
click at [153, 233] on link "Independent Dental" at bounding box center [166, 240] width 95 height 14
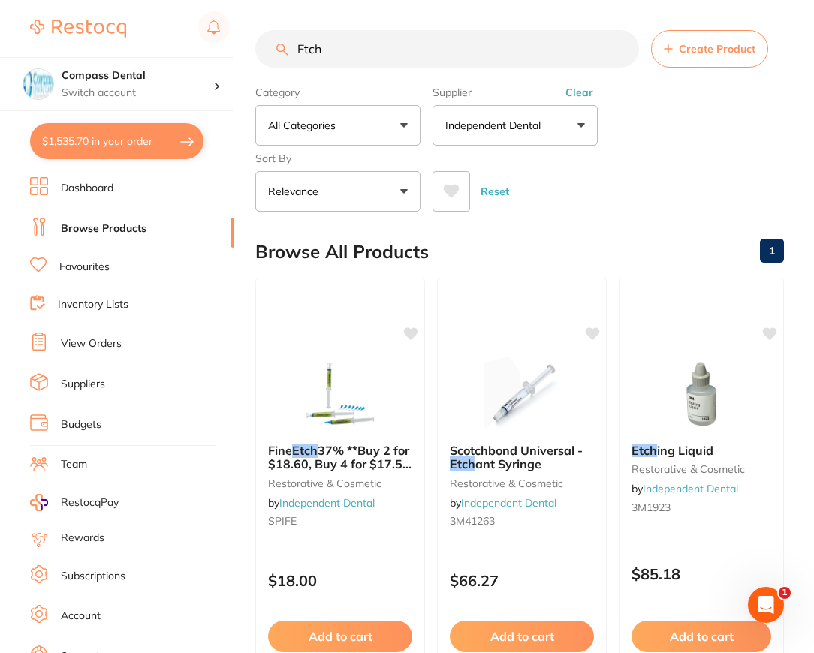
click at [372, 44] on input "Etch" at bounding box center [447, 49] width 384 height 38
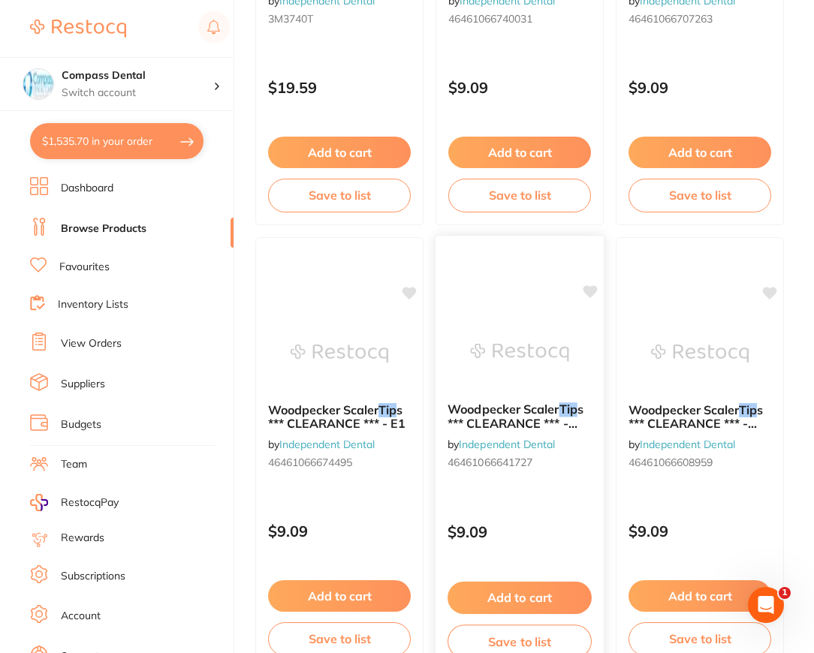
scroll to position [6401, 0]
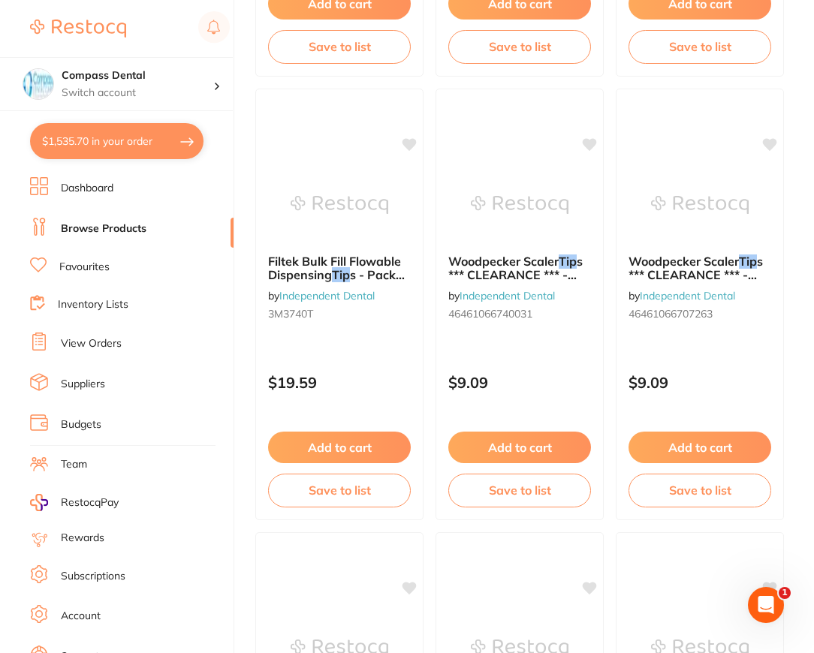
type input "Etch tip"
drag, startPoint x: 122, startPoint y: 145, endPoint x: 114, endPoint y: 149, distance: 8.8
click at [122, 146] on button "$1,535.70 in your order" at bounding box center [116, 141] width 173 height 36
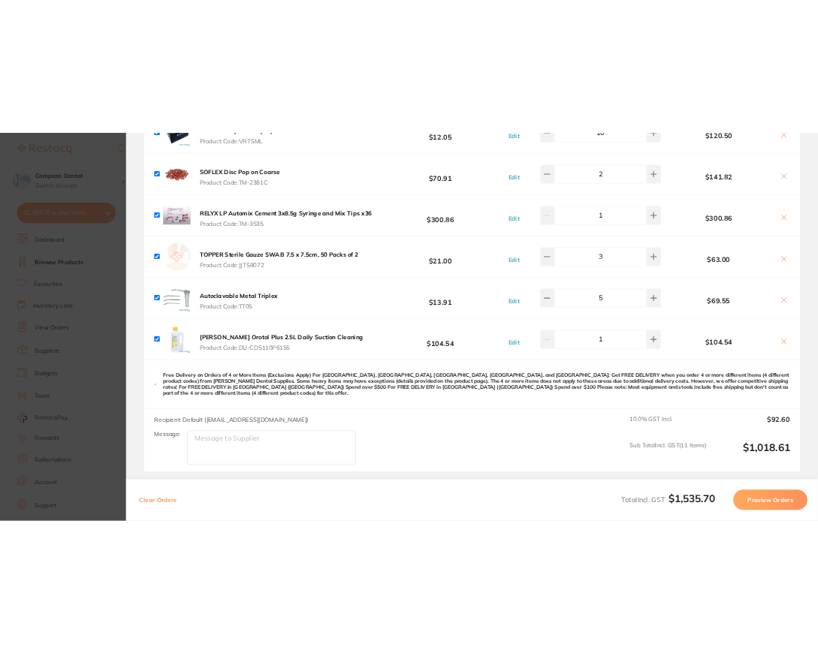
scroll to position [1372, 0]
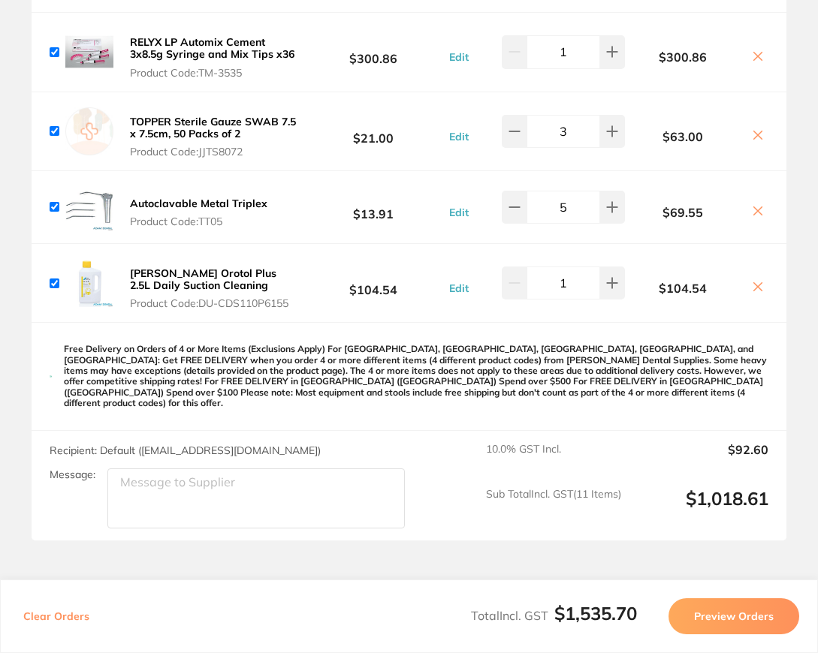
click at [744, 617] on button "Preview Orders" at bounding box center [733, 616] width 131 height 36
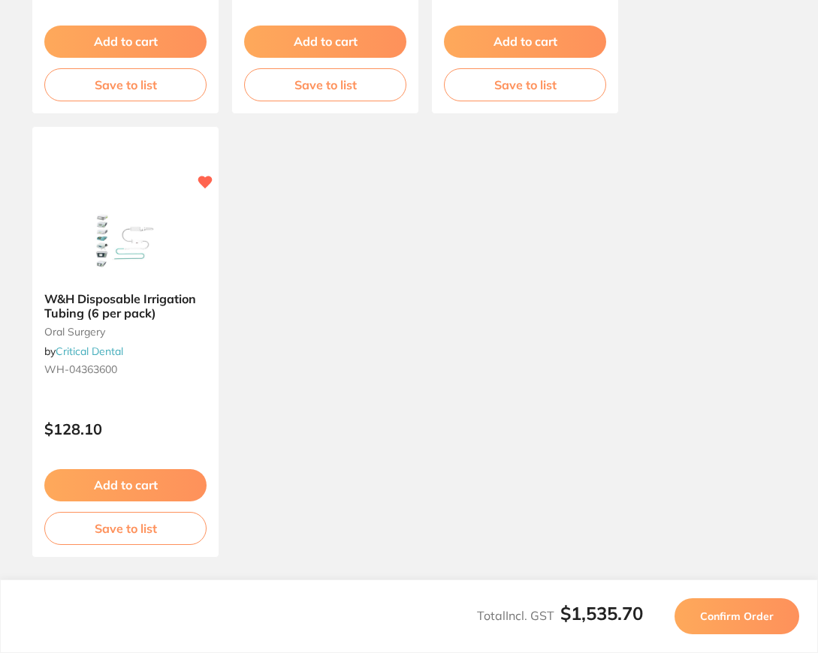
scroll to position [1344, 0]
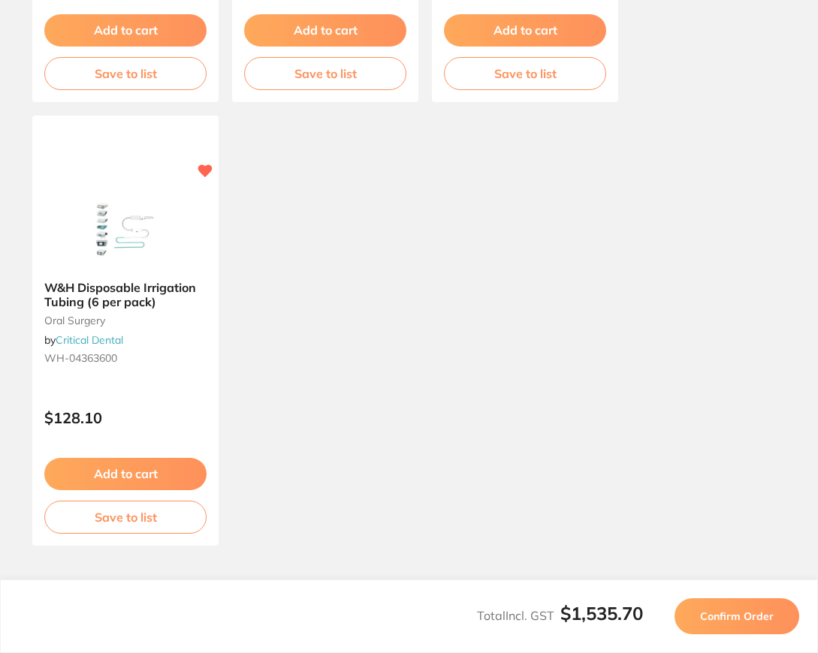
click at [768, 623] on button "Confirm Order" at bounding box center [736, 616] width 125 height 36
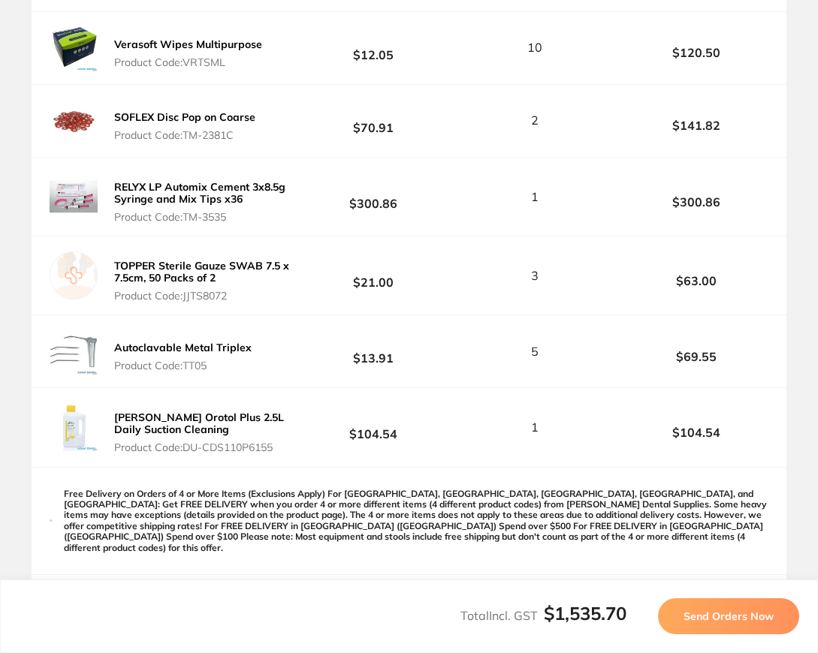
scroll to position [1351, 0]
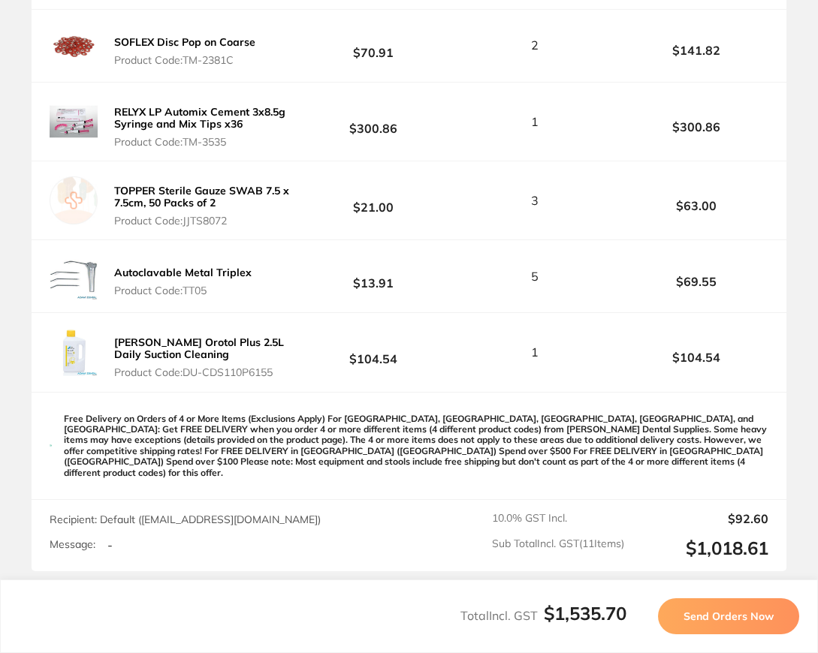
click at [739, 625] on button "Send Orders Now" at bounding box center [728, 616] width 141 height 36
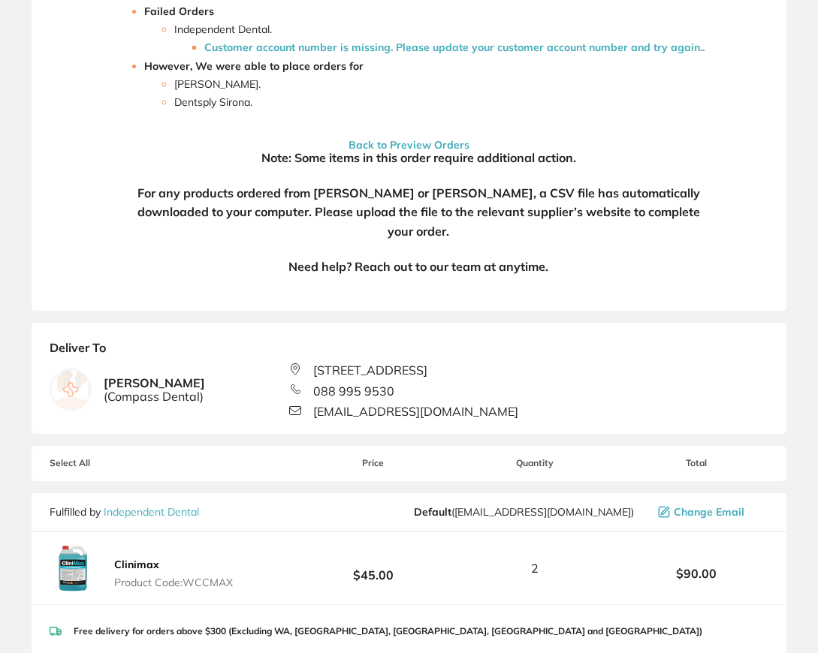
scroll to position [375, 0]
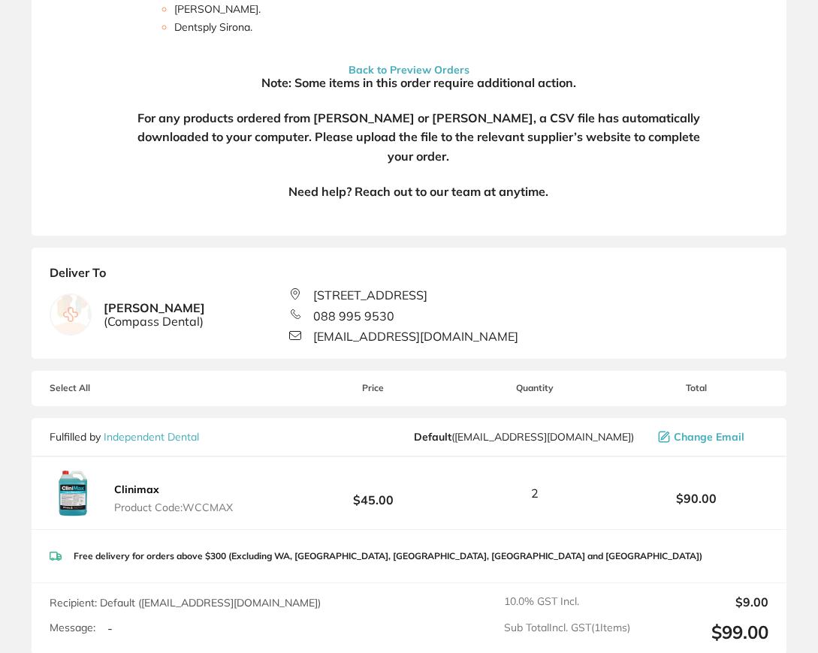
click at [143, 444] on link "Independent Dental" at bounding box center [151, 437] width 95 height 14
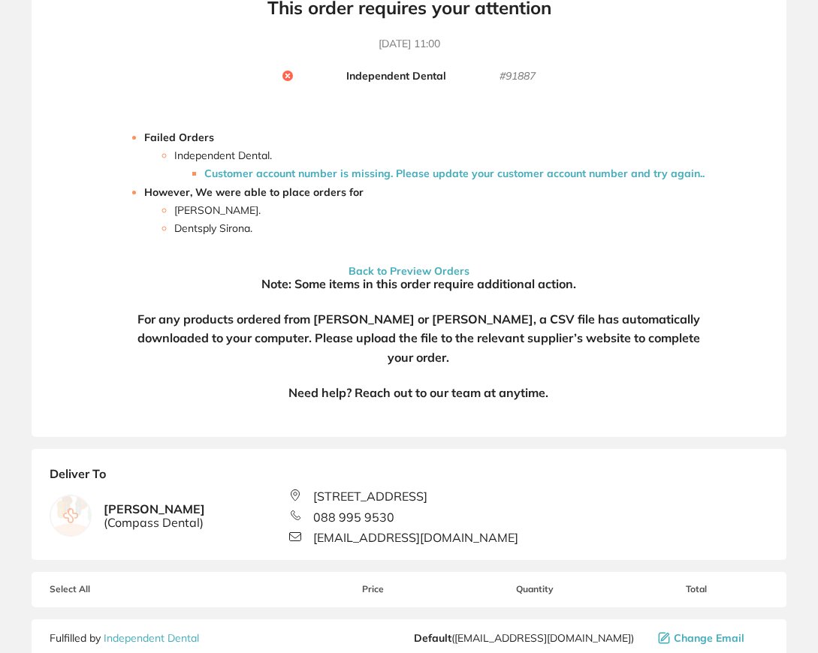
scroll to position [75, 0]
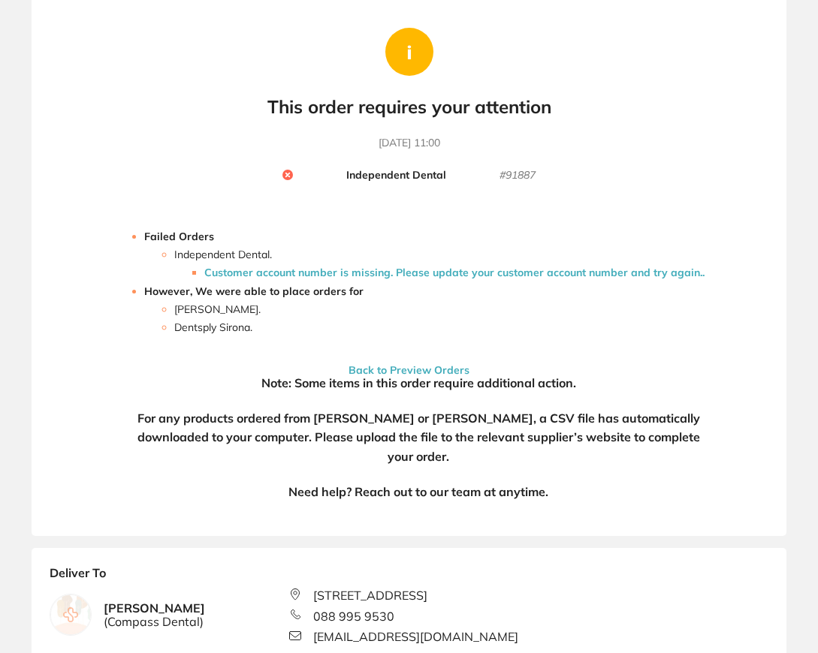
click at [381, 372] on button "Back to Preview Orders" at bounding box center [409, 370] width 130 height 14
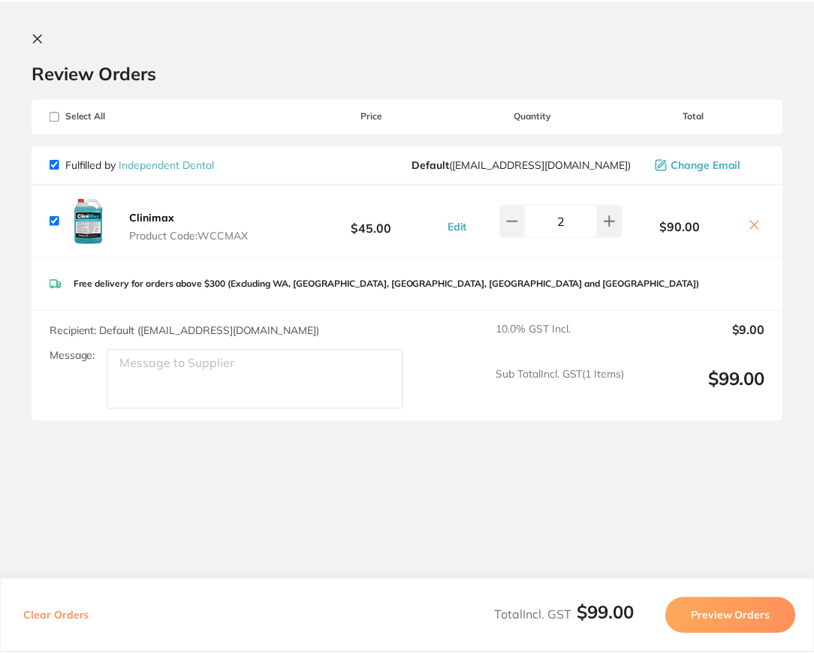
scroll to position [0, 0]
click at [201, 163] on link "Independent Dental" at bounding box center [166, 165] width 95 height 14
click at [172, 165] on link "Independent Dental" at bounding box center [166, 165] width 95 height 14
click at [39, 40] on icon at bounding box center [38, 38] width 12 height 12
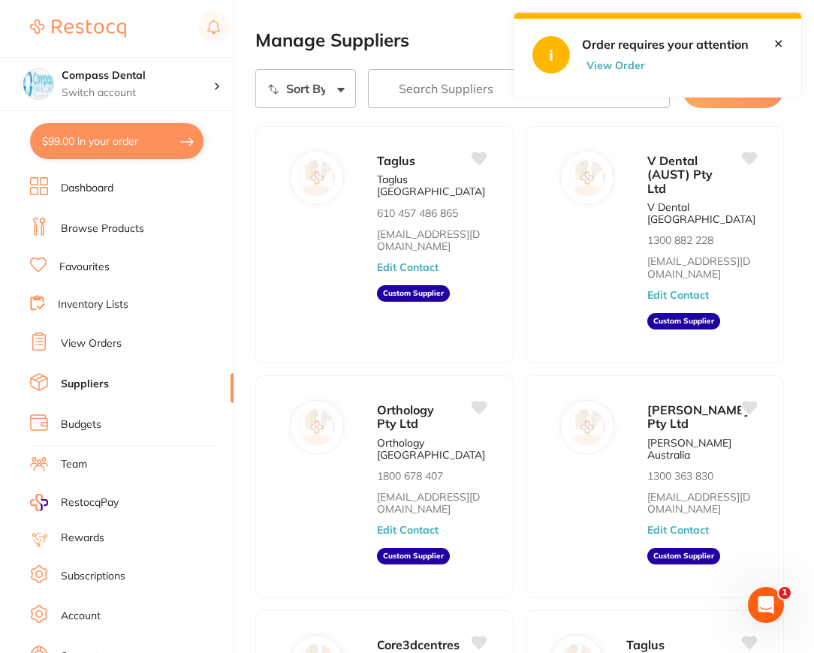
click at [409, 97] on input "search" at bounding box center [519, 88] width 302 height 39
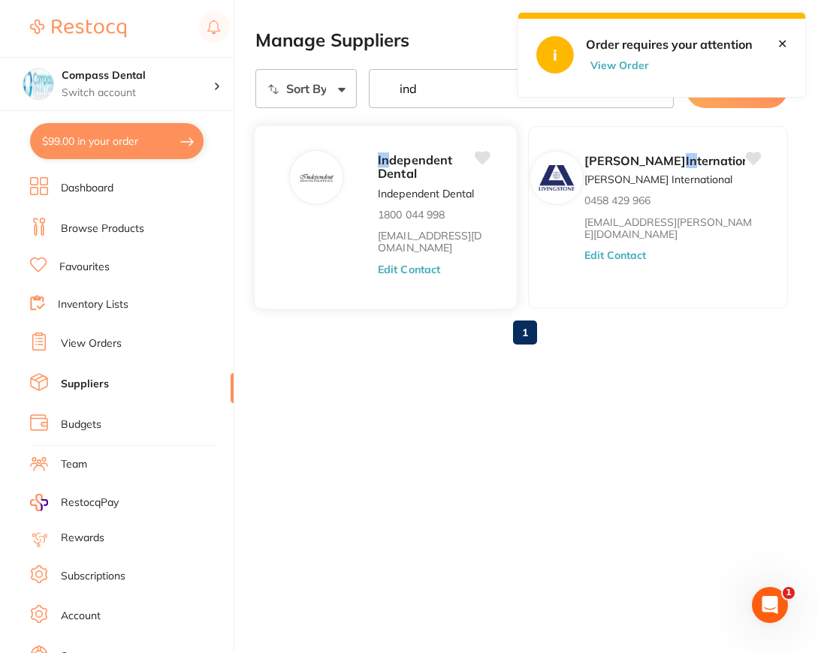
type input "ind"
click at [434, 201] on div "In dependent Dental Independent Dental 1800 044 998 orders@independentdental.co…" at bounding box center [385, 217] width 263 height 185
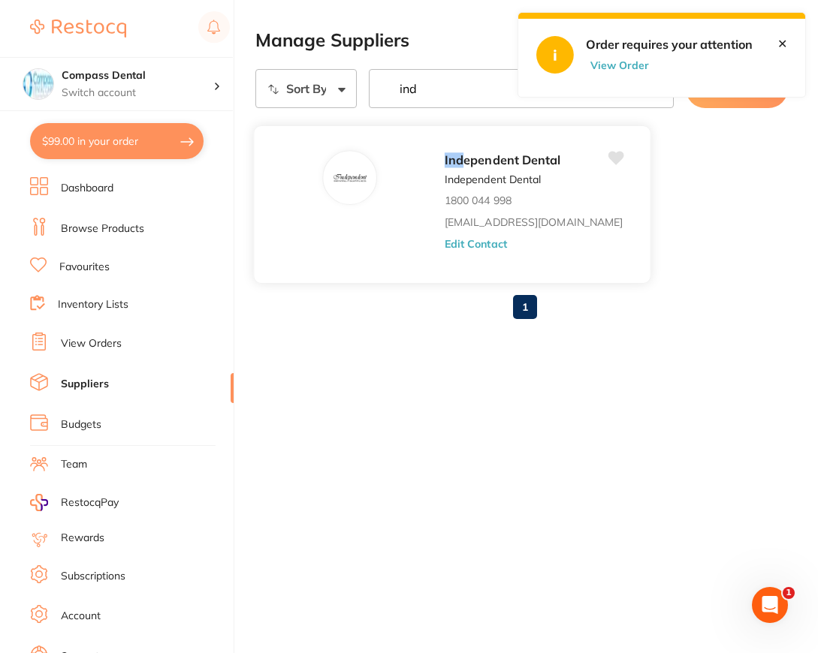
click at [498, 167] on span "ependent Dental" at bounding box center [511, 159] width 97 height 15
click at [499, 167] on span "ependent Dental" at bounding box center [511, 159] width 97 height 15
click at [486, 228] on link "[EMAIL_ADDRESS][DOMAIN_NAME]" at bounding box center [533, 222] width 178 height 12
click at [481, 167] on span "ependent Dental" at bounding box center [511, 159] width 97 height 15
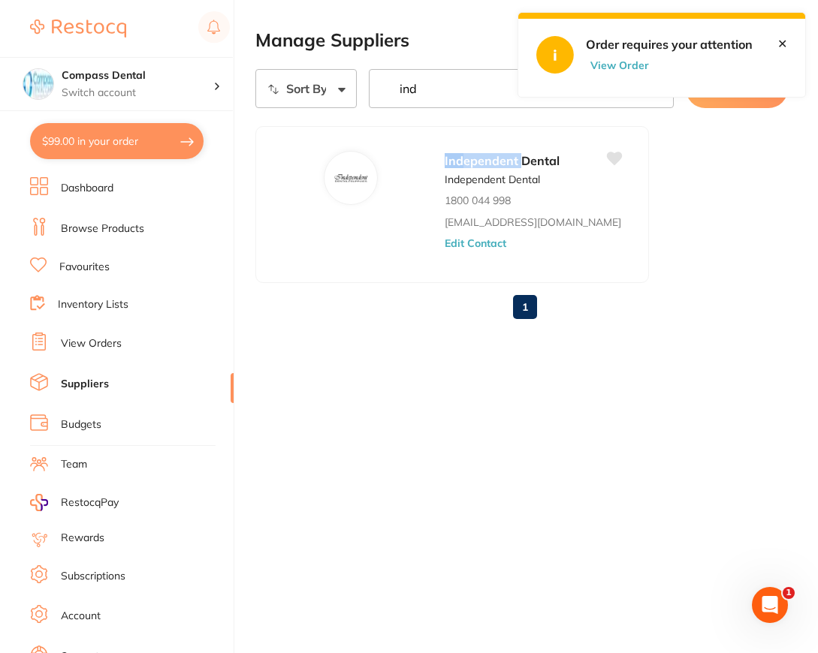
click at [121, 137] on button "$99.00 in your order" at bounding box center [116, 141] width 173 height 36
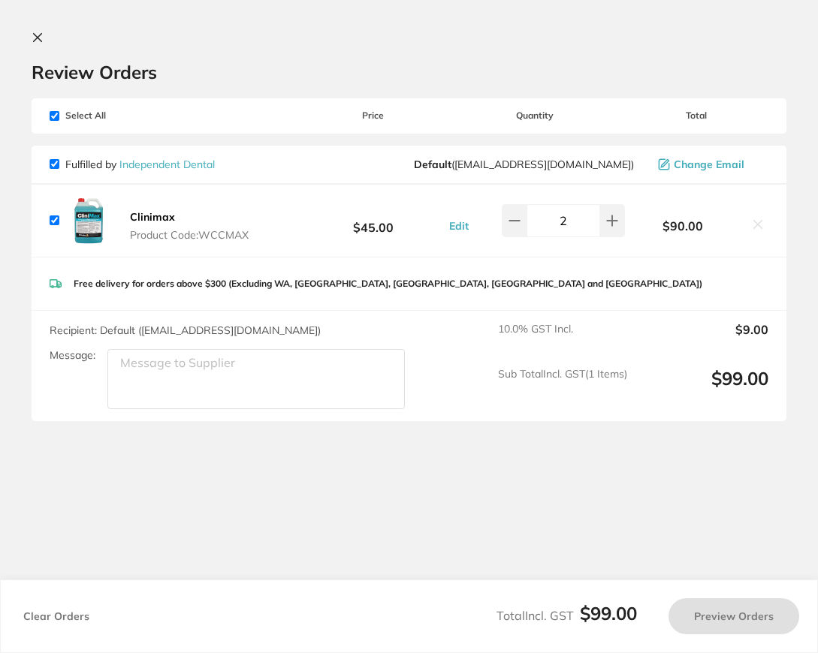
checkbox input "true"
click at [690, 164] on span "Change Email" at bounding box center [708, 164] width 71 height 12
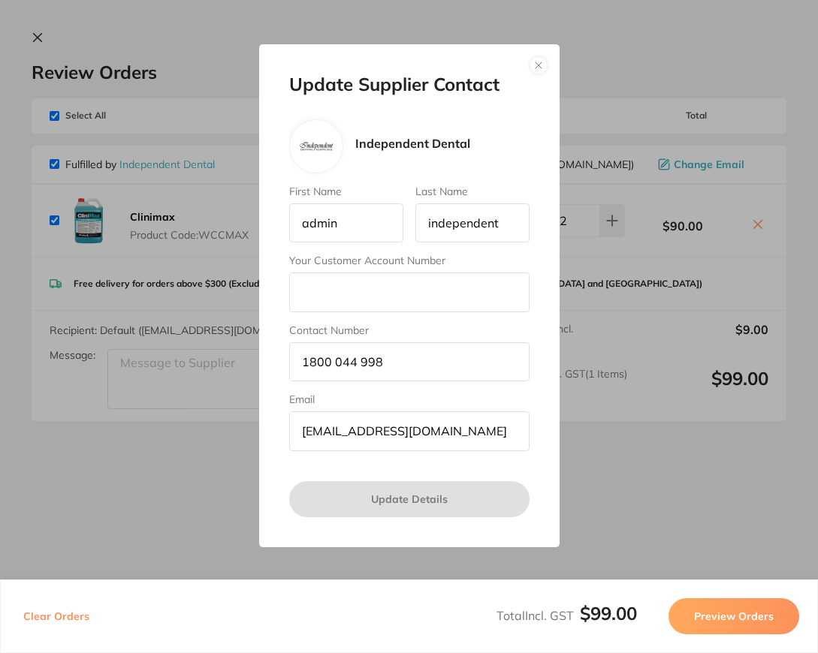
click at [369, 294] on input "Your Customer Account Number" at bounding box center [409, 292] width 240 height 39
click at [338, 292] on input "Your Customer Account Number" at bounding box center [409, 292] width 240 height 39
drag, startPoint x: 483, startPoint y: 439, endPoint x: 491, endPoint y: 435, distance: 8.8
click at [486, 437] on input "[EMAIL_ADDRESS][DOMAIN_NAME]" at bounding box center [409, 430] width 240 height 39
drag, startPoint x: 497, startPoint y: 432, endPoint x: 316, endPoint y: 429, distance: 180.9
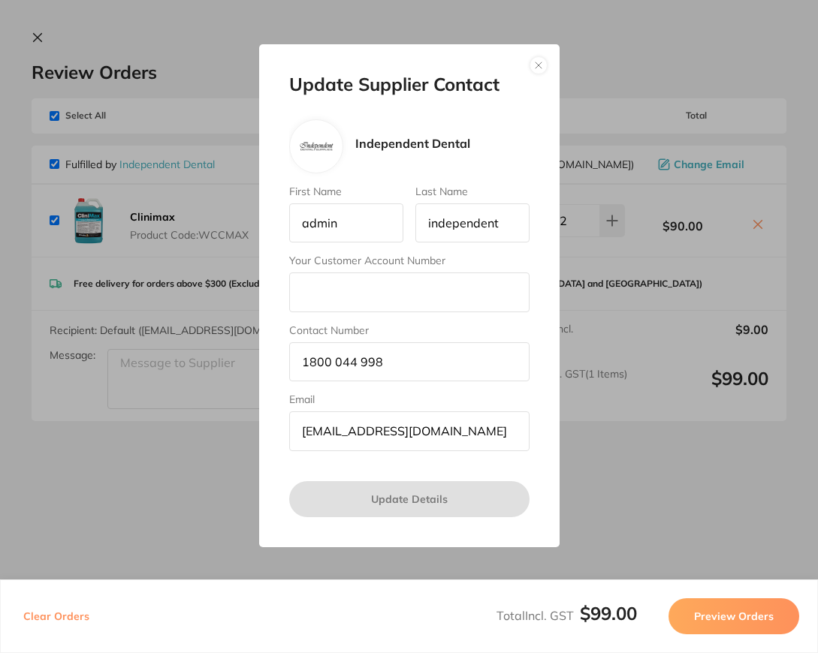
click at [304, 431] on input "[EMAIL_ADDRESS][DOMAIN_NAME]" at bounding box center [409, 430] width 240 height 39
click at [164, 471] on div "Update Supplier Contact Independent Dental First Name admin Last Name independe…" at bounding box center [409, 295] width 818 height 653
click at [315, 298] on input "Your Customer Account Number" at bounding box center [409, 292] width 240 height 39
paste input "[EMAIL_ADDRESS][DOMAIN_NAME]"
type input "[EMAIL_ADDRESS][DOMAIN_NAME]"
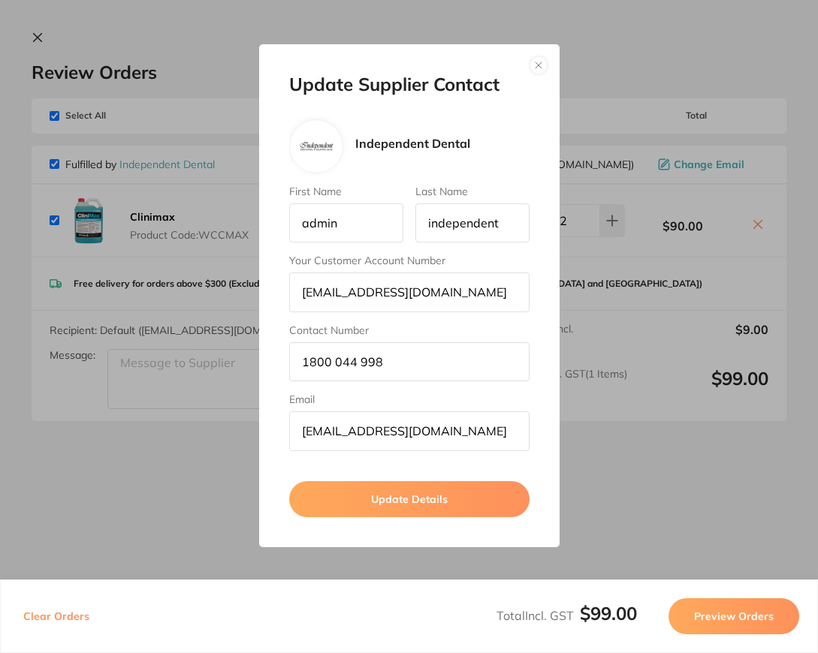
scroll to position [1, 0]
drag, startPoint x: 496, startPoint y: 293, endPoint x: 152, endPoint y: 302, distance: 344.7
click at [153, 302] on div "Update Supplier Contact Independent Dental First Name admin Last Name independe…" at bounding box center [409, 295] width 818 height 653
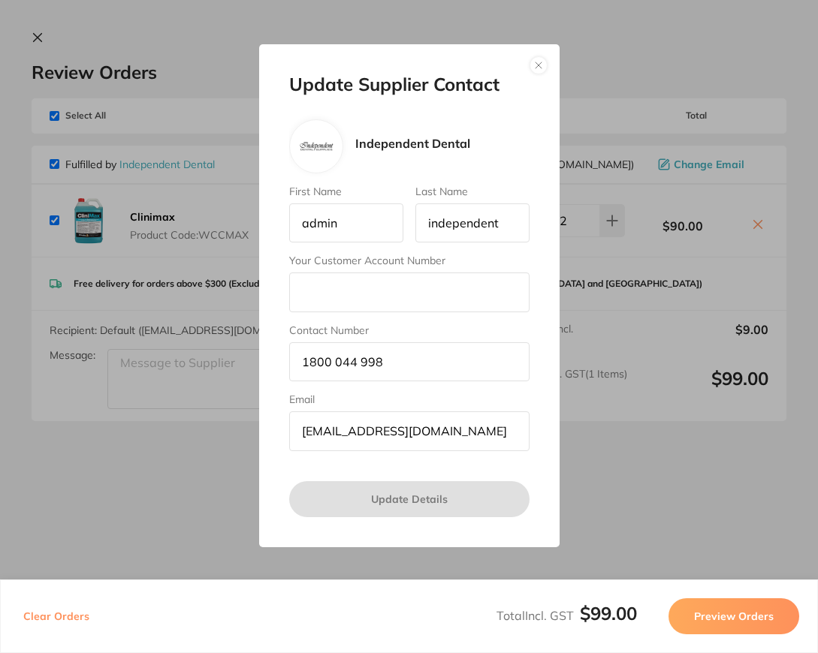
click at [340, 295] on input "Your Customer Account Number" at bounding box center [409, 292] width 240 height 39
paste input "PHAMPA"
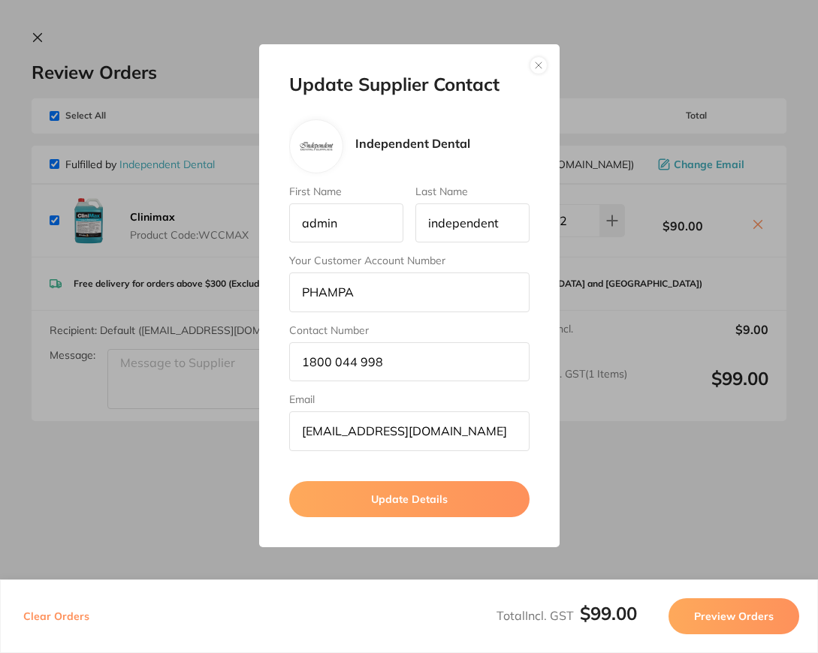
type input "PHAMPA"
click at [383, 495] on button "Update Details" at bounding box center [409, 499] width 240 height 36
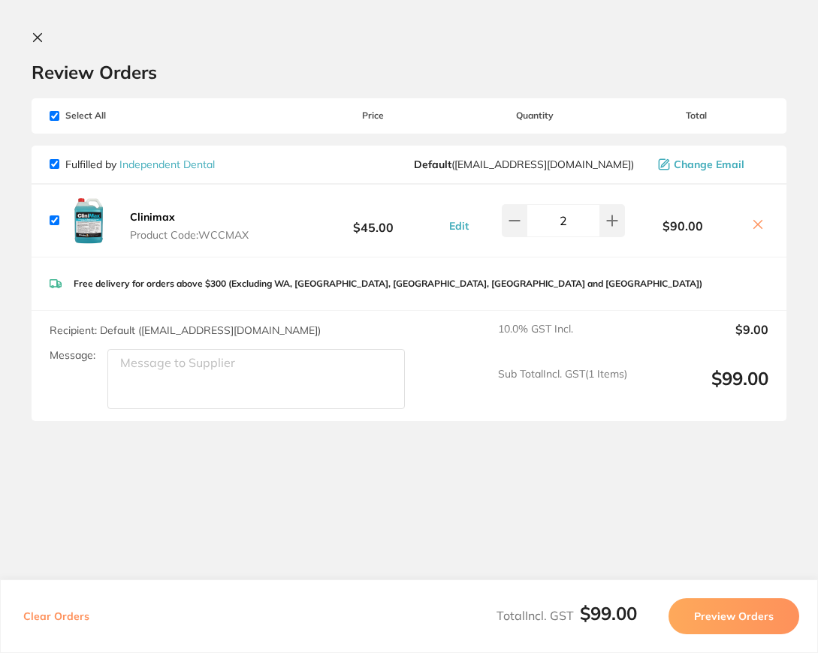
click at [743, 614] on button "Preview Orders" at bounding box center [733, 616] width 131 height 36
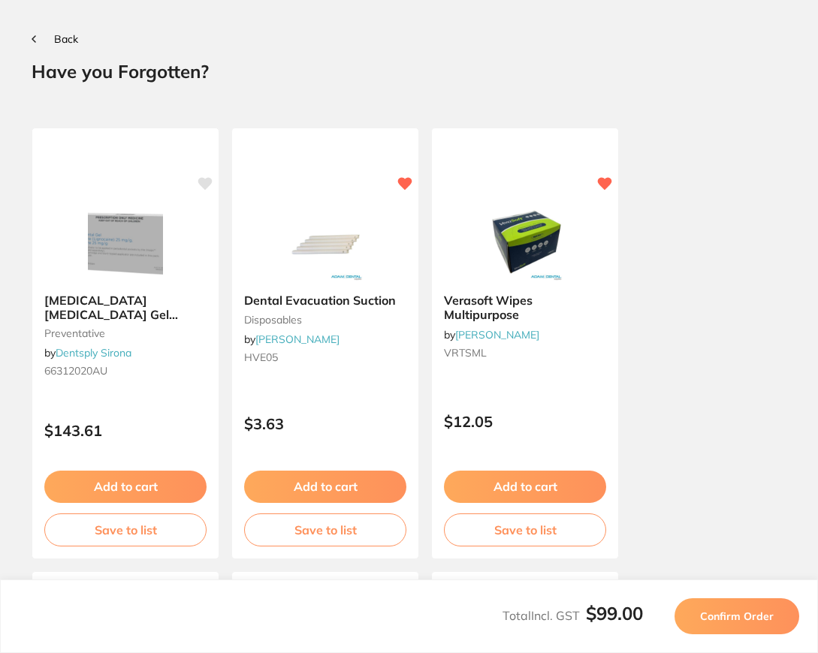
click at [729, 630] on button "Confirm Order" at bounding box center [736, 616] width 125 height 36
click at [735, 617] on span "Confirm Order" at bounding box center [737, 617] width 74 height 14
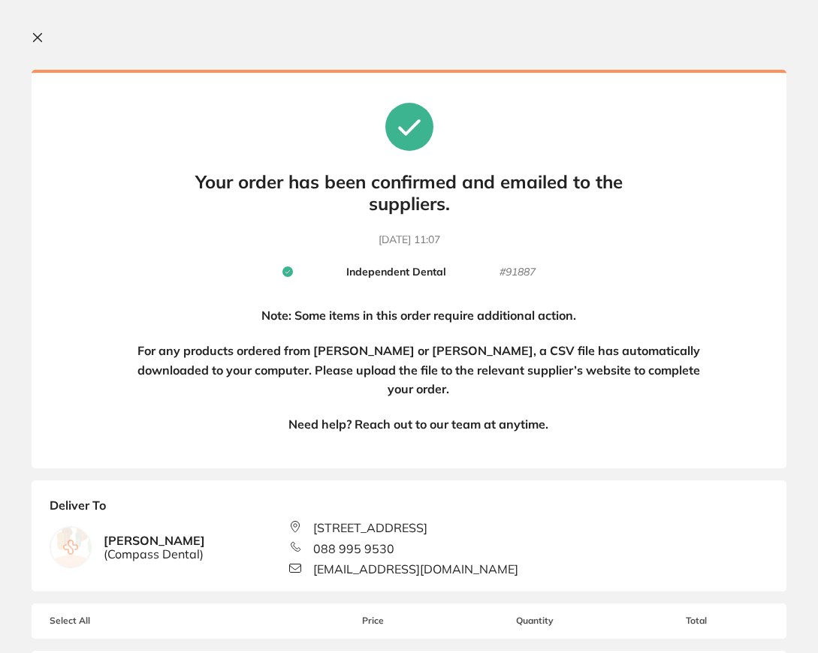
click at [39, 31] on section "Your orders are being processed and we will notify you once we have placed the …" at bounding box center [409, 326] width 818 height 653
